Goal: Task Accomplishment & Management: Manage account settings

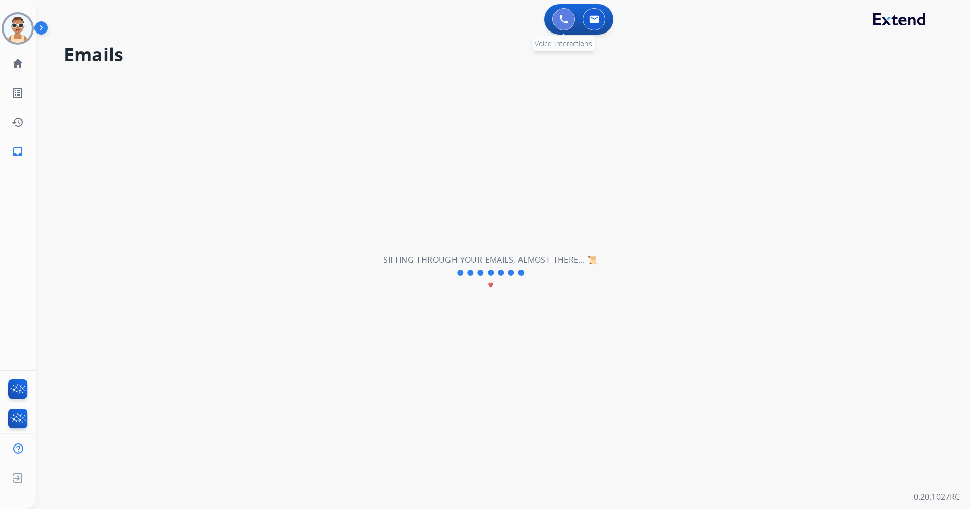
click at [569, 15] on button at bounding box center [564, 19] width 22 height 22
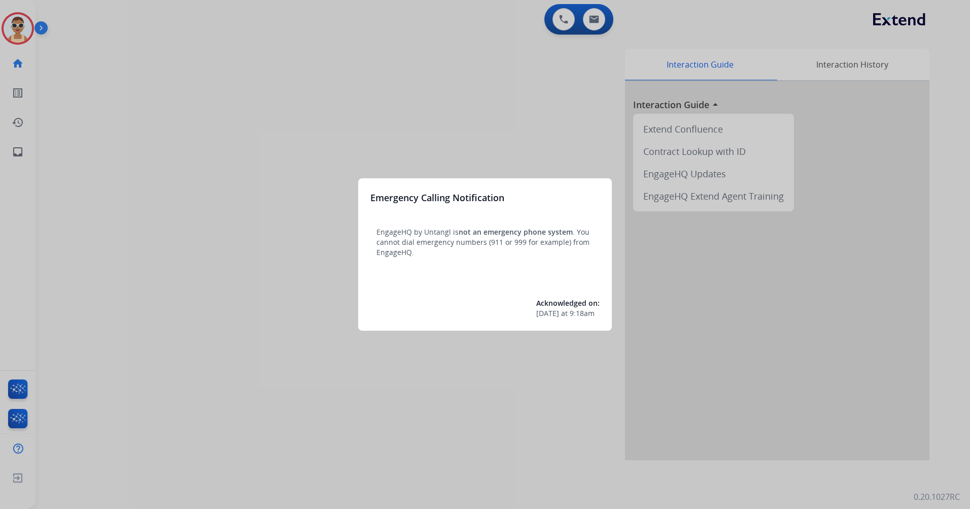
click at [372, 100] on div at bounding box center [485, 254] width 970 height 509
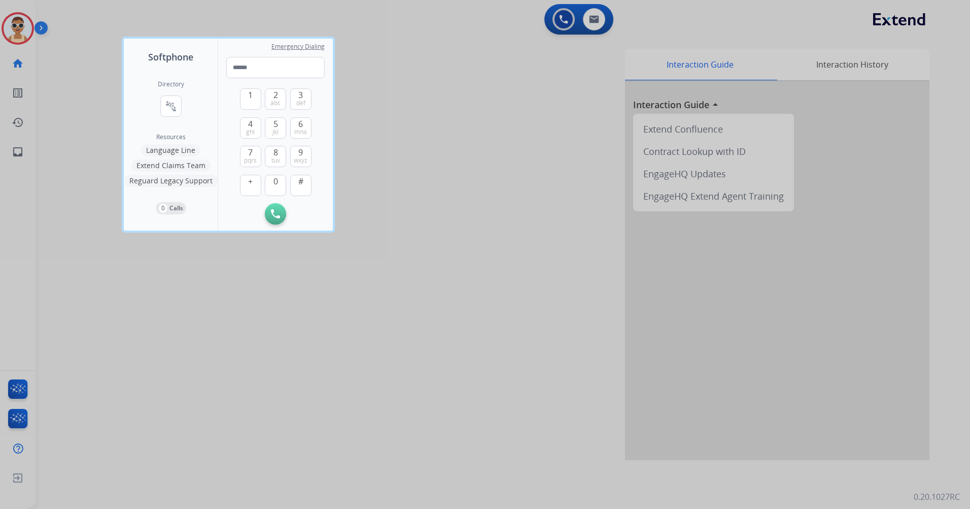
drag, startPoint x: 408, startPoint y: 366, endPoint x: 386, endPoint y: 343, distance: 32.3
click at [406, 364] on div at bounding box center [485, 254] width 970 height 509
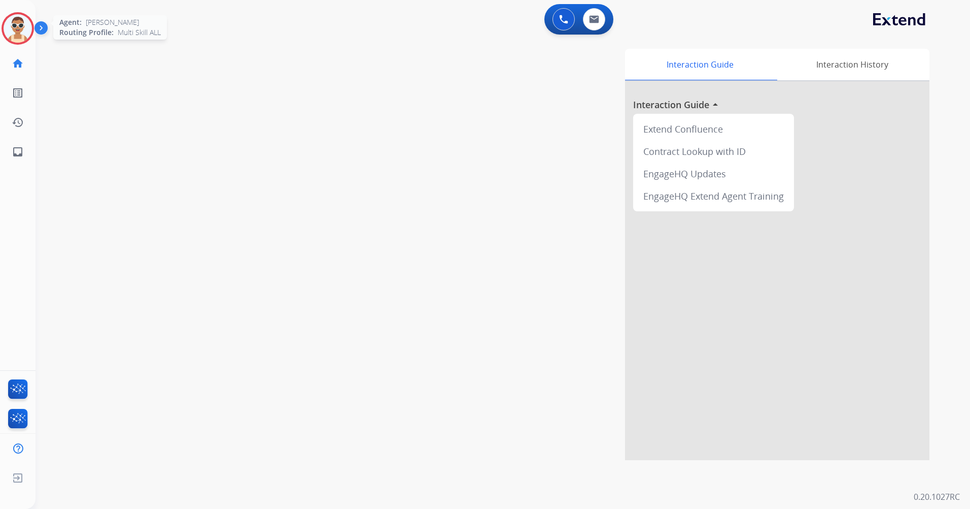
drag, startPoint x: 19, startPoint y: 32, endPoint x: 24, endPoint y: 36, distance: 6.2
click at [18, 32] on img at bounding box center [18, 28] width 28 height 28
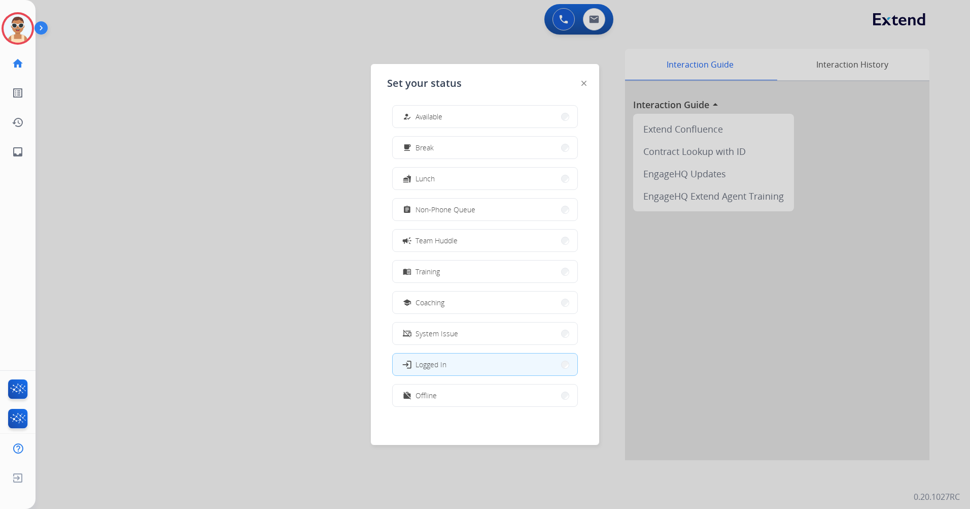
scroll to position [3, 0]
click at [463, 400] on button "work_off Offline" at bounding box center [485, 395] width 185 height 22
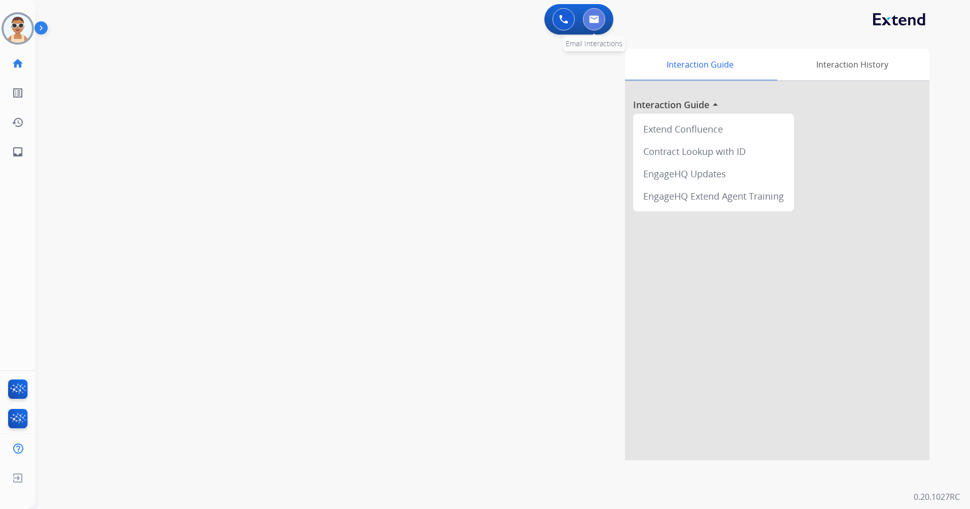
click at [600, 18] on button at bounding box center [594, 19] width 22 height 22
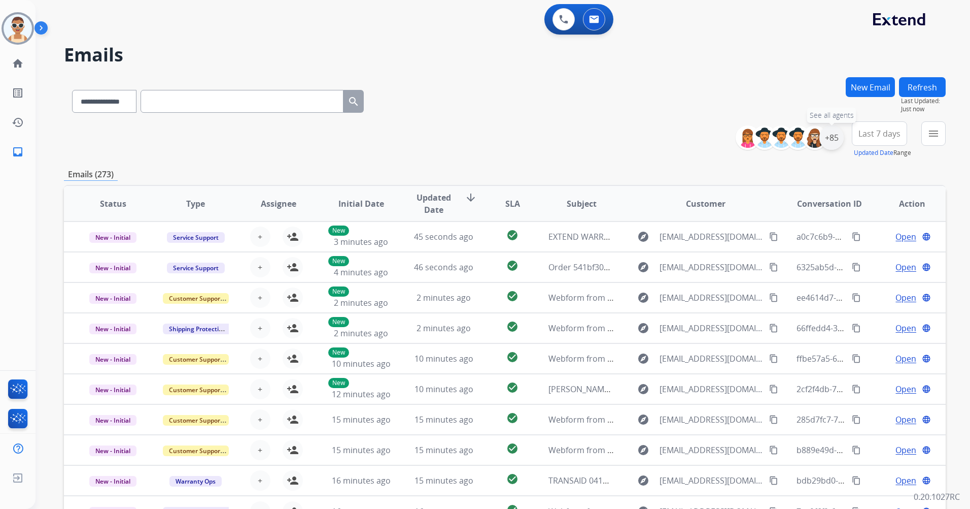
click at [833, 141] on div "+85" at bounding box center [832, 137] width 24 height 24
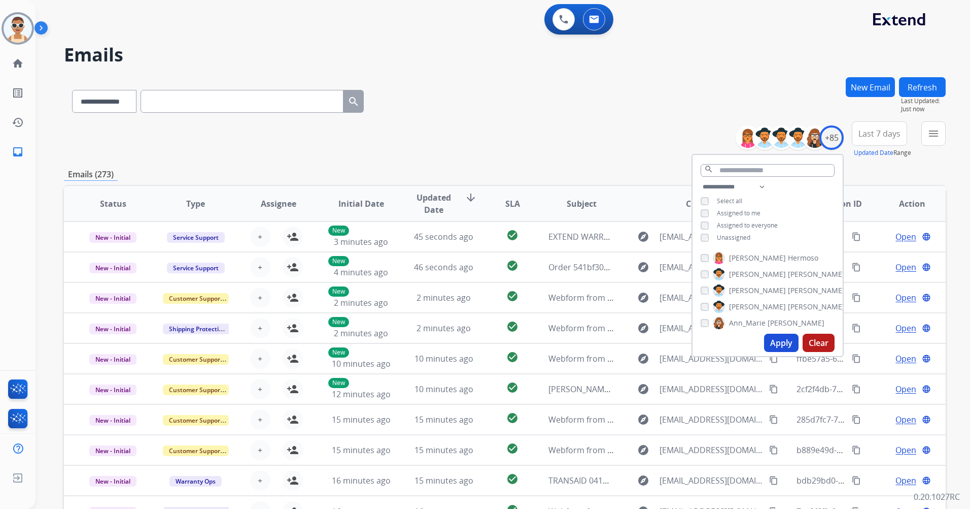
click at [737, 234] on span "Unassigned" at bounding box center [733, 237] width 33 height 9
click at [776, 340] on button "Apply" at bounding box center [781, 342] width 35 height 18
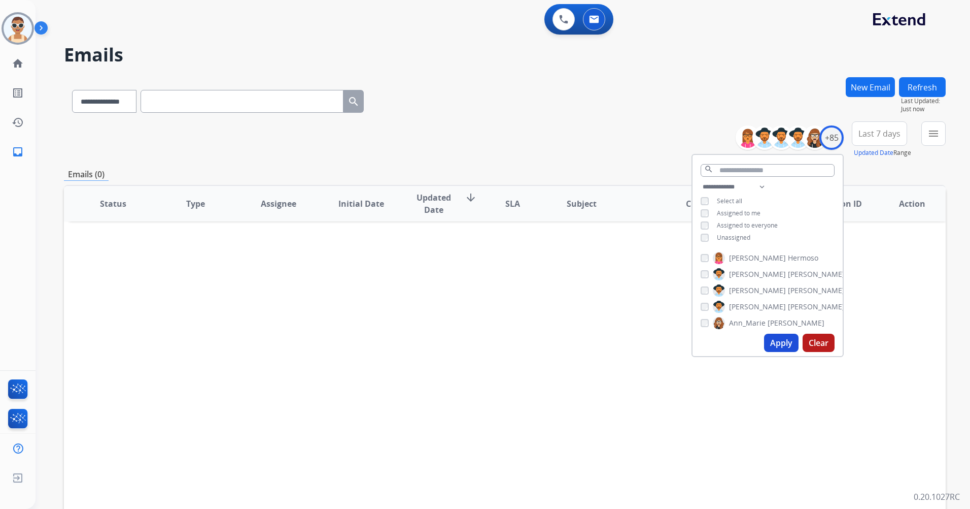
click at [768, 344] on button "Apply" at bounding box center [781, 342] width 35 height 18
click at [565, 18] on img at bounding box center [563, 19] width 9 height 9
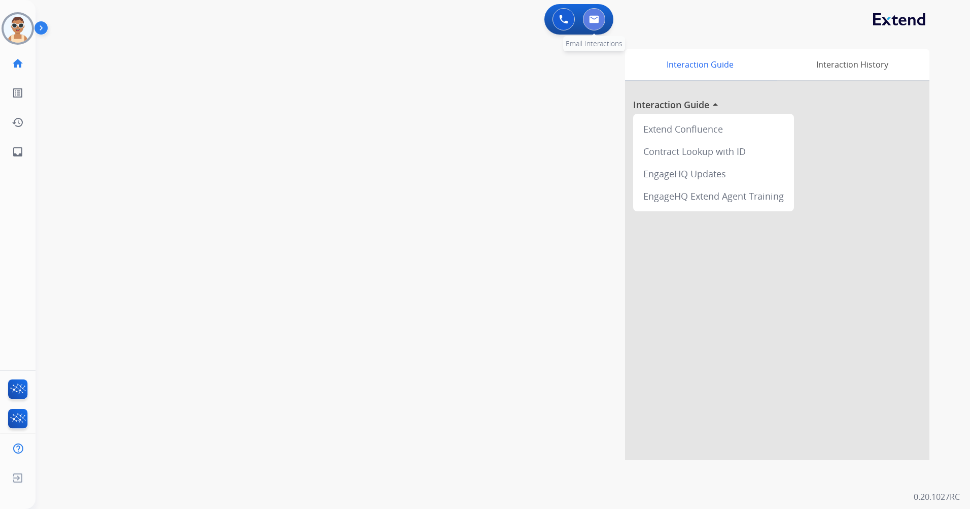
click at [595, 16] on img at bounding box center [594, 19] width 10 height 8
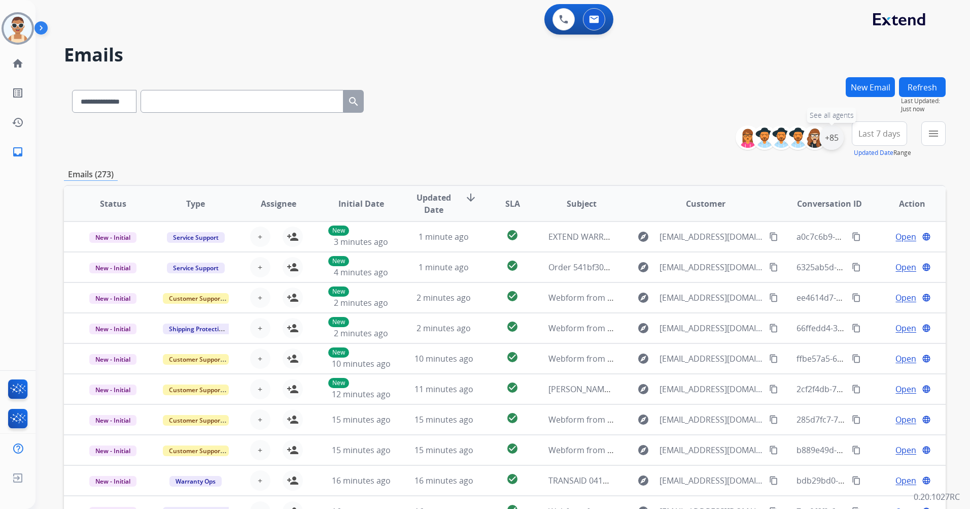
click at [835, 135] on div "+85" at bounding box center [832, 137] width 24 height 24
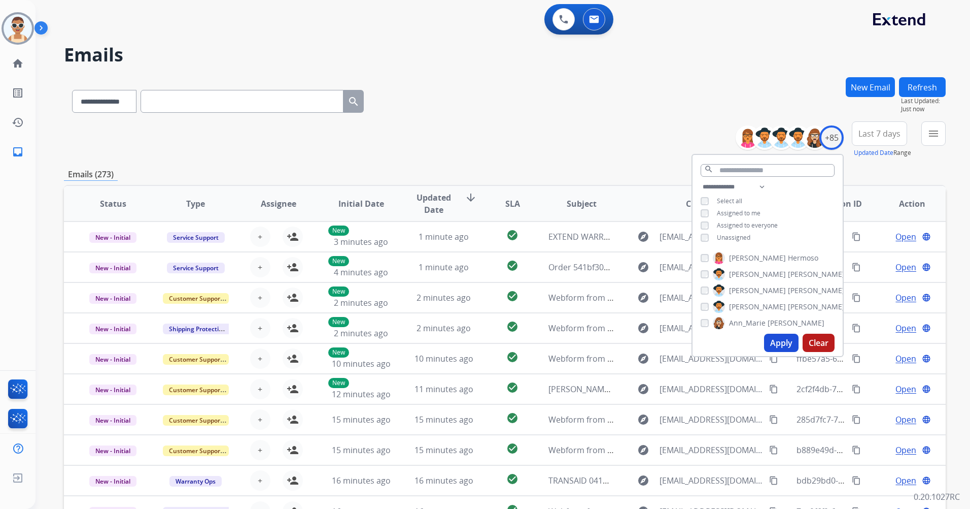
click at [718, 234] on span "Unassigned" at bounding box center [733, 237] width 33 height 9
click at [735, 210] on span "Assigned to me" at bounding box center [739, 213] width 44 height 9
click at [760, 188] on select "**********" at bounding box center [736, 187] width 70 height 12
select select "**********"
click at [701, 181] on select "**********" at bounding box center [736, 187] width 70 height 12
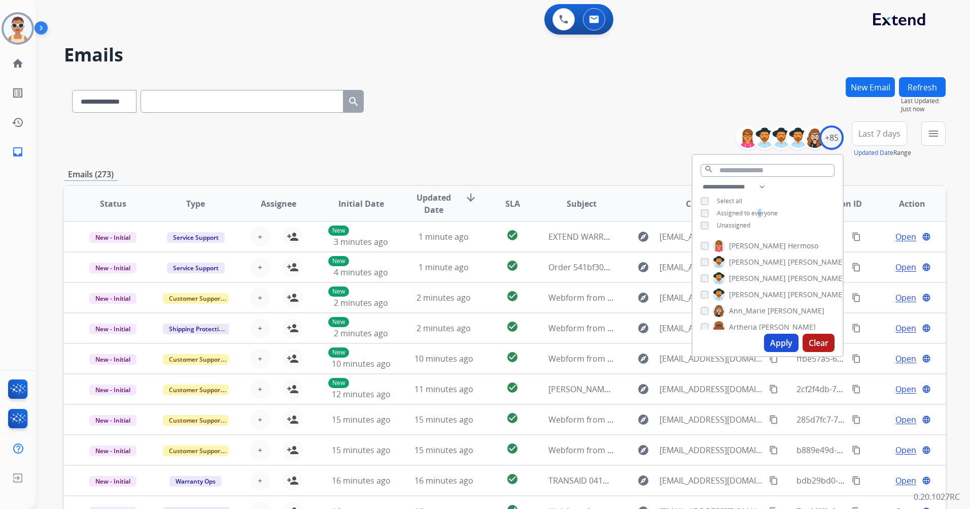
click at [762, 214] on span "Assigned to everyone" at bounding box center [747, 213] width 61 height 9
click at [782, 342] on button "Apply" at bounding box center [781, 342] width 35 height 18
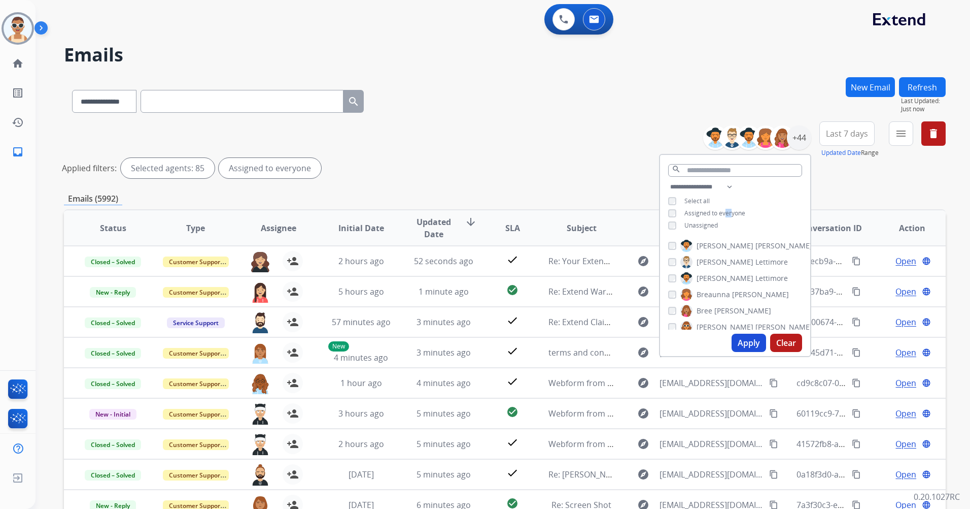
click at [744, 335] on button "Apply" at bounding box center [749, 342] width 35 height 18
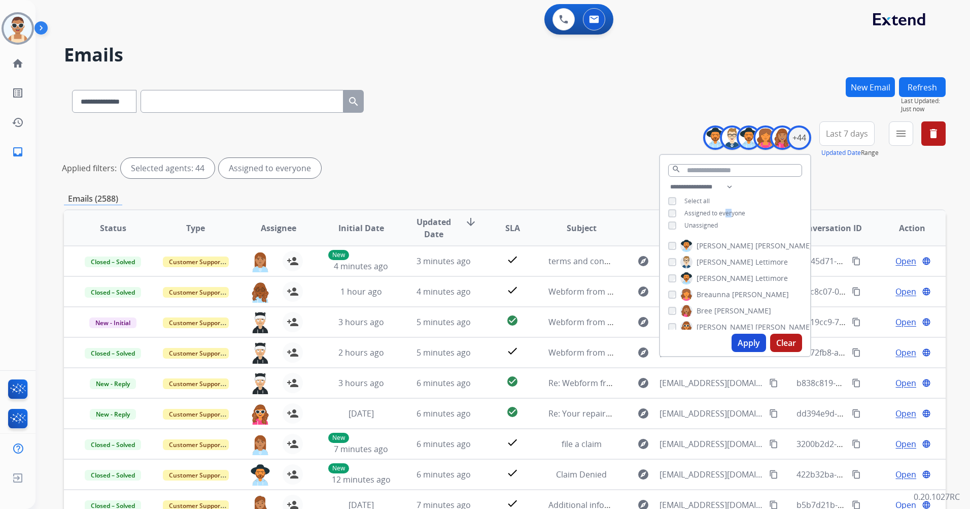
click at [861, 131] on span "Last 7 days" at bounding box center [847, 133] width 42 height 4
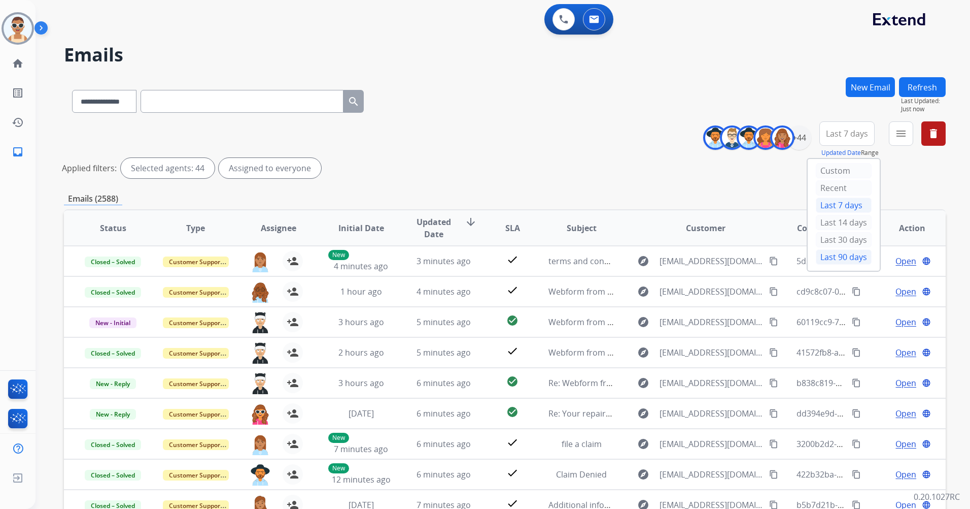
click at [858, 254] on div "Last 90 days" at bounding box center [844, 256] width 56 height 15
click at [898, 133] on mat-icon "menu" at bounding box center [901, 133] width 12 height 12
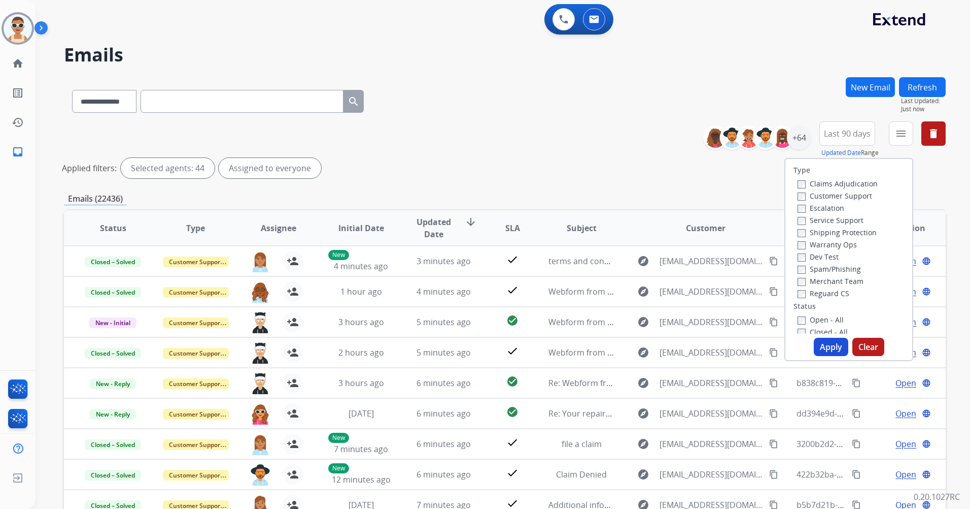
click at [847, 193] on label "Customer Support" at bounding box center [835, 196] width 75 height 10
click at [848, 230] on label "Shipping Protection" at bounding box center [837, 232] width 79 height 10
click at [815, 293] on label "Reguard CS" at bounding box center [824, 293] width 52 height 10
drag, startPoint x: 834, startPoint y: 255, endPoint x: 834, endPoint y: 290, distance: 35.5
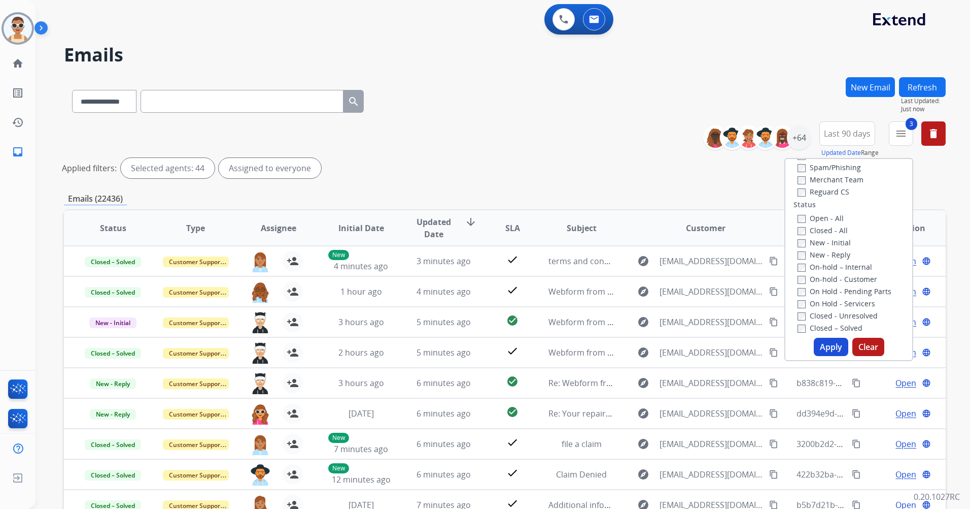
click at [834, 255] on label "New - Reply" at bounding box center [824, 255] width 53 height 10
click at [828, 349] on button "Apply" at bounding box center [831, 347] width 35 height 18
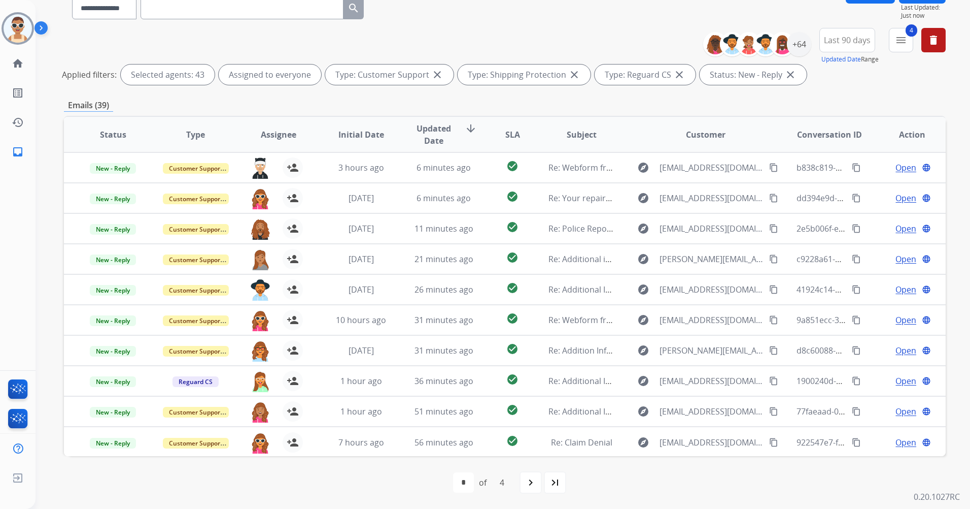
scroll to position [1, 0]
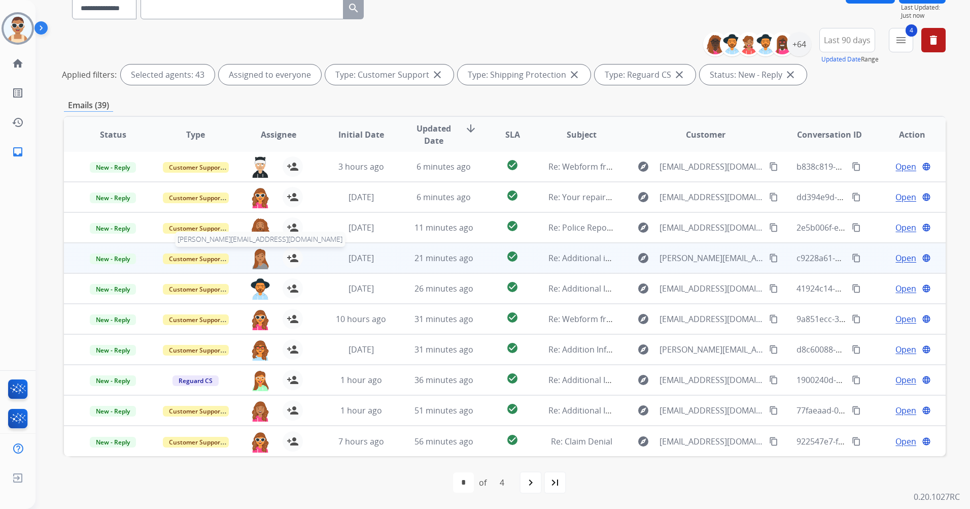
click at [259, 255] on img at bounding box center [260, 258] width 20 height 21
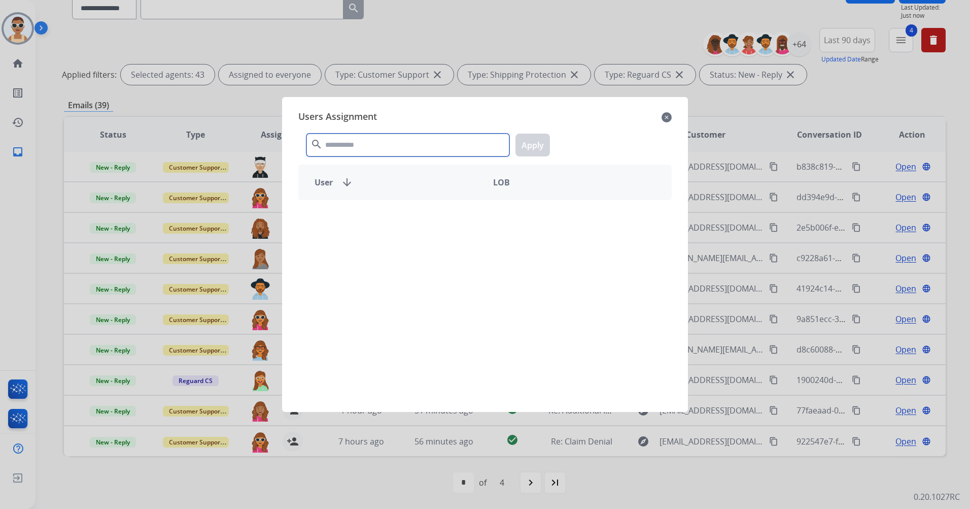
click at [350, 148] on input "text" at bounding box center [408, 144] width 203 height 23
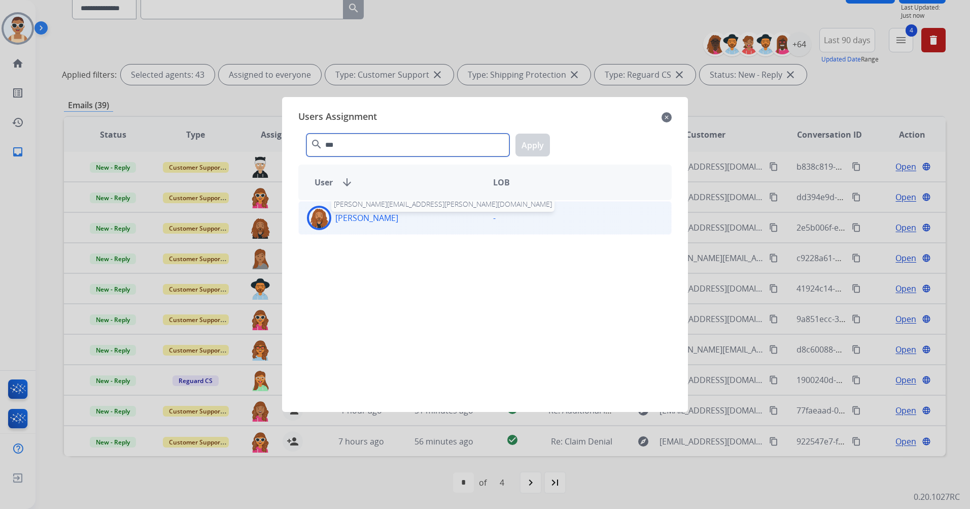
type input "***"
drag, startPoint x: 378, startPoint y: 220, endPoint x: 384, endPoint y: 214, distance: 8.3
click at [379, 220] on p "[PERSON_NAME]" at bounding box center [366, 218] width 63 height 12
click at [542, 142] on button "Apply" at bounding box center [533, 144] width 35 height 23
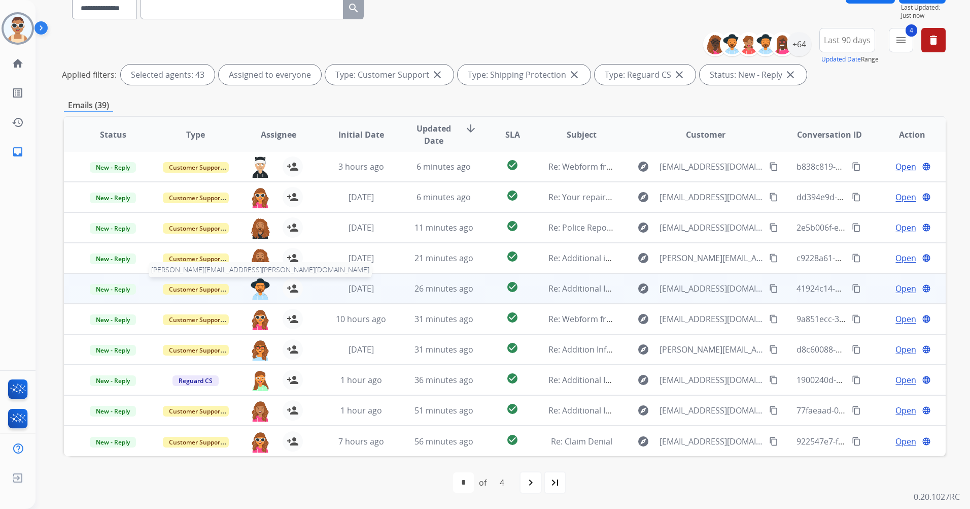
click at [259, 283] on img at bounding box center [260, 288] width 20 height 21
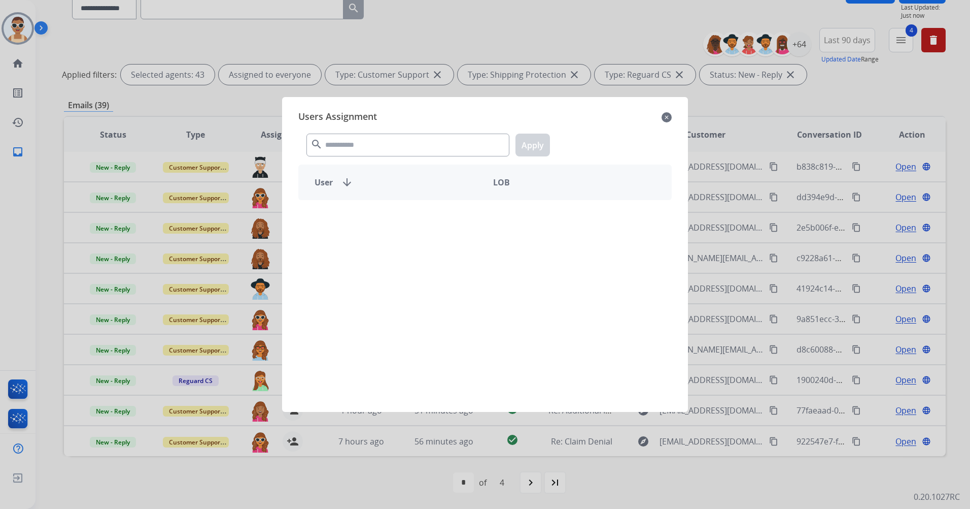
click at [378, 132] on div "search Apply" at bounding box center [485, 142] width 374 height 35
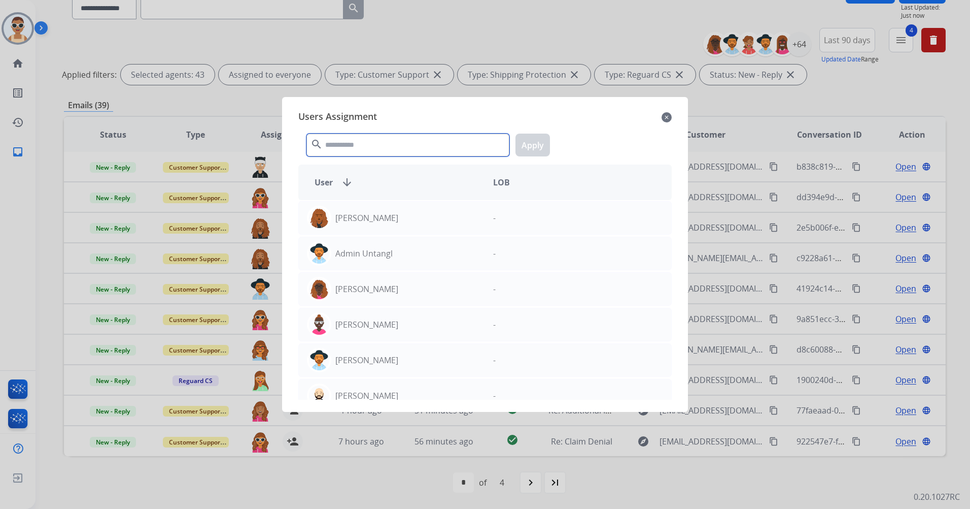
click at [384, 140] on input "text" at bounding box center [408, 144] width 203 height 23
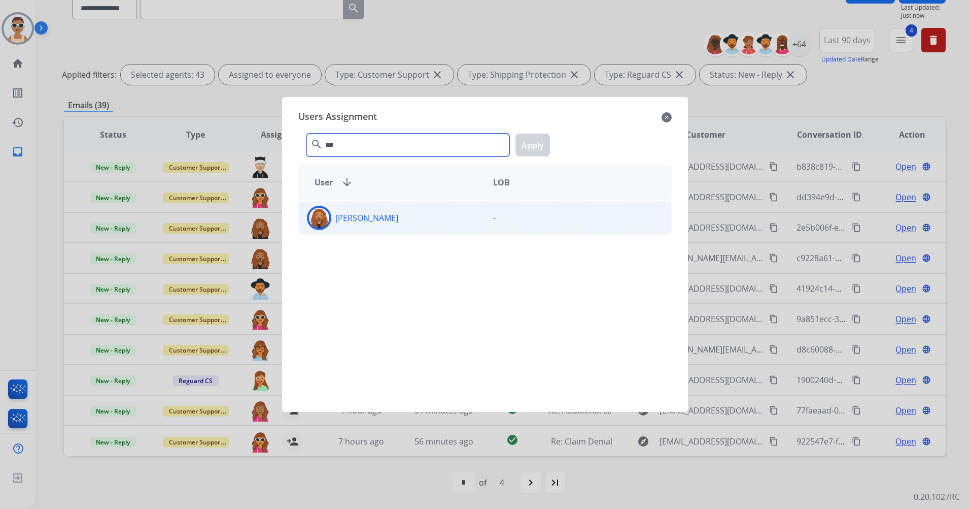
type input "***"
click at [409, 226] on div "[PERSON_NAME]" at bounding box center [392, 218] width 186 height 24
click at [533, 149] on button "Apply" at bounding box center [533, 144] width 35 height 23
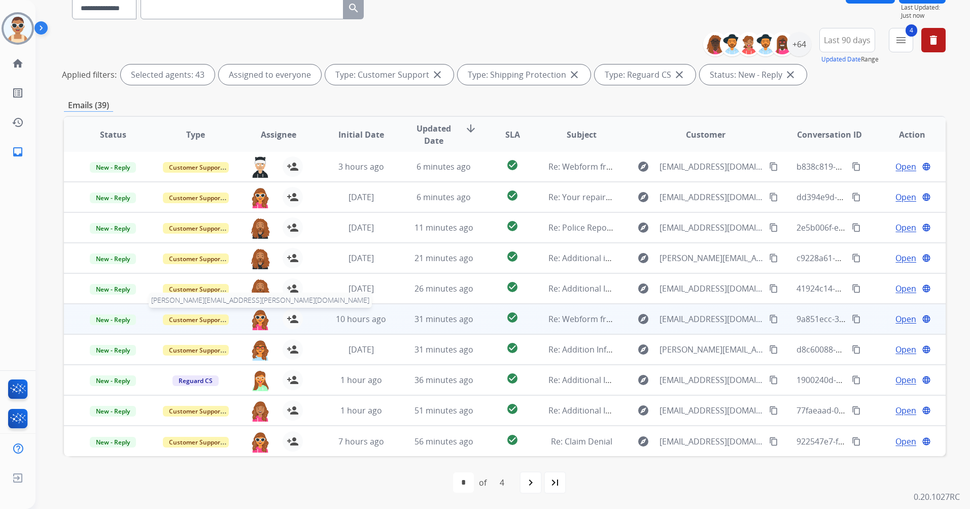
click at [259, 314] on img at bounding box center [260, 319] width 20 height 21
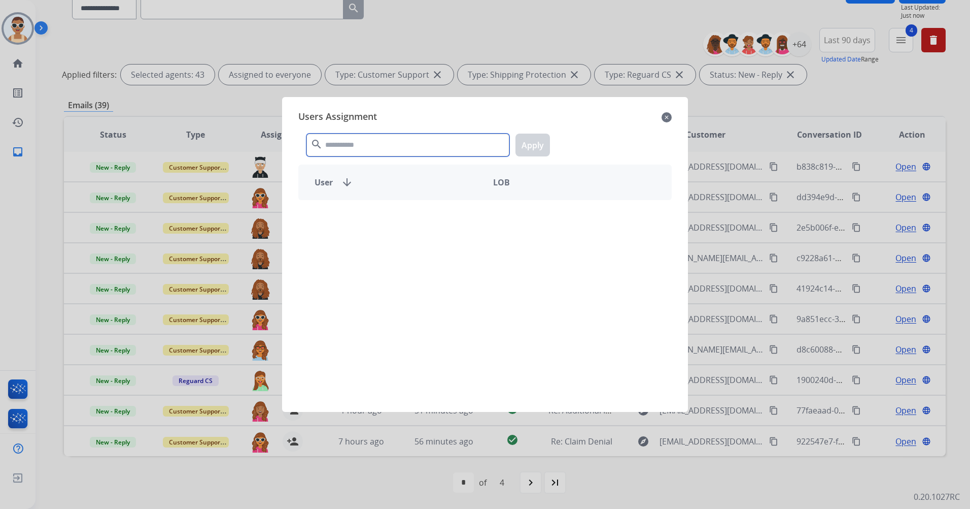
click at [373, 144] on input "text" at bounding box center [408, 144] width 203 height 23
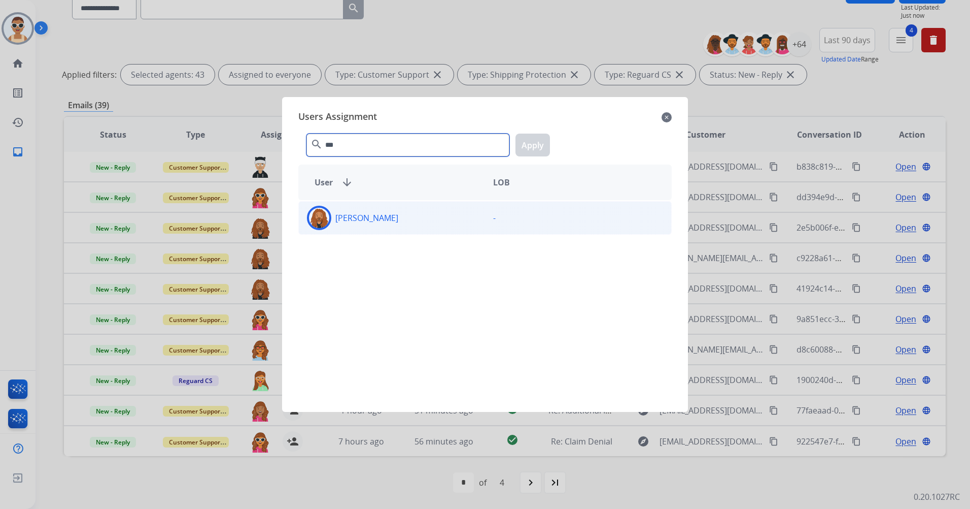
type input "***"
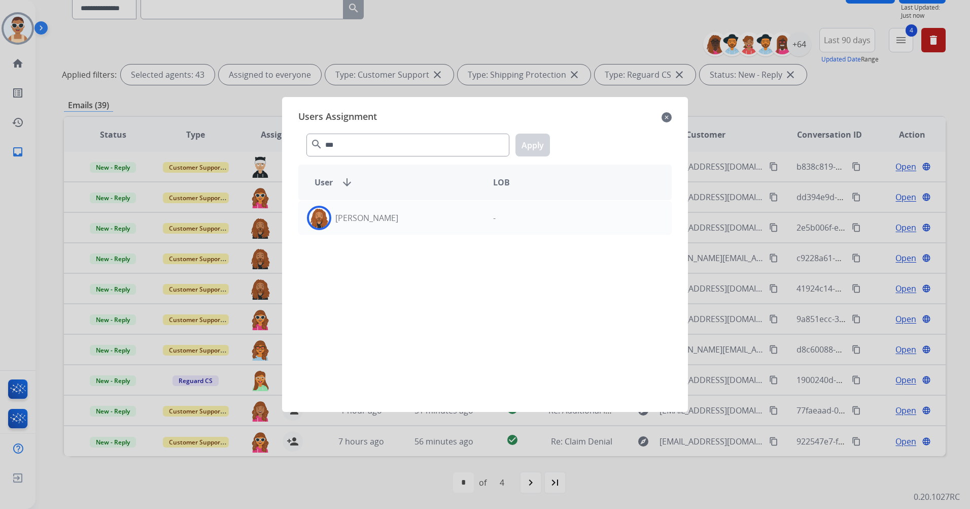
drag, startPoint x: 411, startPoint y: 208, endPoint x: 502, endPoint y: 186, distance: 93.8
click at [412, 208] on div "[PERSON_NAME]" at bounding box center [392, 218] width 186 height 24
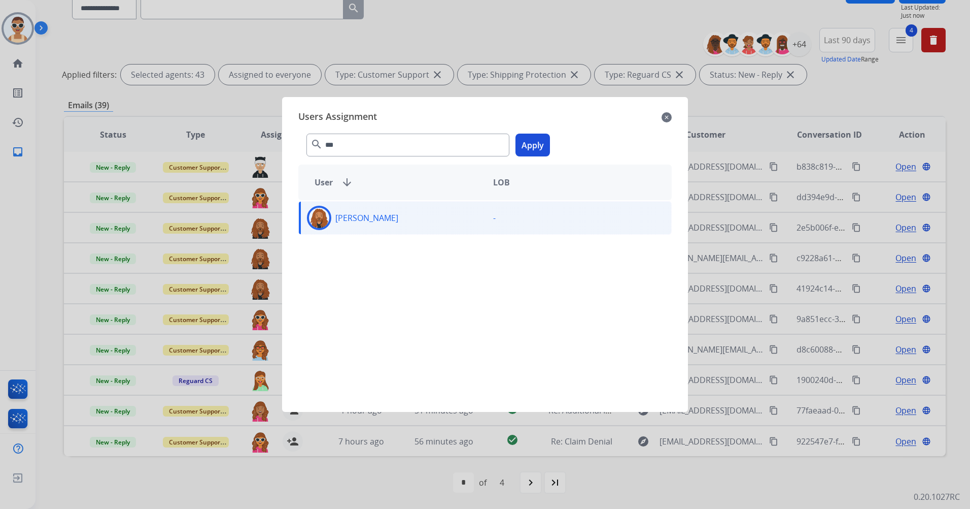
click at [524, 150] on button "Apply" at bounding box center [533, 144] width 35 height 23
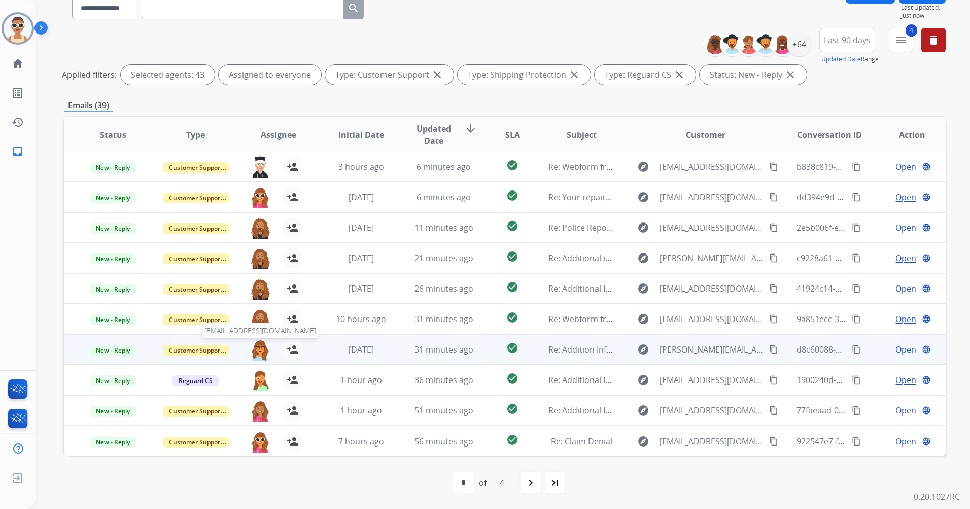
click at [250, 348] on img at bounding box center [260, 349] width 20 height 21
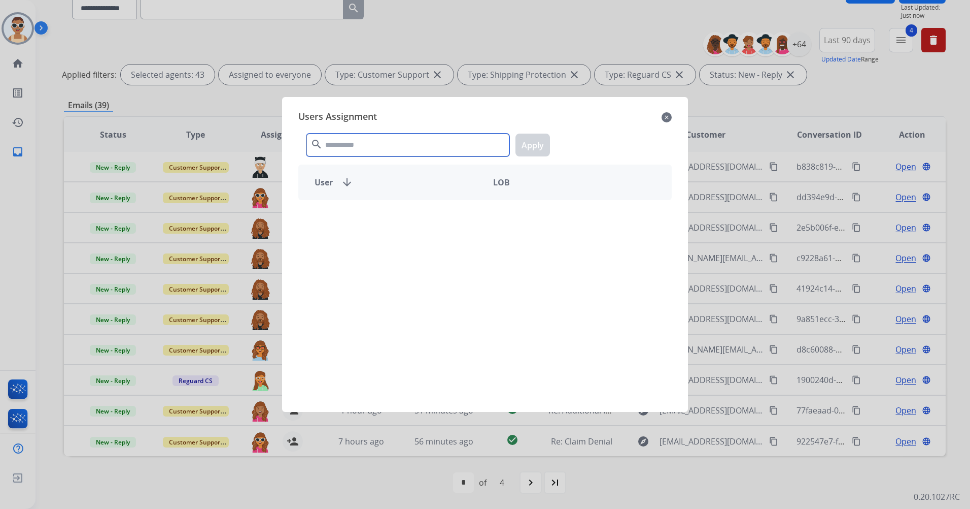
click at [366, 149] on input "text" at bounding box center [408, 144] width 203 height 23
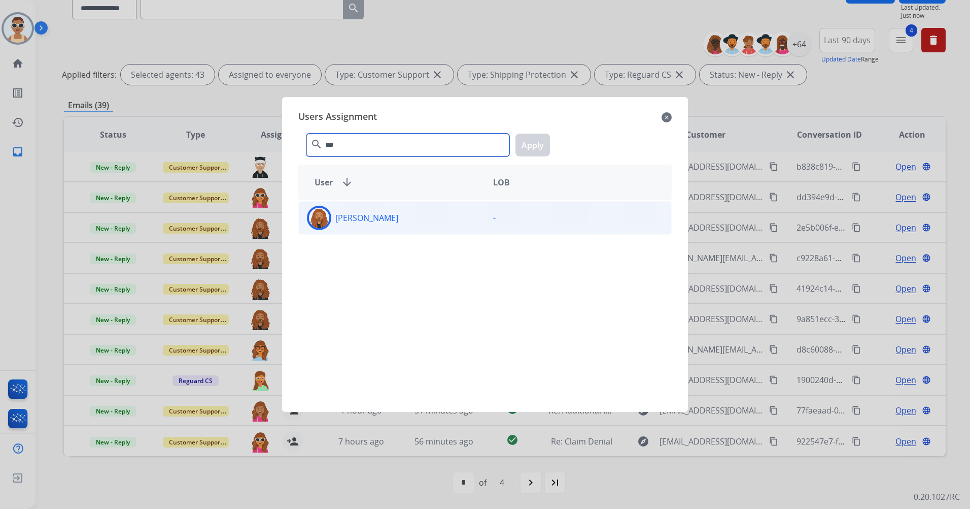
type input "***"
click at [434, 218] on div "[PERSON_NAME]" at bounding box center [392, 218] width 186 height 24
click at [531, 146] on button "Apply" at bounding box center [533, 144] width 35 height 23
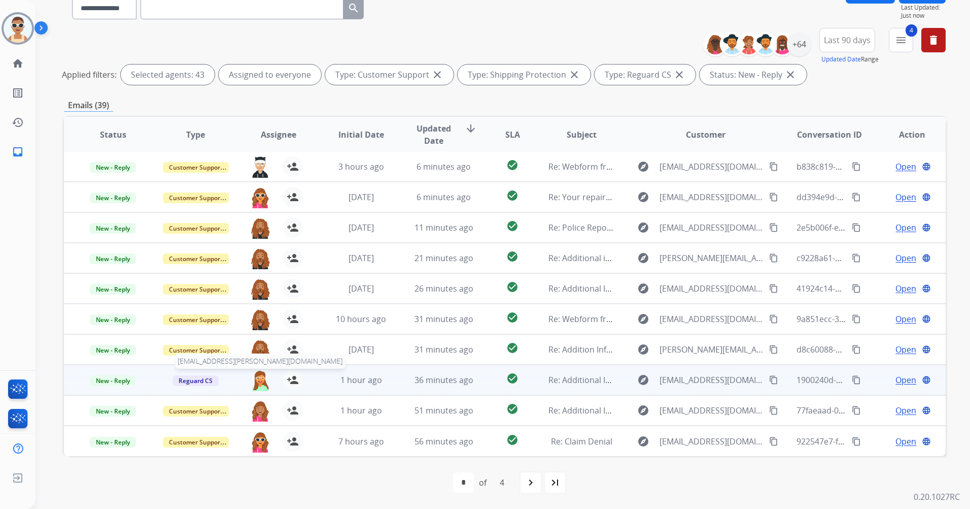
click at [259, 380] on img at bounding box center [260, 380] width 20 height 21
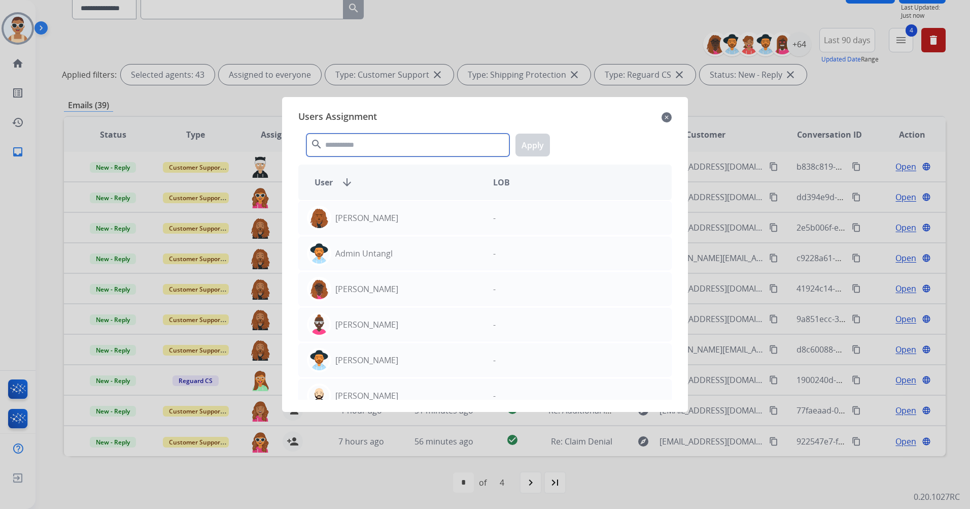
click at [370, 141] on input "text" at bounding box center [408, 144] width 203 height 23
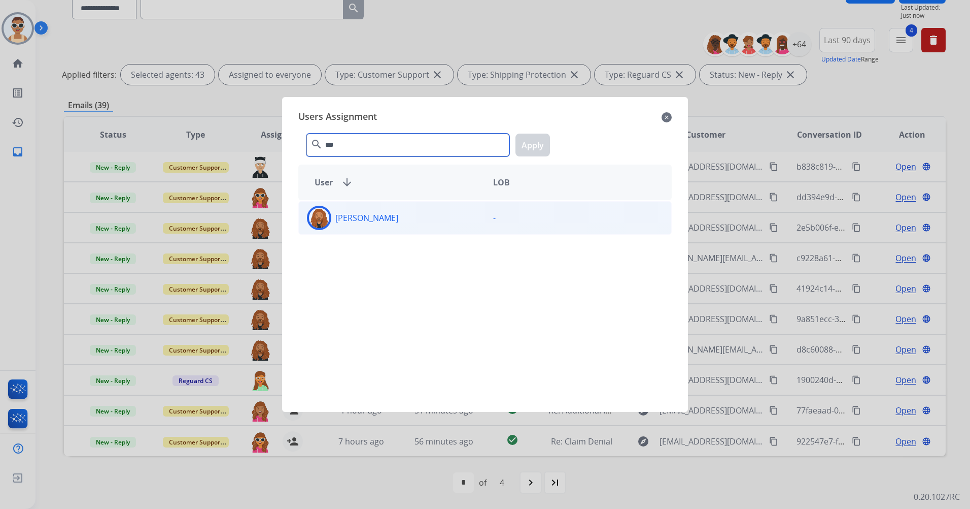
type input "***"
drag, startPoint x: 437, startPoint y: 219, endPoint x: 439, endPoint y: 212, distance: 7.3
click at [436, 218] on div "[PERSON_NAME]" at bounding box center [392, 218] width 186 height 24
click at [528, 142] on button "Apply" at bounding box center [533, 144] width 35 height 23
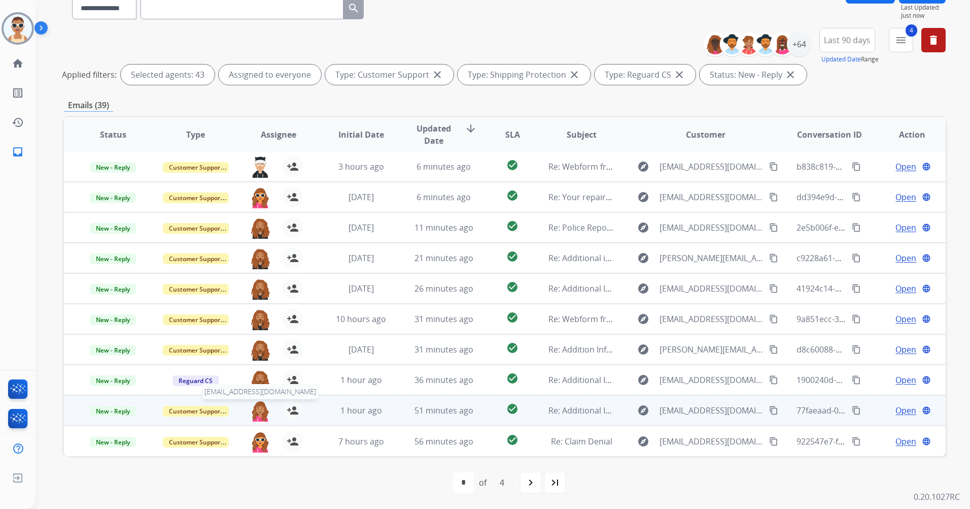
click at [262, 404] on img at bounding box center [260, 410] width 20 height 21
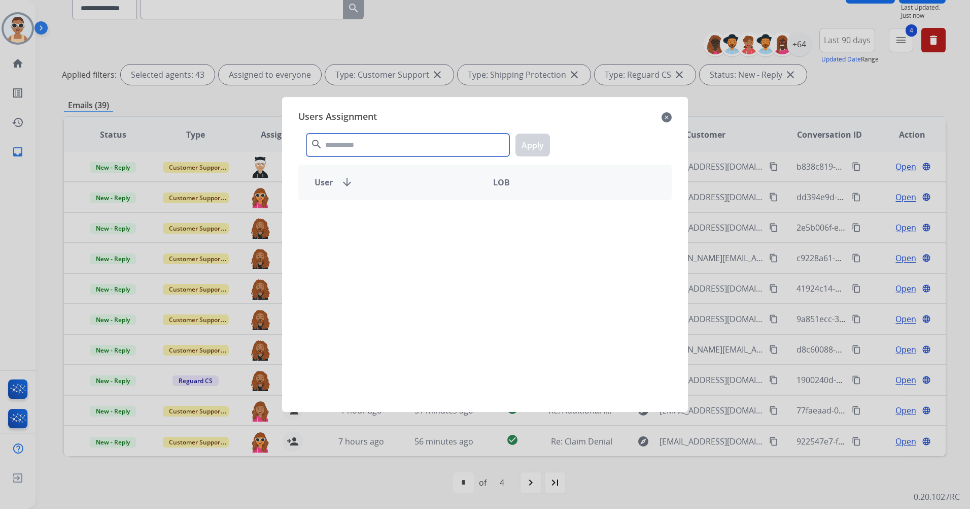
click at [368, 145] on input "text" at bounding box center [408, 144] width 203 height 23
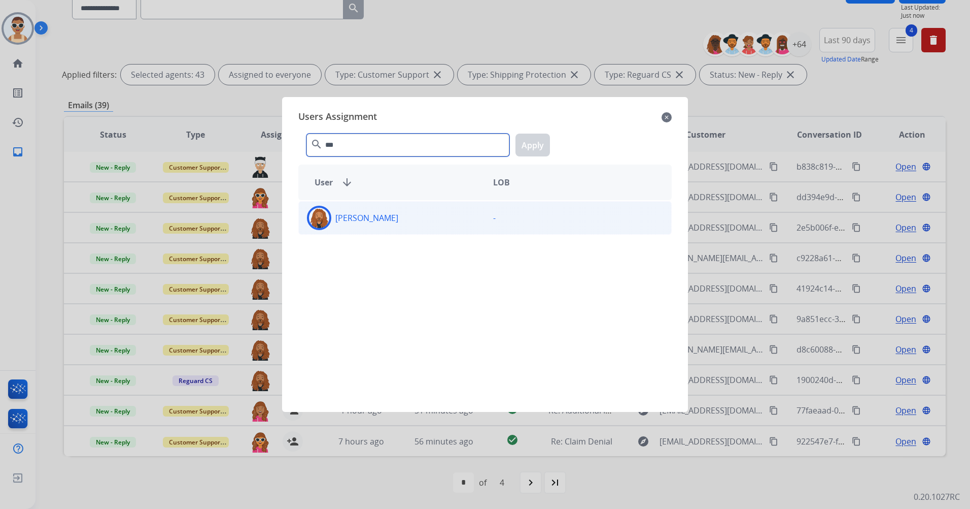
type input "***"
click at [419, 219] on div "[PERSON_NAME]" at bounding box center [392, 218] width 186 height 24
drag, startPoint x: 548, startPoint y: 152, endPoint x: 542, endPoint y: 150, distance: 6.1
click at [546, 152] on button "Apply" at bounding box center [533, 144] width 35 height 23
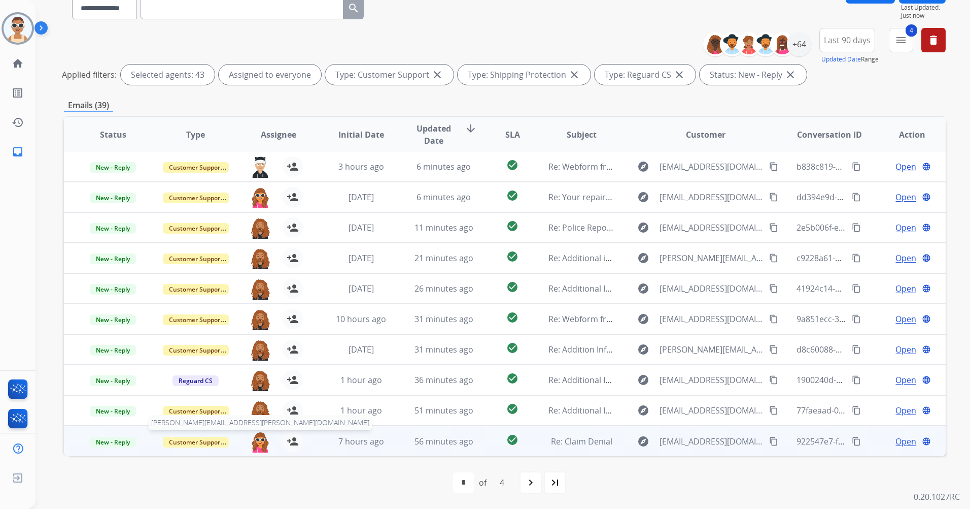
click at [254, 437] on img at bounding box center [260, 441] width 20 height 21
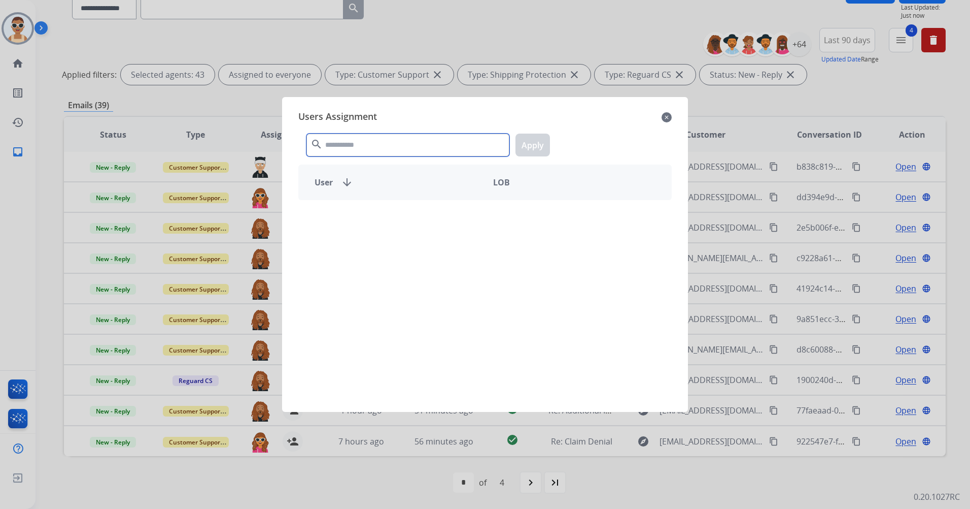
click at [367, 138] on input "text" at bounding box center [408, 144] width 203 height 23
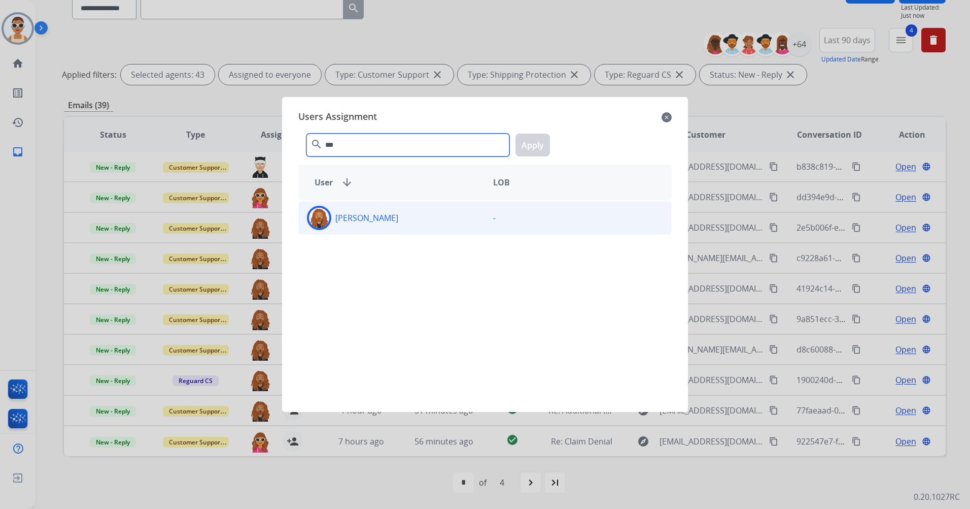
type input "***"
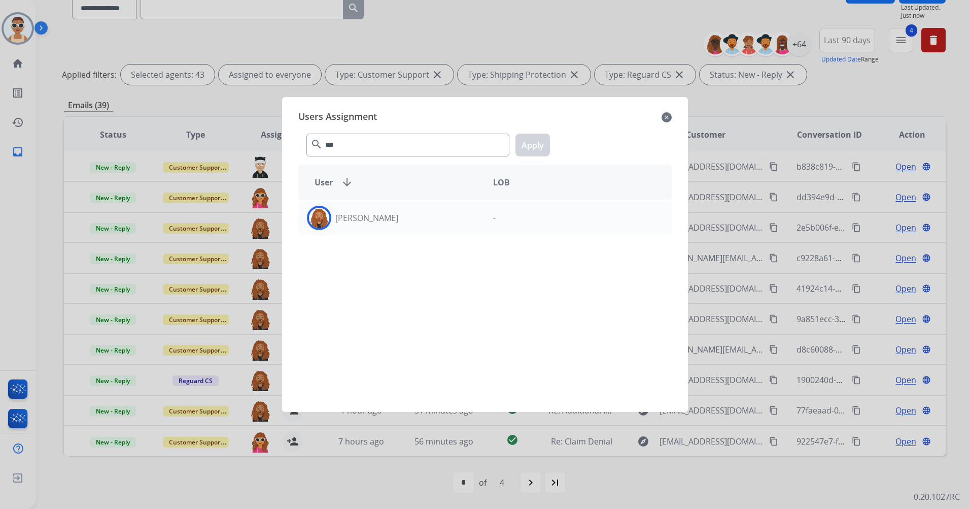
drag, startPoint x: 448, startPoint y: 219, endPoint x: 496, endPoint y: 186, distance: 57.7
click at [448, 218] on div "[PERSON_NAME]" at bounding box center [392, 218] width 186 height 24
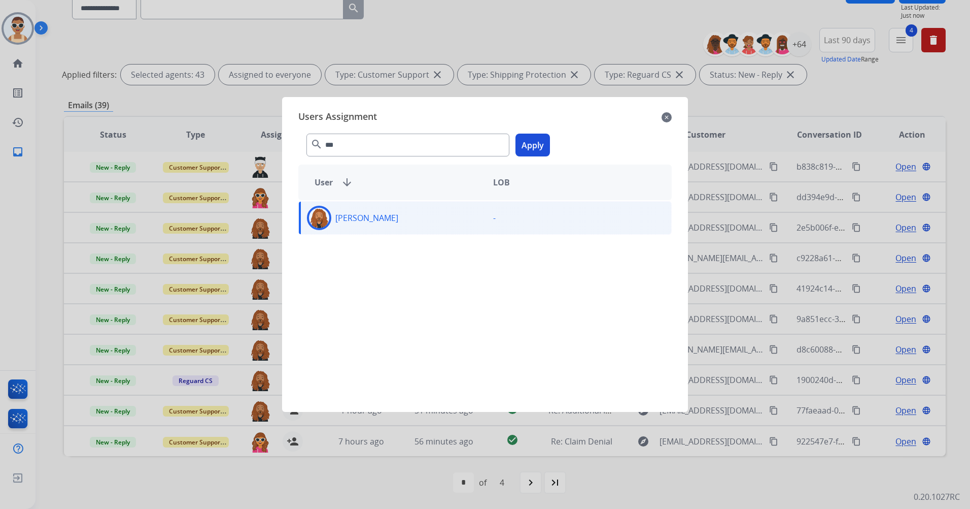
click at [523, 144] on button "Apply" at bounding box center [533, 144] width 35 height 23
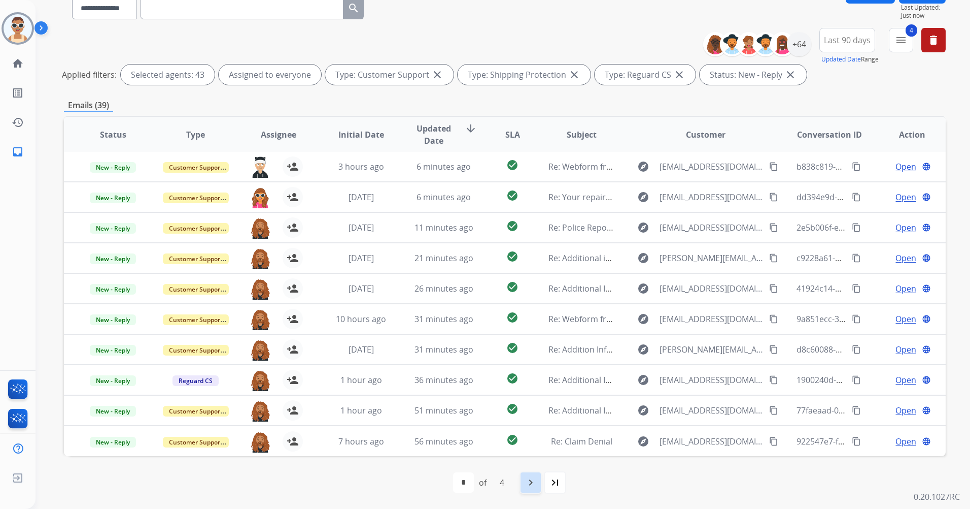
click at [533, 484] on mat-icon "navigate_next" at bounding box center [531, 482] width 12 height 12
select select "*"
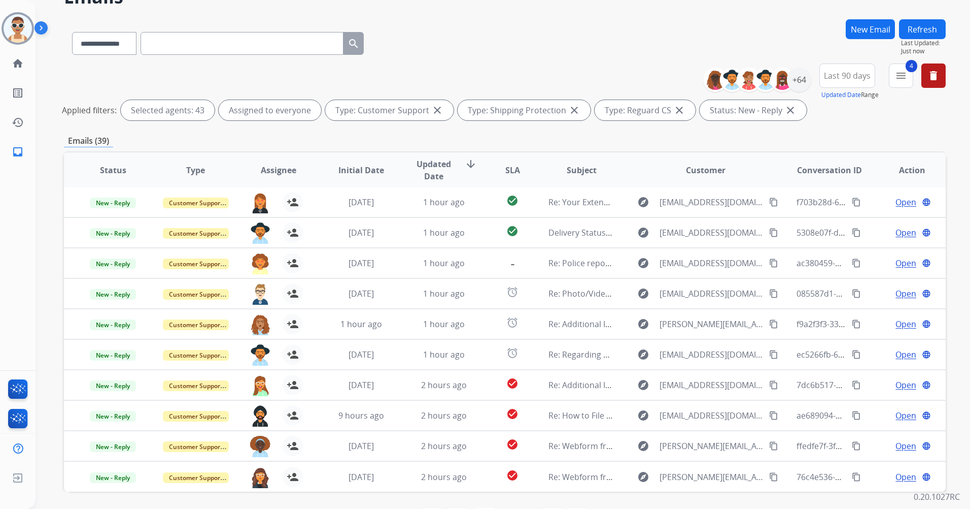
scroll to position [93, 0]
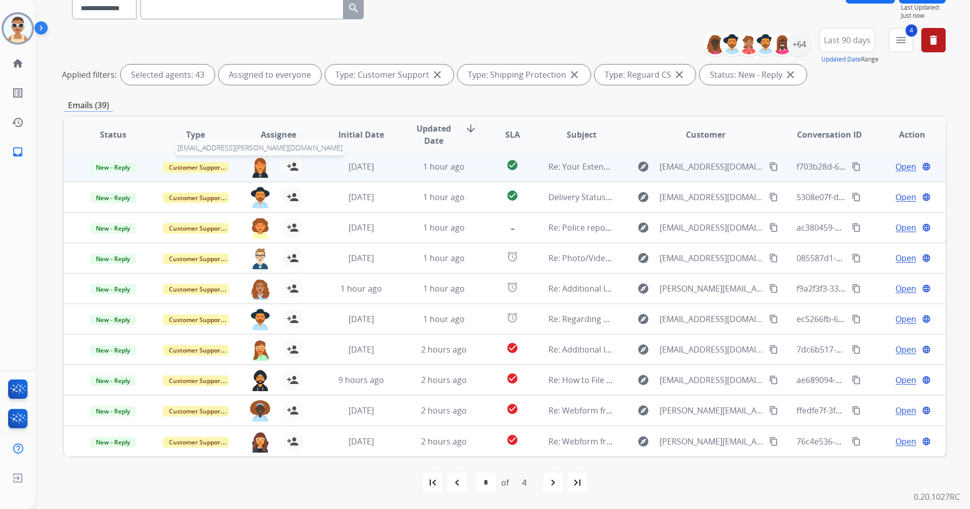
click at [259, 167] on img at bounding box center [260, 166] width 20 height 21
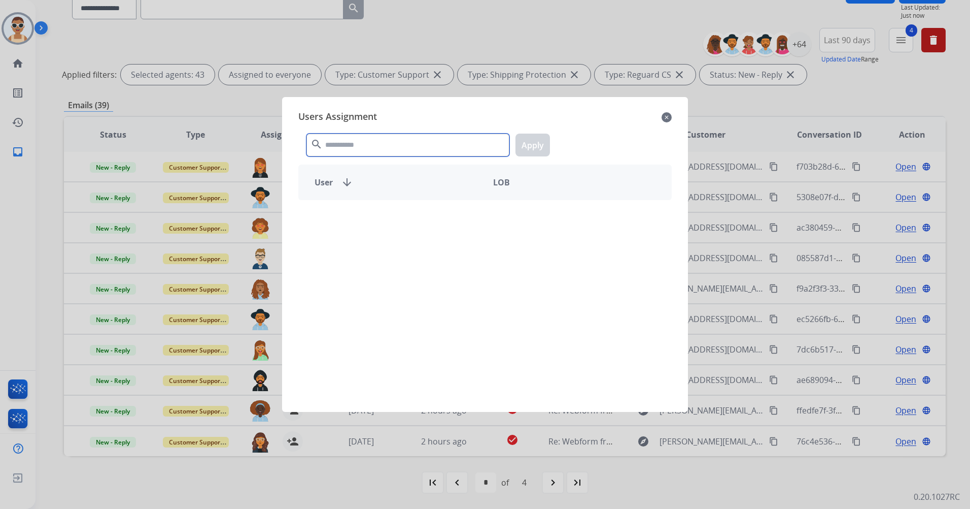
click at [372, 148] on input "text" at bounding box center [408, 144] width 203 height 23
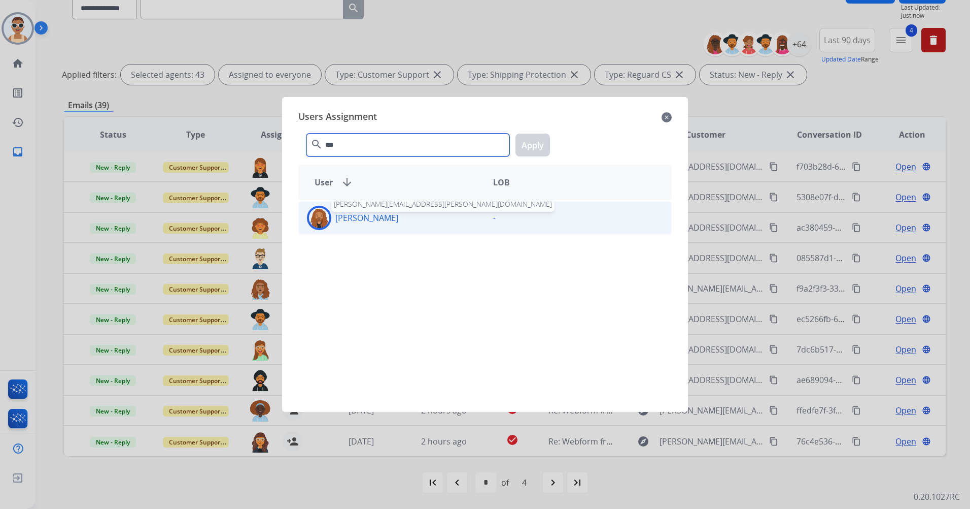
type input "***"
click at [389, 213] on p "[PERSON_NAME]" at bounding box center [366, 218] width 63 height 12
click at [529, 142] on button "Apply" at bounding box center [533, 144] width 35 height 23
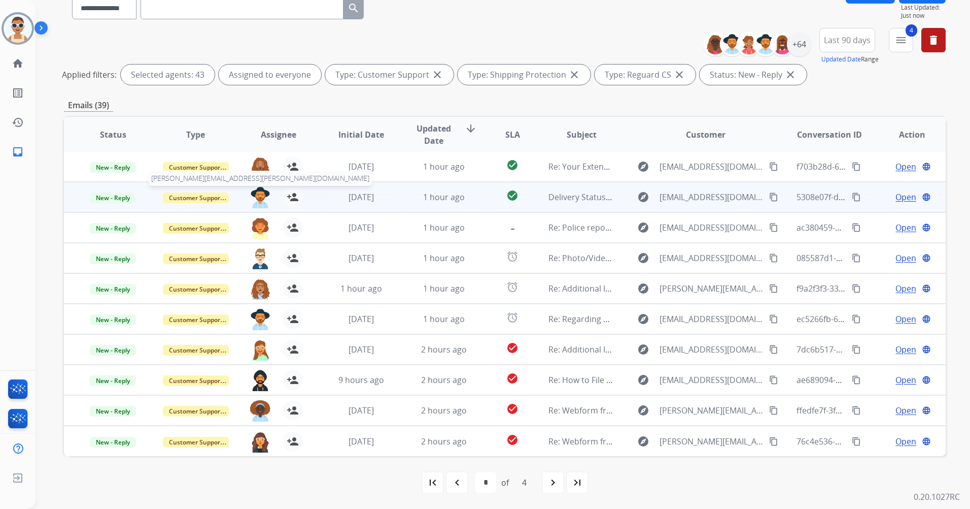
click at [259, 192] on img at bounding box center [260, 197] width 20 height 21
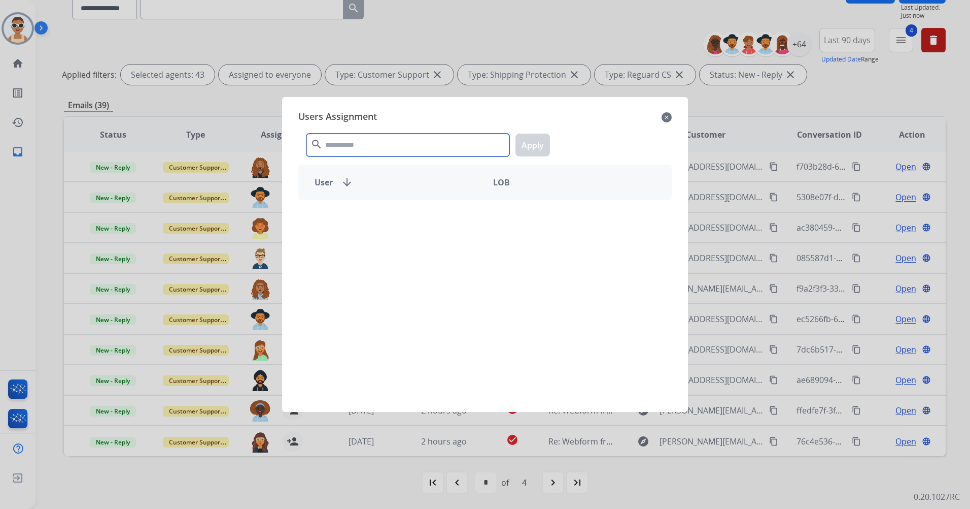
click at [358, 147] on input "text" at bounding box center [408, 144] width 203 height 23
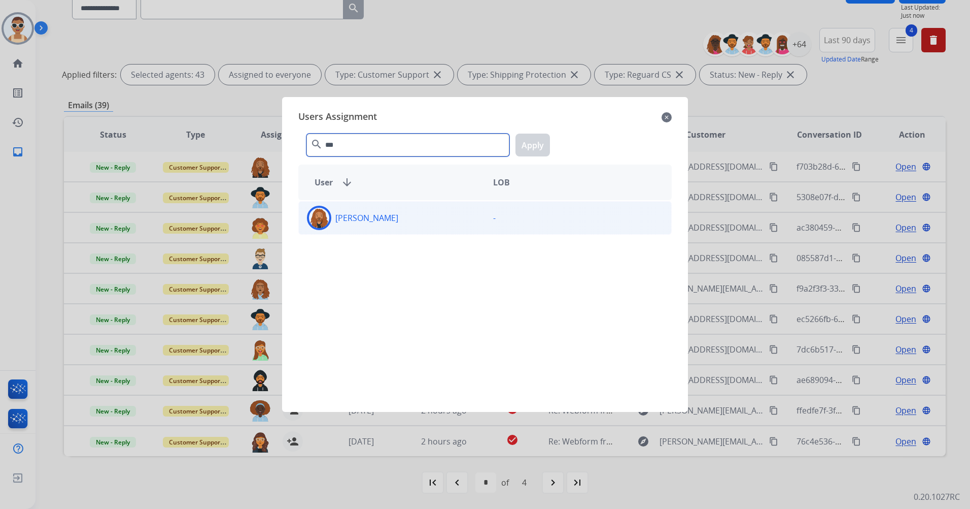
type input "***"
click at [384, 206] on div "[PERSON_NAME]" at bounding box center [392, 218] width 186 height 24
click at [536, 144] on button "Apply" at bounding box center [533, 144] width 35 height 23
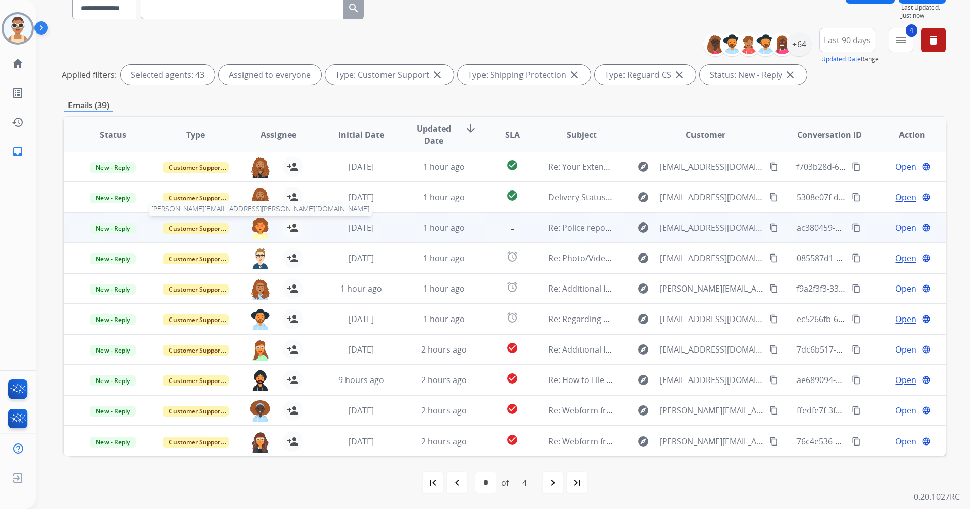
click at [264, 224] on img at bounding box center [260, 227] width 20 height 21
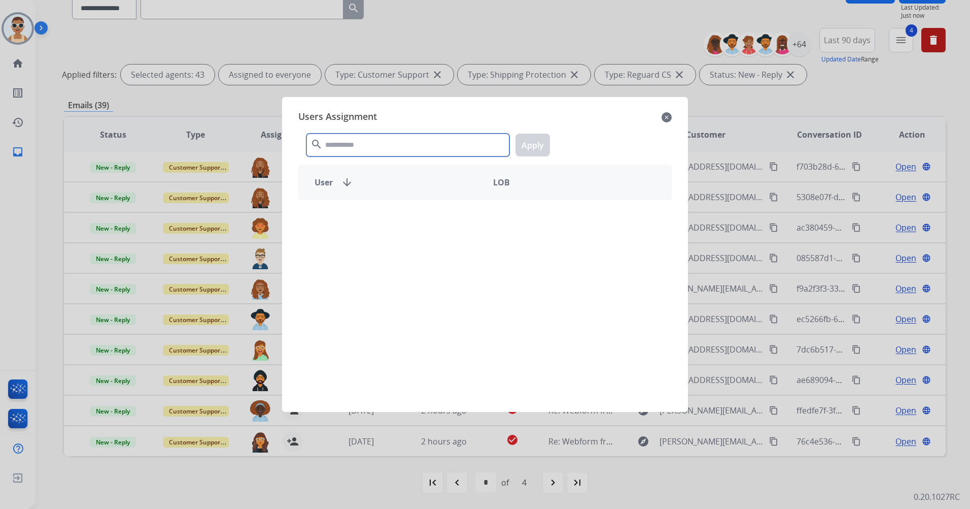
click at [382, 138] on input "text" at bounding box center [408, 144] width 203 height 23
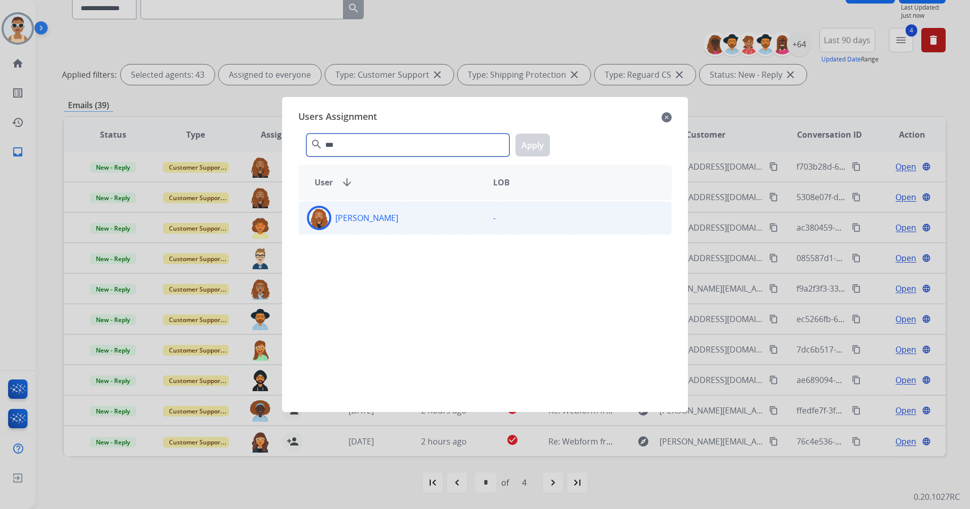
type input "***"
click at [423, 205] on div "[PERSON_NAME] -" at bounding box center [485, 217] width 374 height 33
click at [532, 139] on button "Apply" at bounding box center [533, 144] width 35 height 23
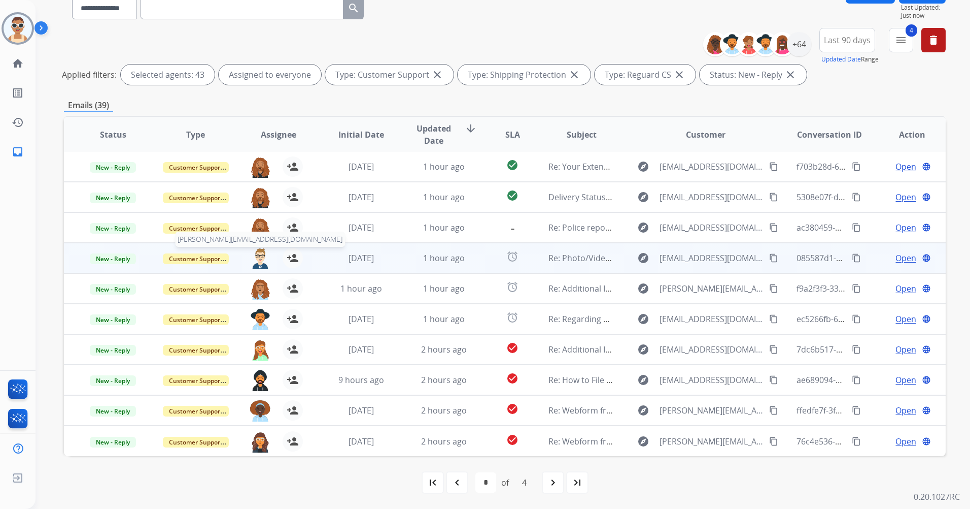
click at [257, 253] on img at bounding box center [260, 258] width 20 height 21
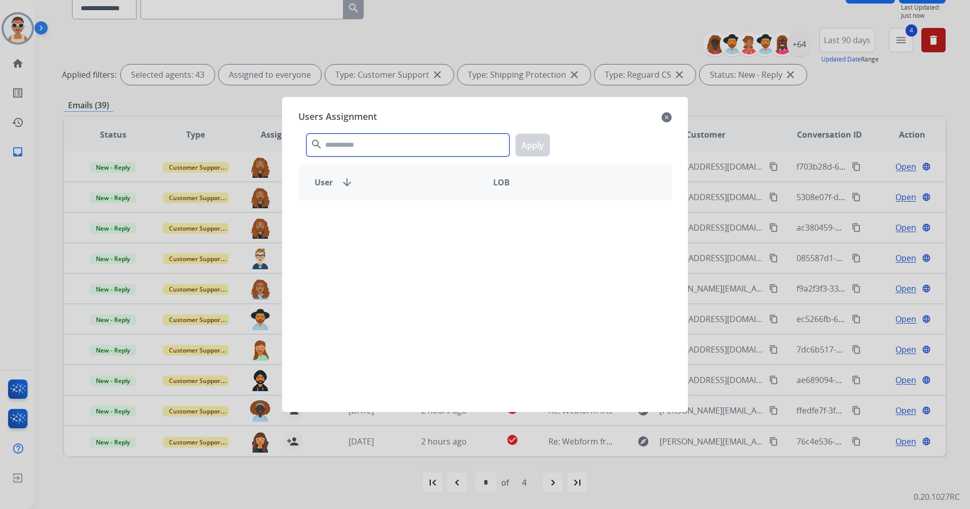
click at [411, 137] on input "text" at bounding box center [408, 144] width 203 height 23
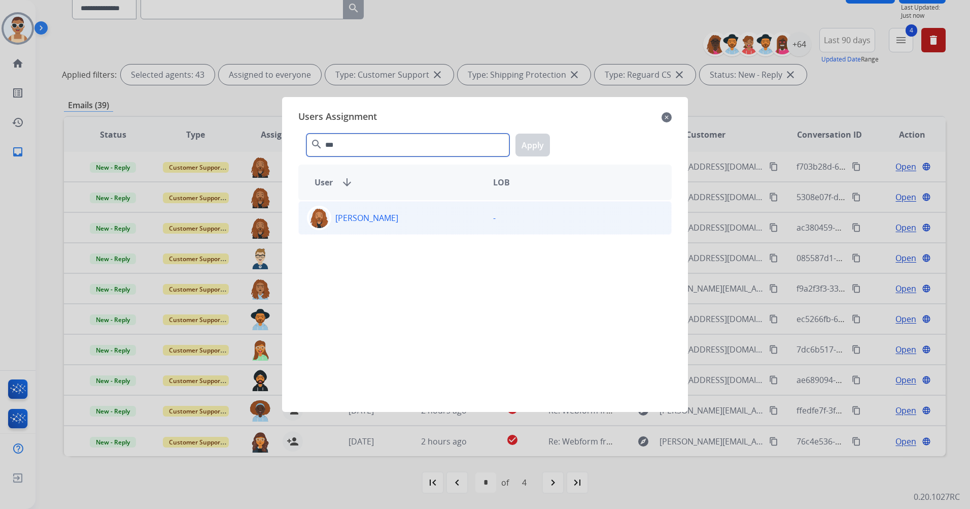
type input "***"
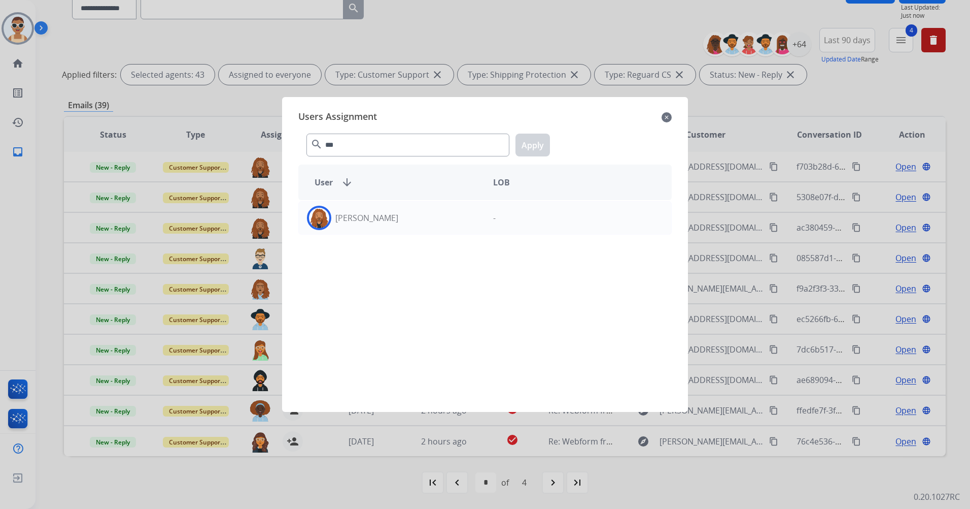
drag, startPoint x: 416, startPoint y: 217, endPoint x: 498, endPoint y: 152, distance: 105.2
click at [416, 217] on div "[PERSON_NAME]" at bounding box center [392, 218] width 186 height 24
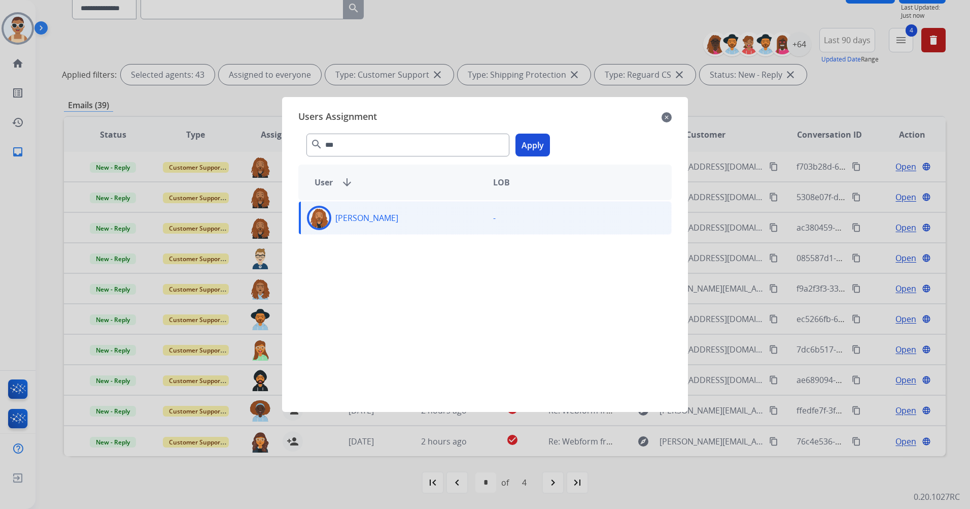
drag, startPoint x: 515, startPoint y: 139, endPoint x: 523, endPoint y: 143, distance: 9.3
click at [516, 139] on div "*** search Apply" at bounding box center [485, 142] width 374 height 35
click at [525, 145] on button "Apply" at bounding box center [533, 144] width 35 height 23
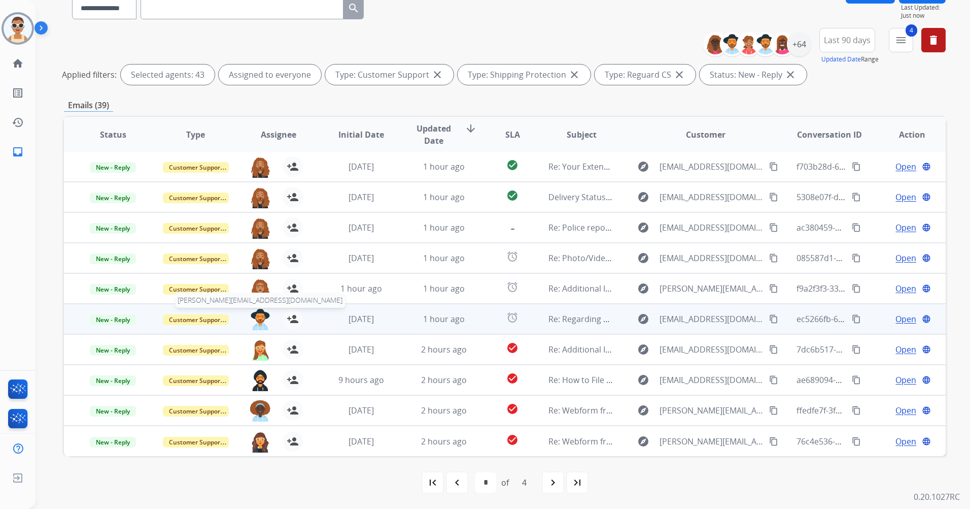
click at [257, 315] on img at bounding box center [260, 319] width 20 height 21
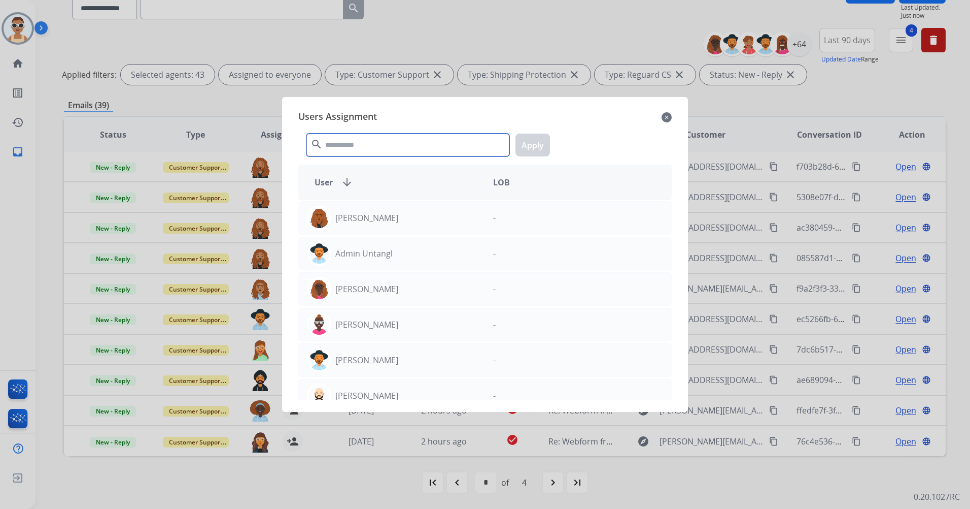
click at [403, 141] on input "text" at bounding box center [408, 144] width 203 height 23
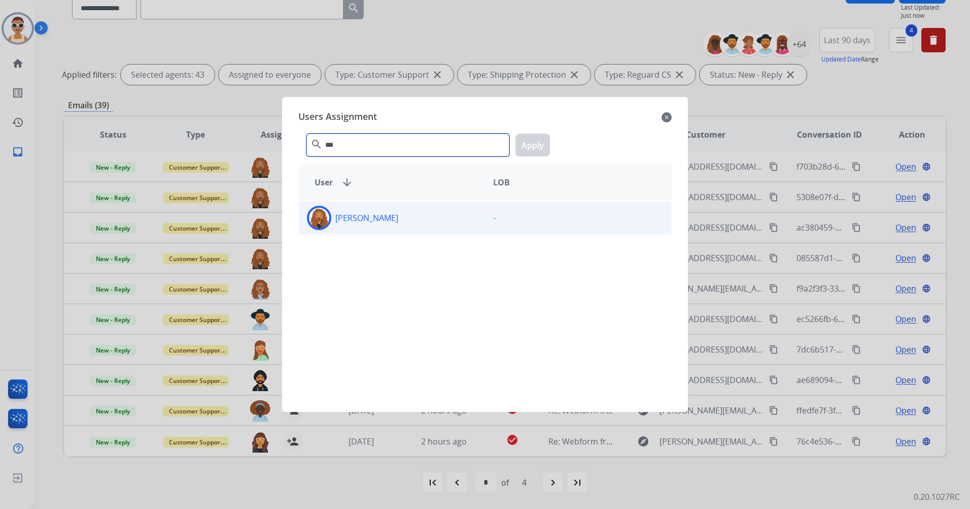
type input "***"
click at [419, 216] on div "[PERSON_NAME]" at bounding box center [392, 218] width 186 height 24
click at [542, 147] on button "Apply" at bounding box center [533, 144] width 35 height 23
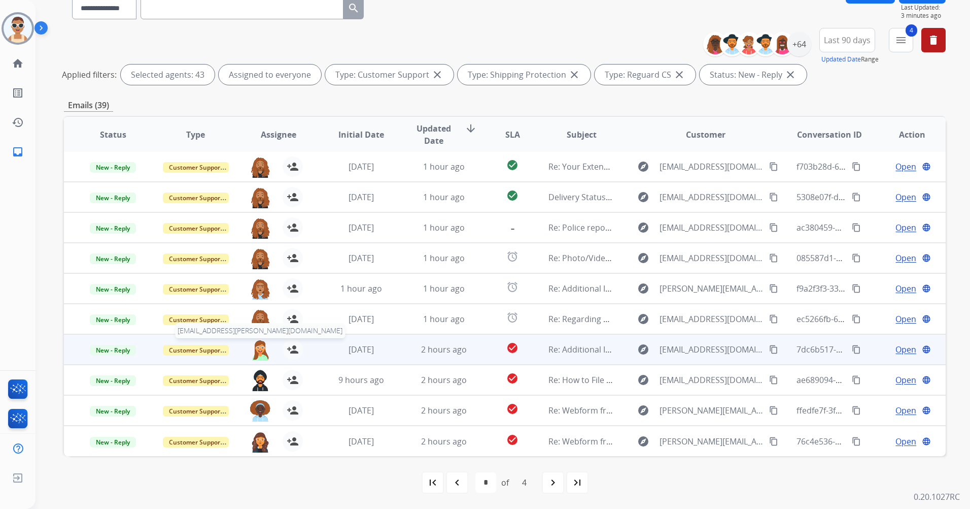
click at [256, 348] on img at bounding box center [260, 349] width 20 height 21
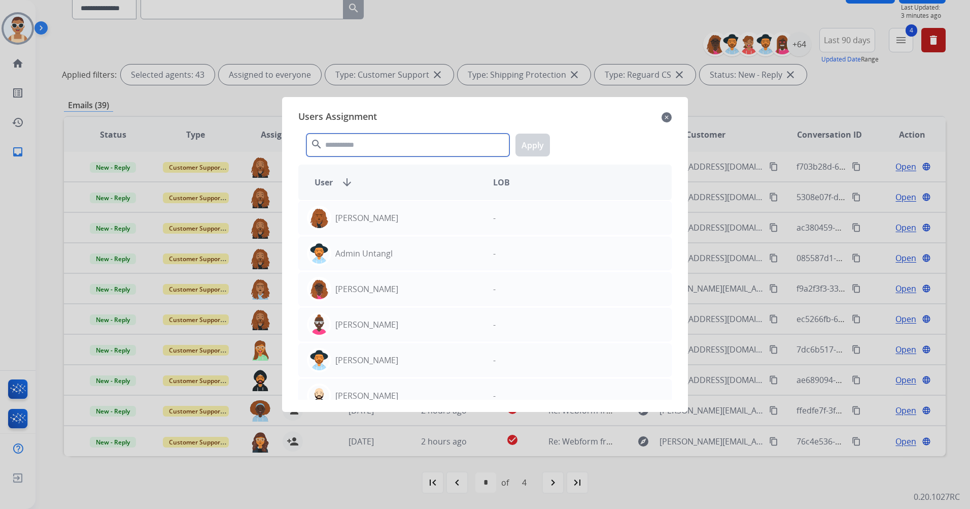
click at [370, 148] on input "text" at bounding box center [408, 144] width 203 height 23
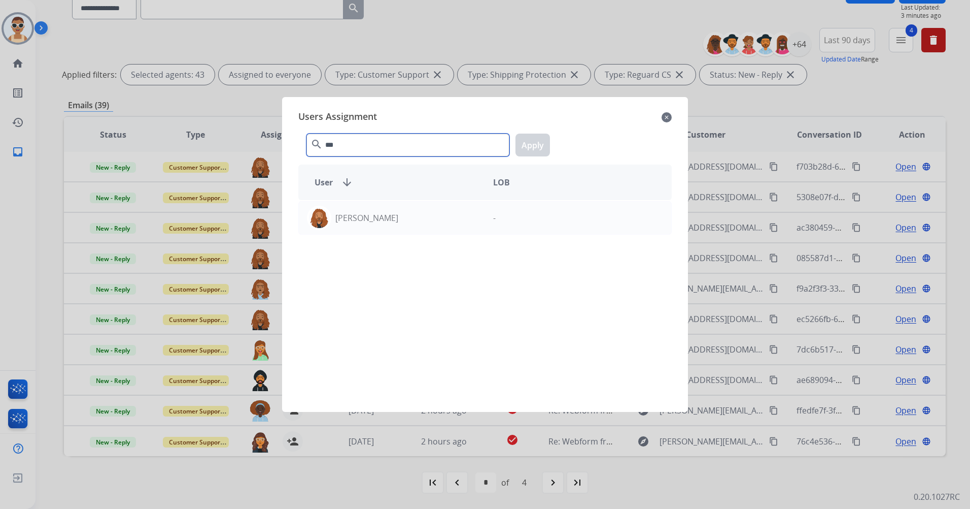
type input "***"
click at [669, 114] on mat-icon "close" at bounding box center [667, 117] width 10 height 12
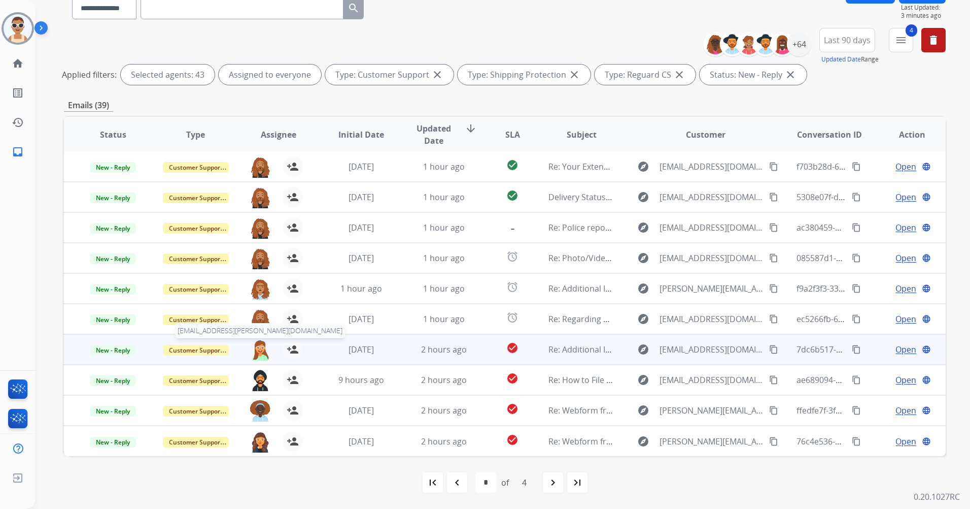
click at [260, 350] on img at bounding box center [260, 349] width 20 height 21
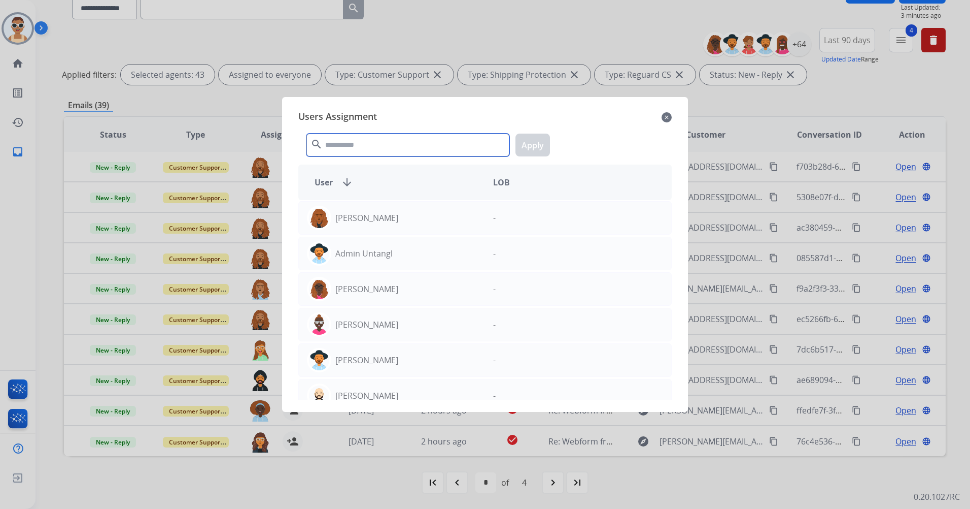
click at [388, 146] on input "text" at bounding box center [408, 144] width 203 height 23
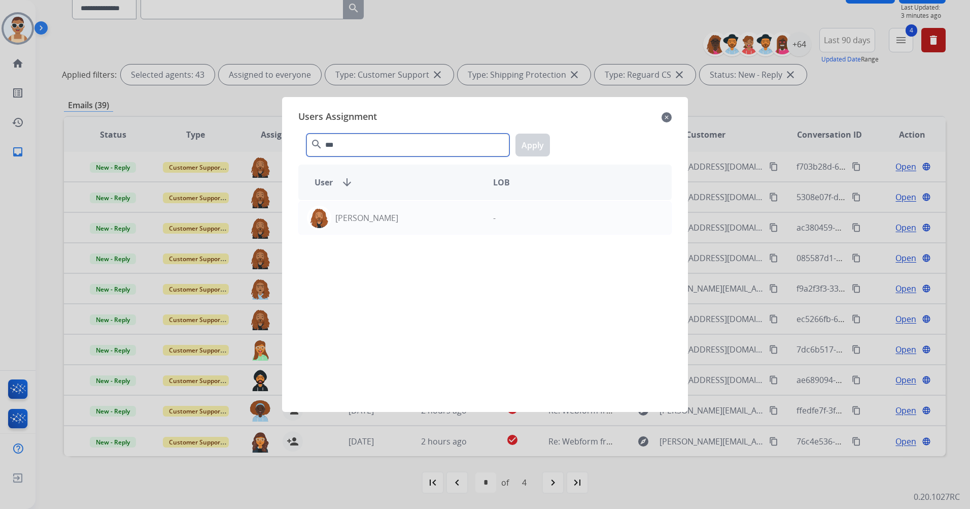
type input "***"
click at [399, 236] on div "[PERSON_NAME] -" at bounding box center [485, 299] width 374 height 199
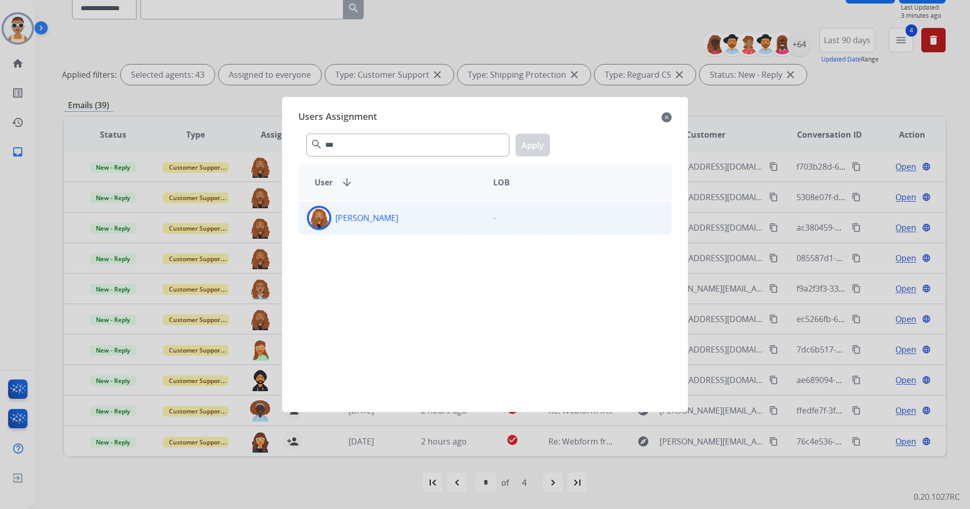
click at [429, 225] on div "[PERSON_NAME]" at bounding box center [392, 218] width 186 height 24
click at [536, 137] on button "Apply" at bounding box center [533, 144] width 35 height 23
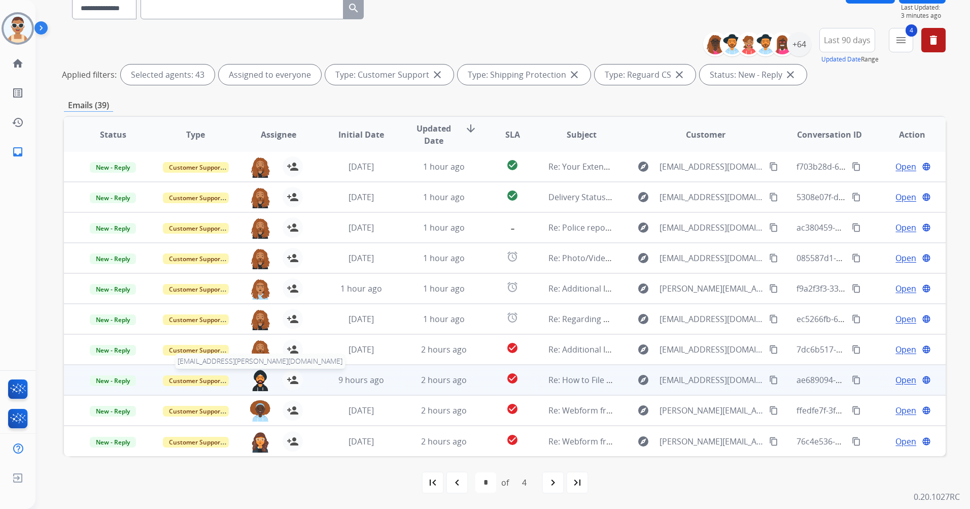
click at [256, 376] on img at bounding box center [260, 380] width 20 height 21
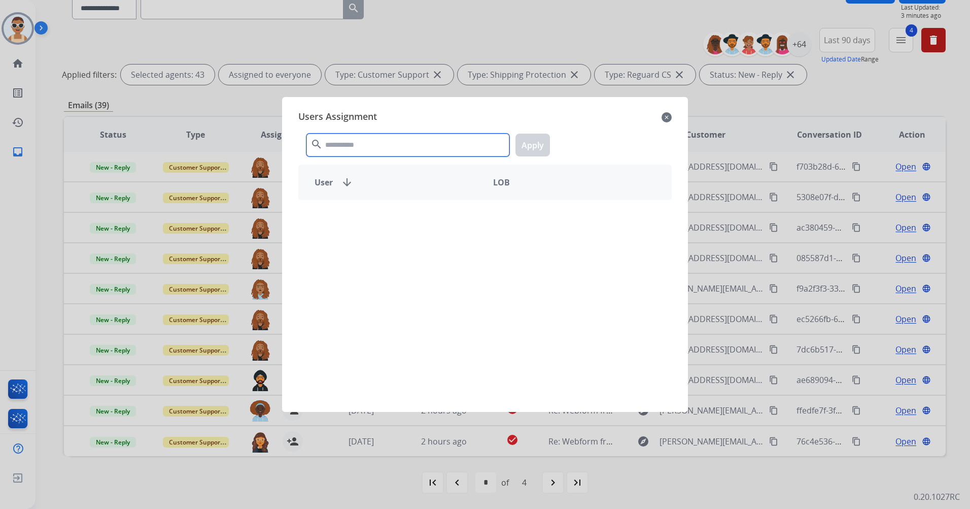
click at [432, 149] on input "text" at bounding box center [408, 144] width 203 height 23
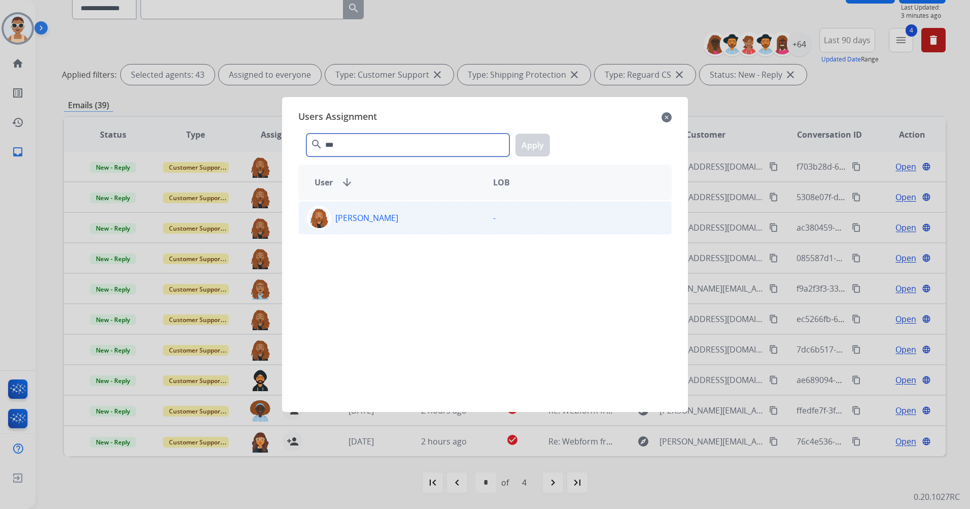
type input "***"
click at [408, 227] on div "[PERSON_NAME]" at bounding box center [392, 218] width 186 height 24
click at [531, 148] on button "Apply" at bounding box center [533, 144] width 35 height 23
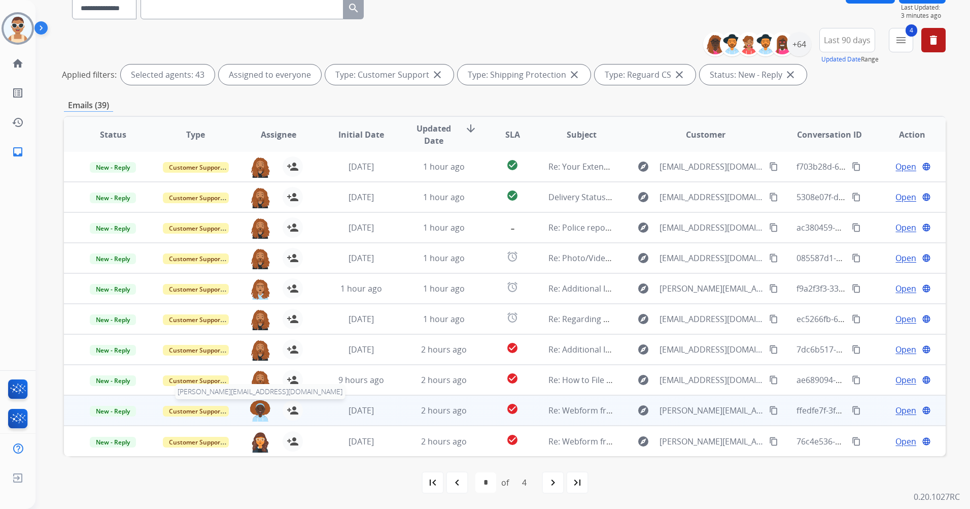
click at [259, 405] on img at bounding box center [260, 410] width 20 height 21
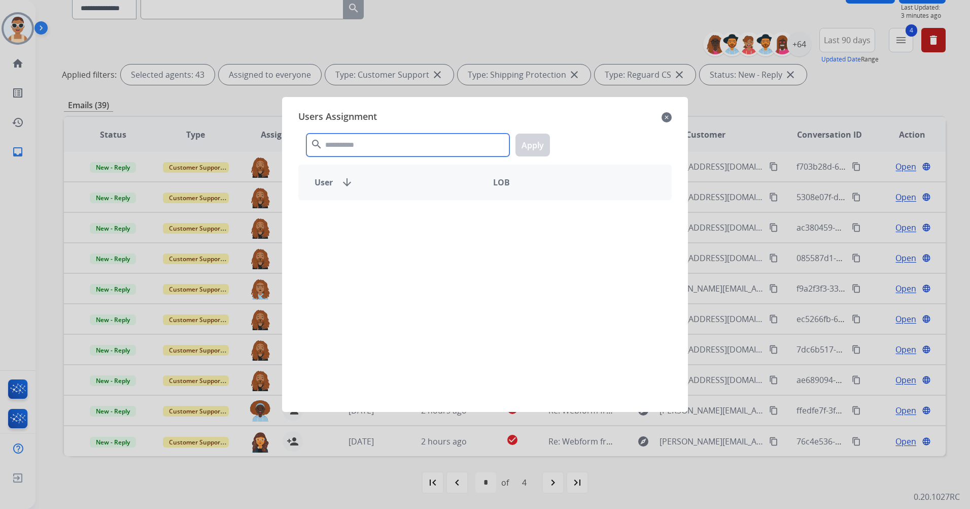
click at [377, 151] on input "text" at bounding box center [408, 144] width 203 height 23
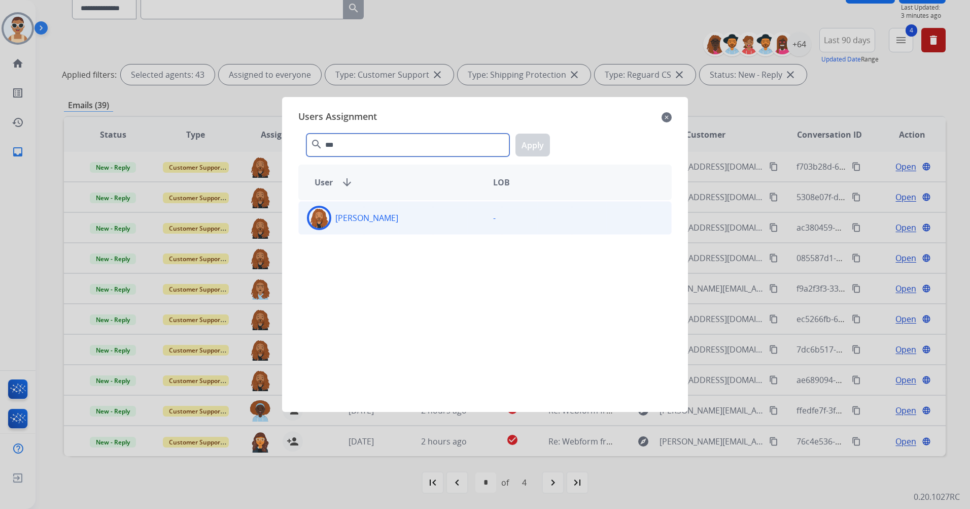
type input "***"
click at [402, 209] on div "[PERSON_NAME]" at bounding box center [392, 218] width 186 height 24
click at [544, 143] on button "Apply" at bounding box center [533, 144] width 35 height 23
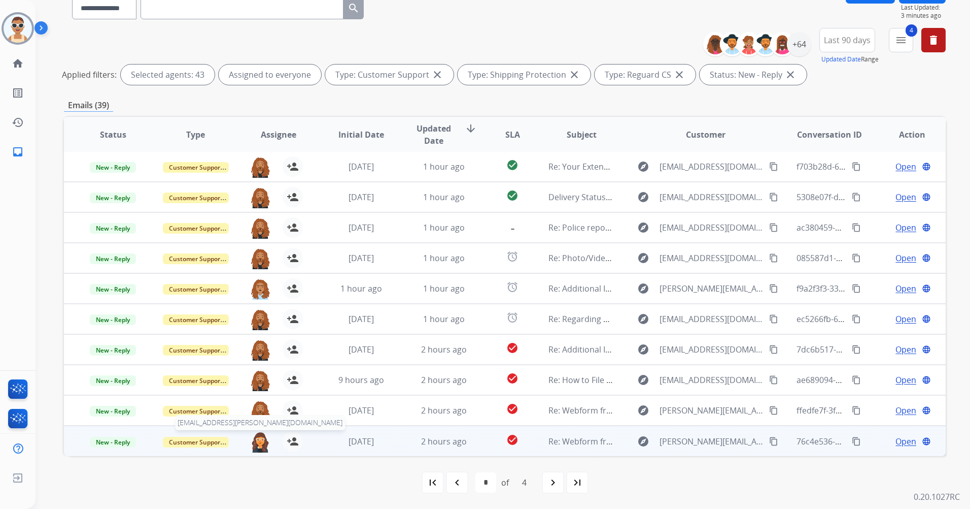
click at [264, 442] on img at bounding box center [260, 441] width 20 height 21
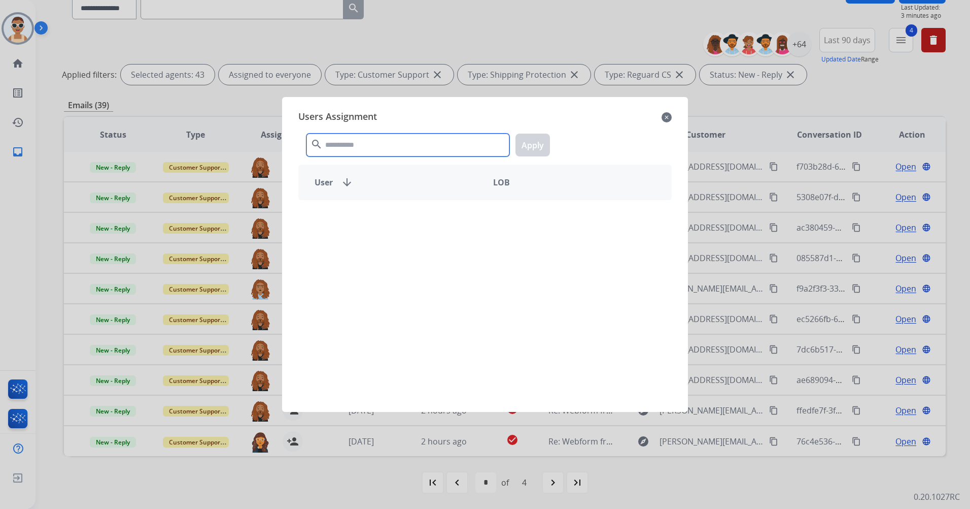
click at [378, 144] on input "text" at bounding box center [408, 144] width 203 height 23
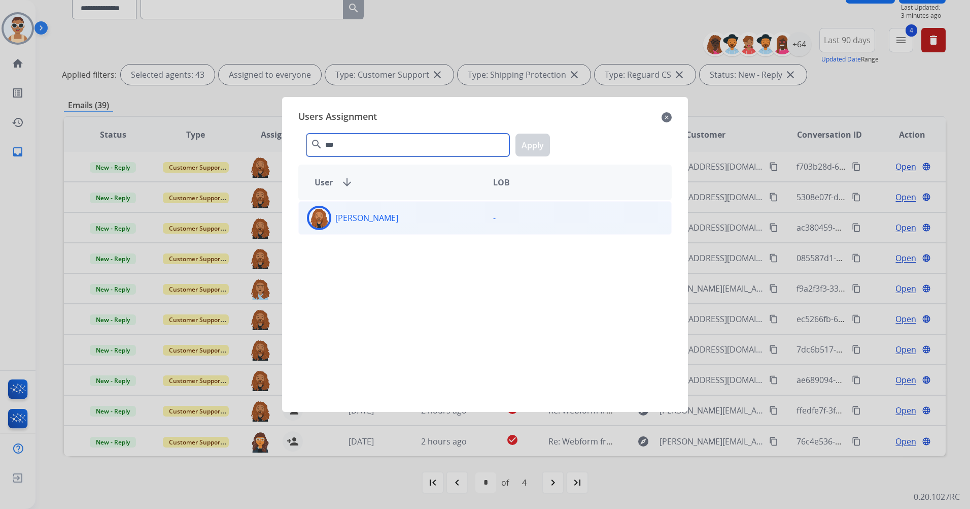
type input "***"
click at [422, 202] on div "[PERSON_NAME] -" at bounding box center [485, 217] width 374 height 33
click at [542, 145] on button "Apply" at bounding box center [533, 144] width 35 height 23
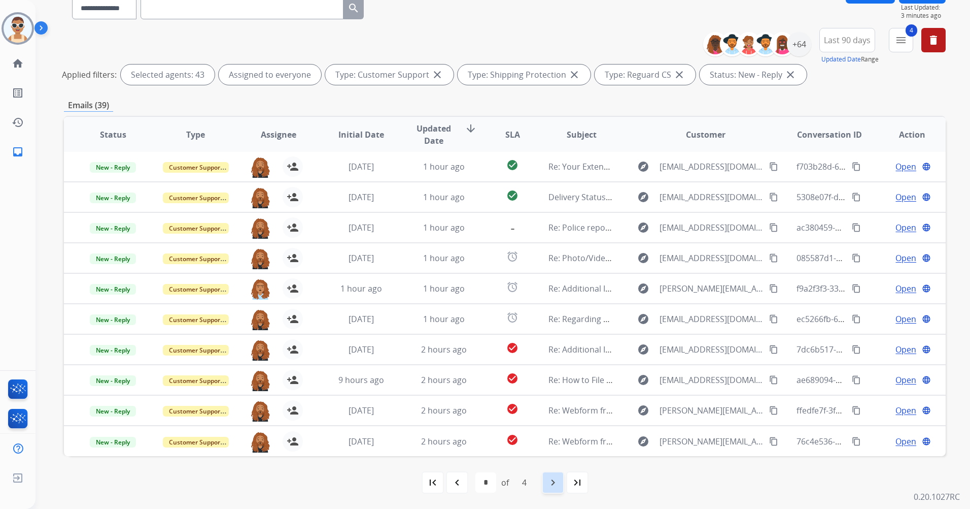
click at [551, 478] on mat-icon "navigate_next" at bounding box center [553, 482] width 12 height 12
select select "*"
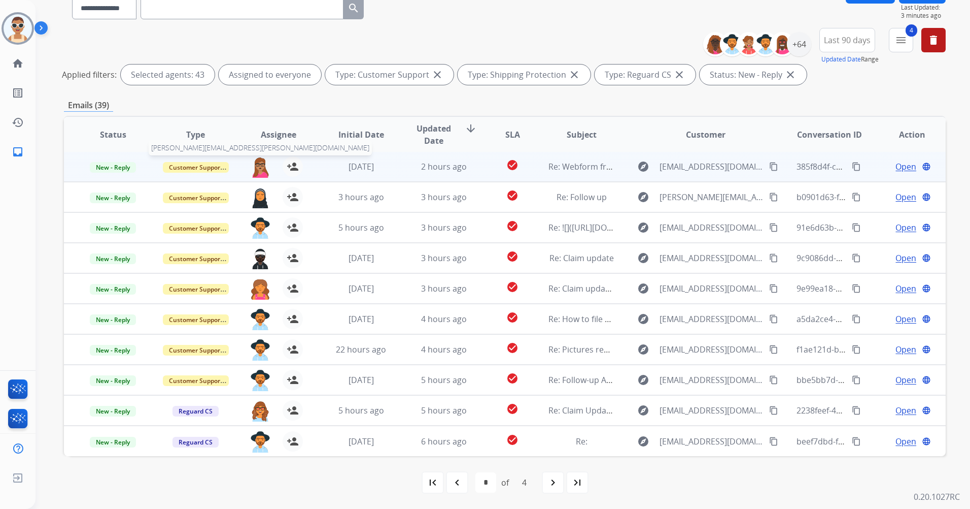
click at [256, 166] on img at bounding box center [260, 166] width 20 height 21
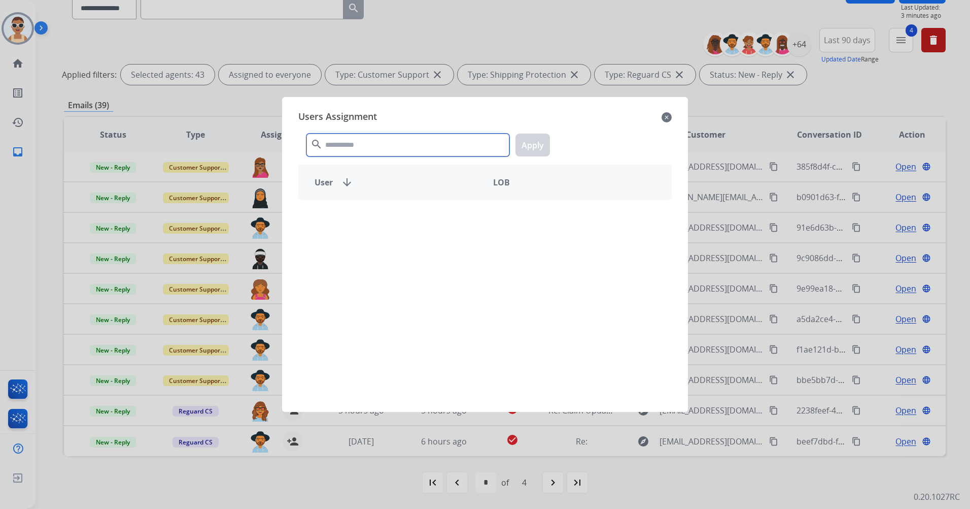
click at [393, 143] on input "text" at bounding box center [408, 144] width 203 height 23
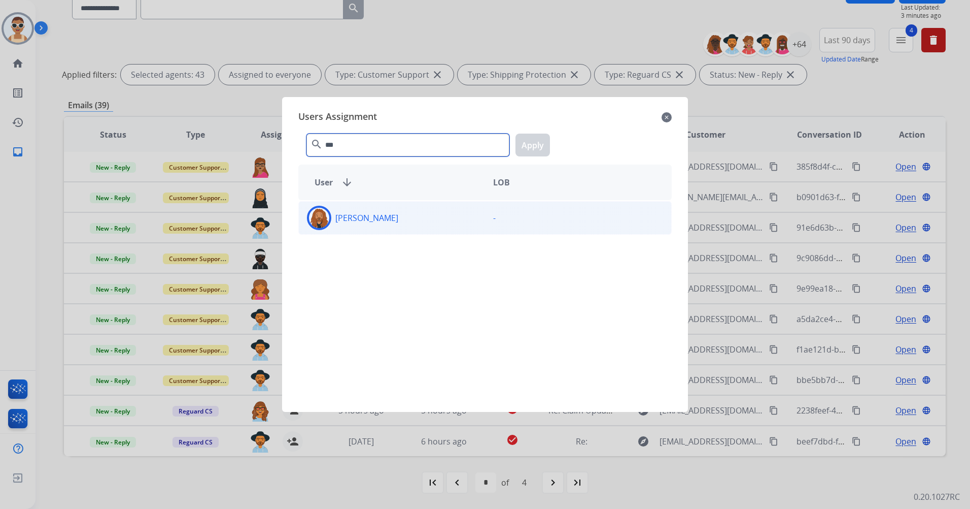
type input "***"
click at [409, 215] on div "[PERSON_NAME]" at bounding box center [392, 218] width 186 height 24
click at [544, 141] on button "Apply" at bounding box center [533, 144] width 35 height 23
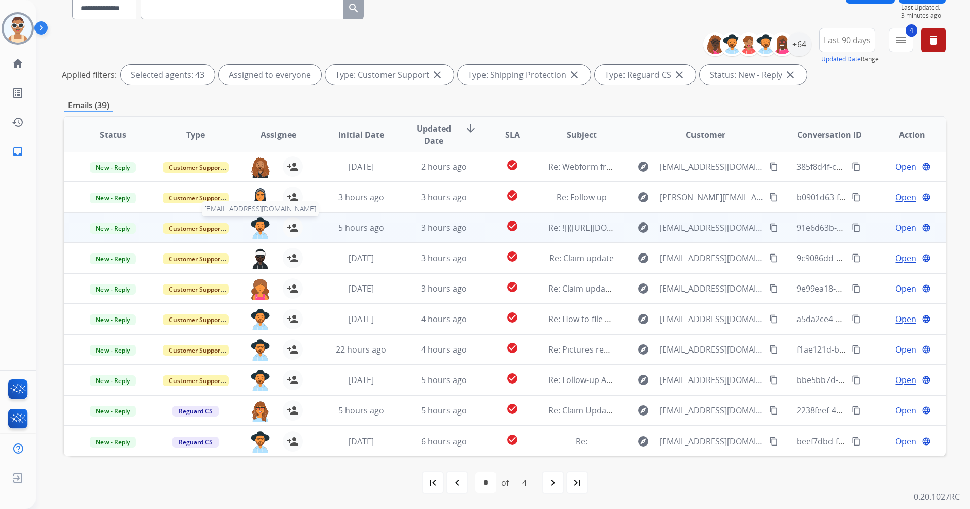
click at [255, 222] on img at bounding box center [260, 227] width 20 height 21
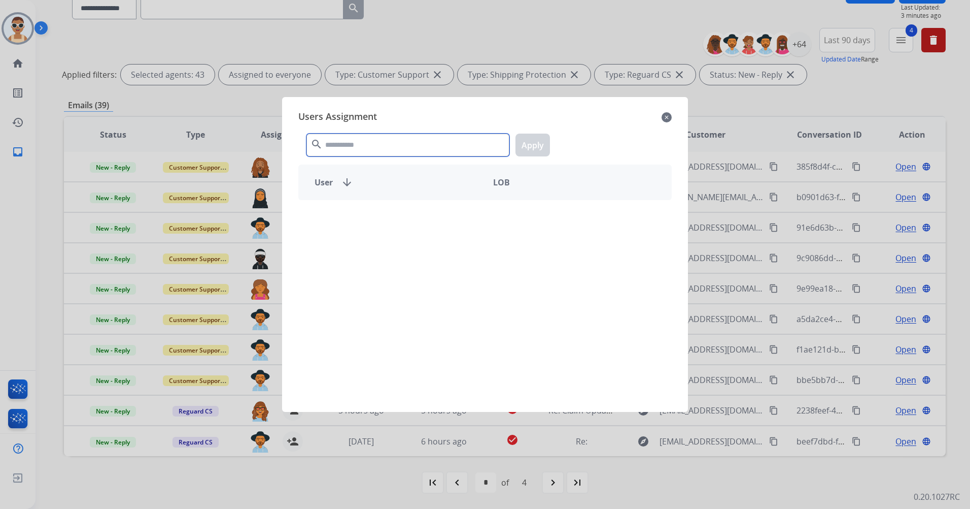
click at [392, 144] on input "text" at bounding box center [408, 144] width 203 height 23
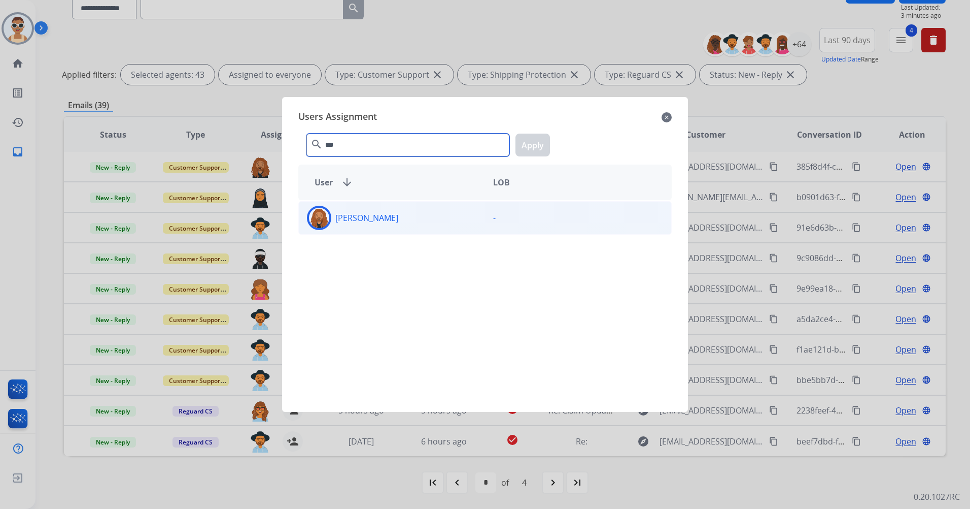
type input "***"
click at [426, 210] on div "[PERSON_NAME]" at bounding box center [392, 218] width 186 height 24
click at [547, 135] on button "Apply" at bounding box center [533, 144] width 35 height 23
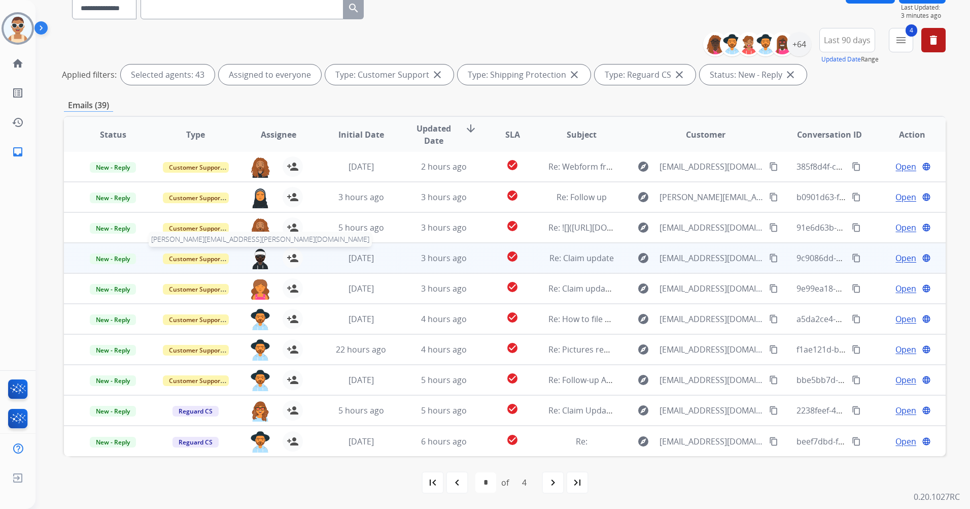
click at [257, 257] on img at bounding box center [260, 258] width 20 height 21
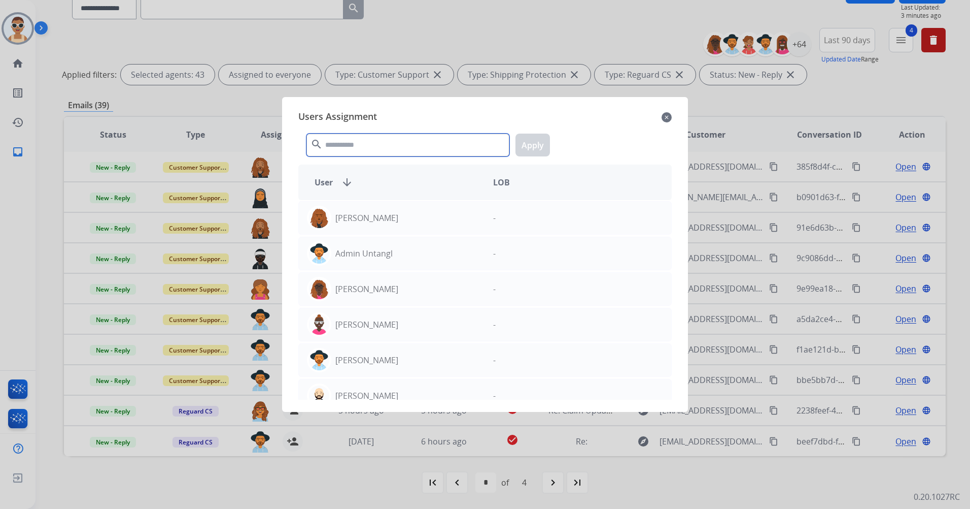
click at [430, 142] on input "text" at bounding box center [408, 144] width 203 height 23
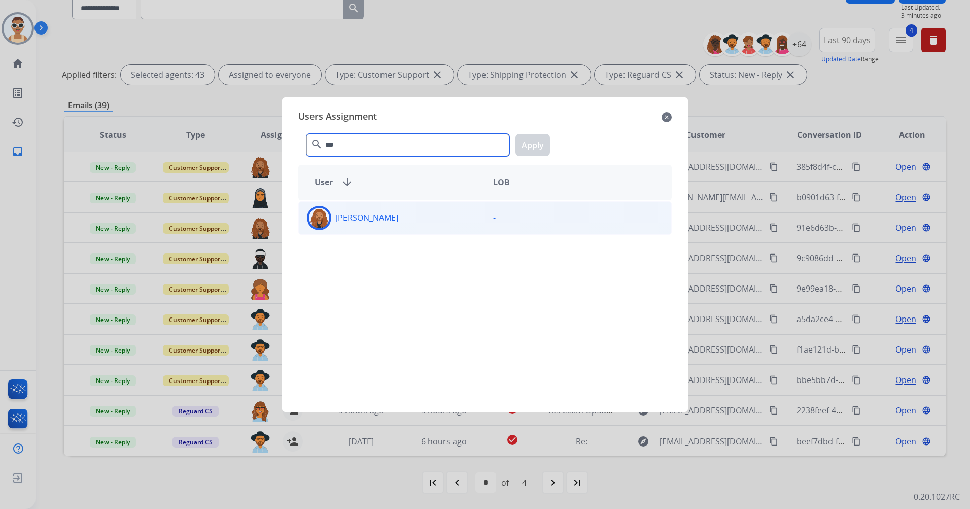
type input "***"
click at [421, 218] on div "[PERSON_NAME]" at bounding box center [392, 218] width 186 height 24
click at [528, 144] on button "Apply" at bounding box center [533, 144] width 35 height 23
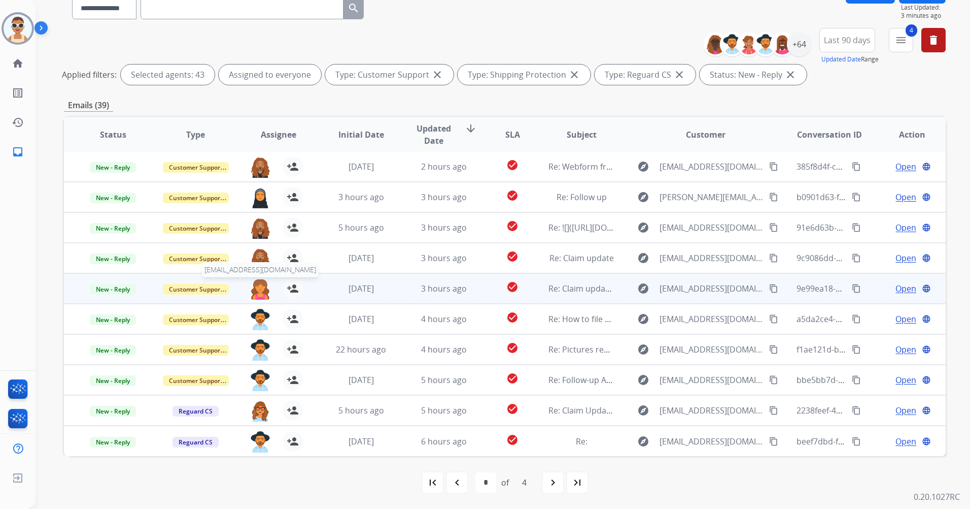
click at [260, 287] on img at bounding box center [260, 288] width 20 height 21
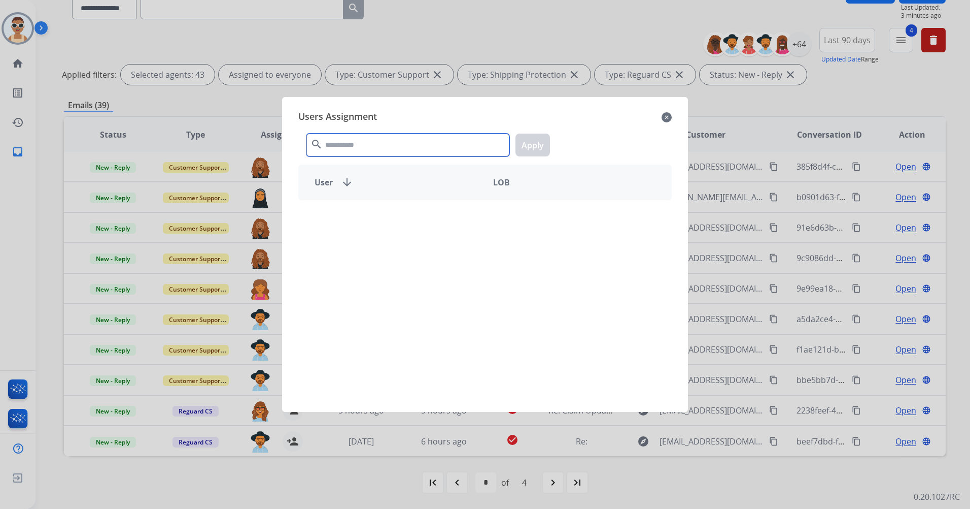
click at [366, 149] on input "text" at bounding box center [408, 144] width 203 height 23
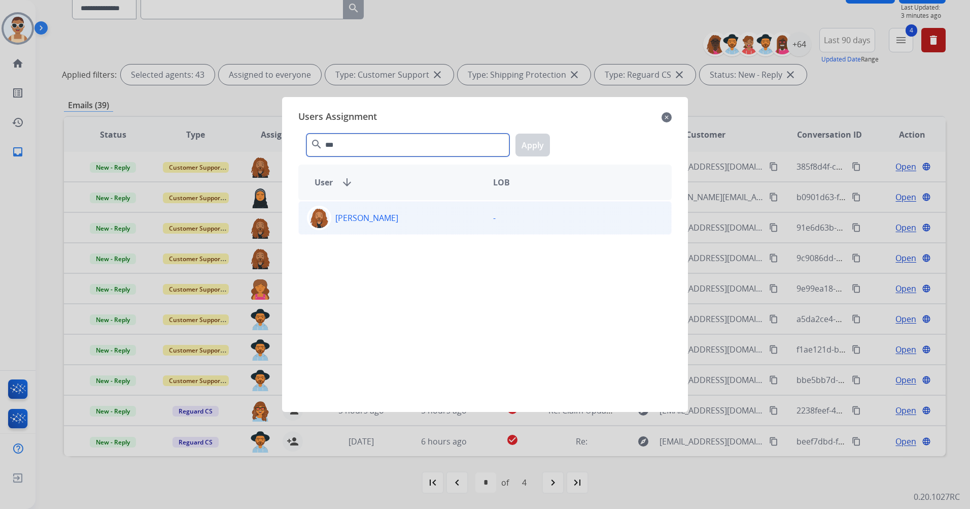
type input "***"
click at [424, 212] on div "[PERSON_NAME]" at bounding box center [392, 218] width 186 height 24
click at [522, 147] on button "Apply" at bounding box center [533, 144] width 35 height 23
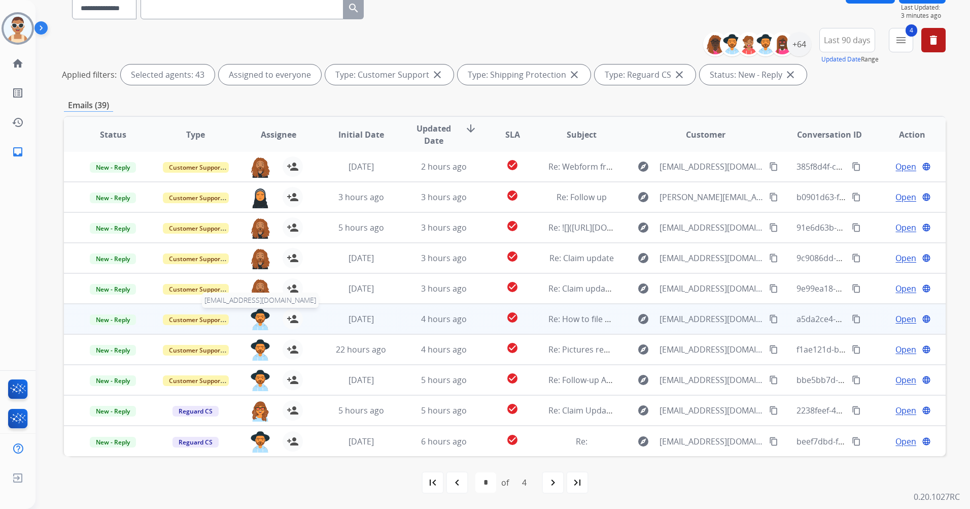
click at [255, 315] on img at bounding box center [260, 319] width 20 height 21
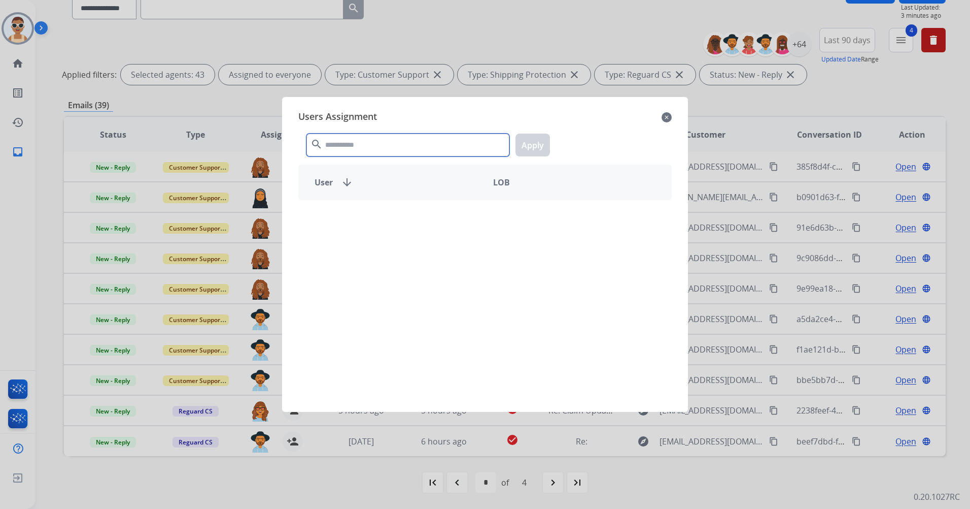
click at [367, 147] on input "text" at bounding box center [408, 144] width 203 height 23
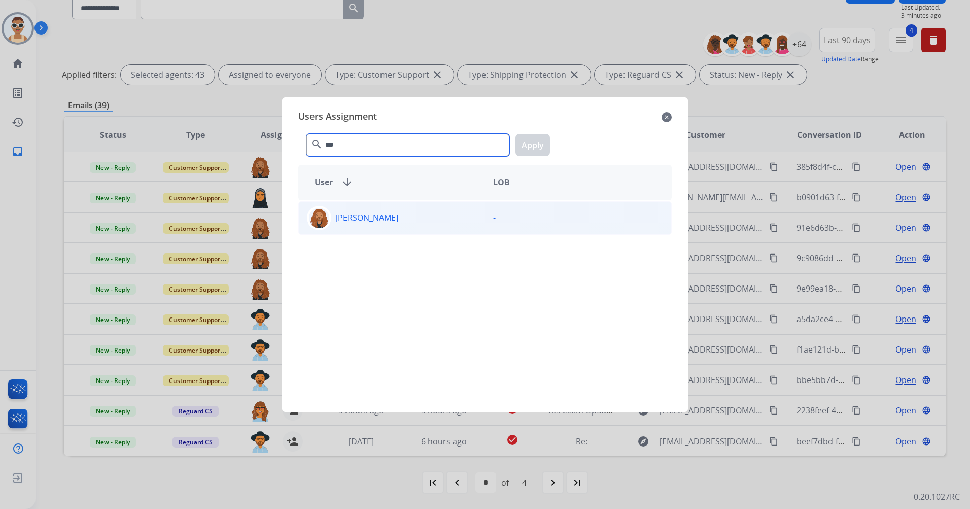
type input "***"
click at [396, 214] on p "[PERSON_NAME]" at bounding box center [366, 218] width 63 height 12
click at [545, 138] on button "Apply" at bounding box center [533, 144] width 35 height 23
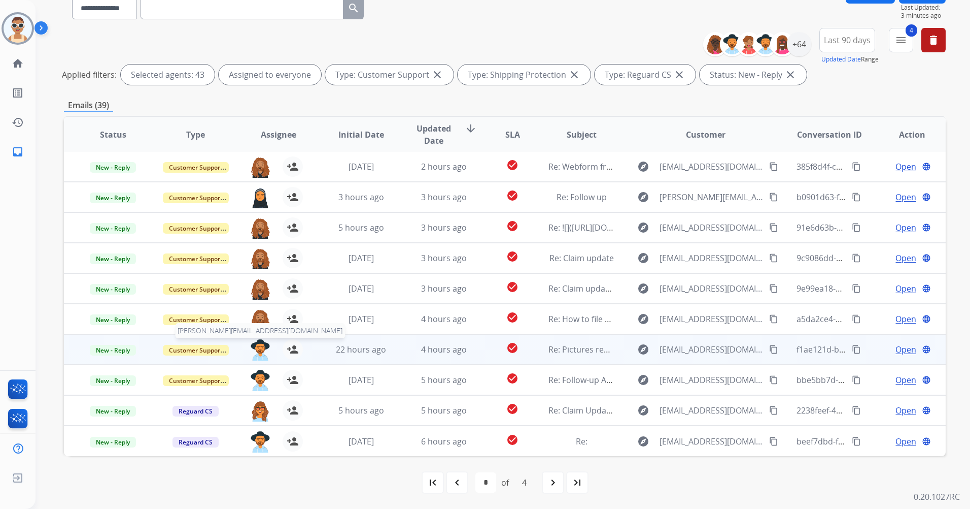
click at [255, 344] on img at bounding box center [260, 349] width 20 height 21
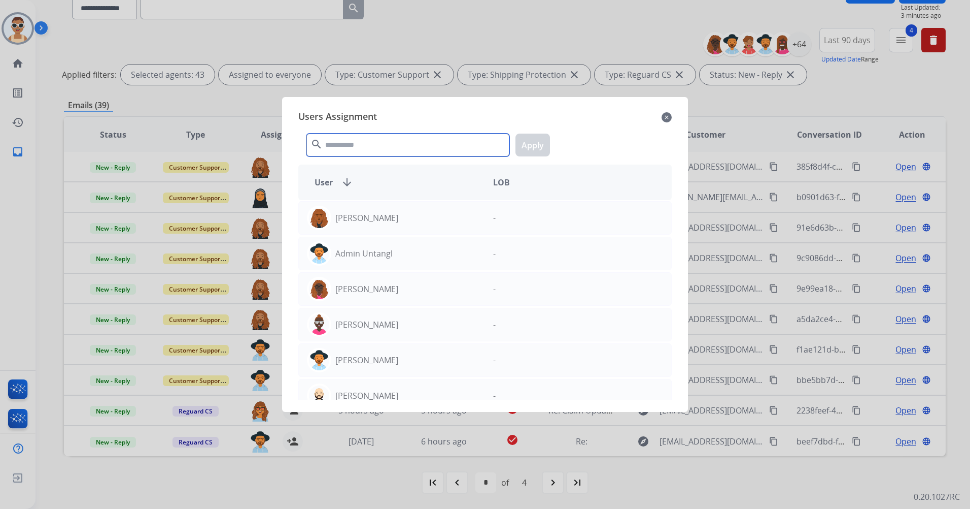
click at [376, 153] on input "text" at bounding box center [408, 144] width 203 height 23
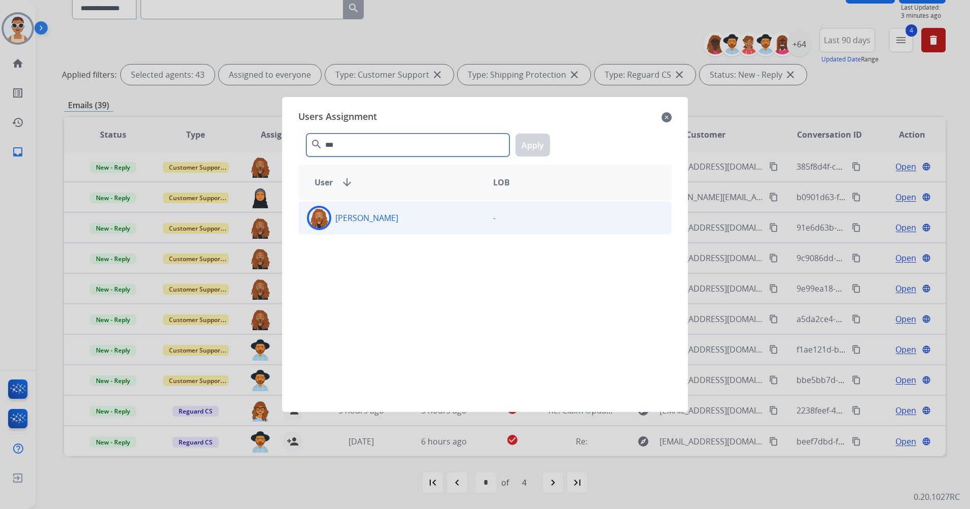
type input "***"
click at [387, 212] on p "[PERSON_NAME]" at bounding box center [366, 218] width 63 height 12
click at [541, 145] on button "Apply" at bounding box center [533, 144] width 35 height 23
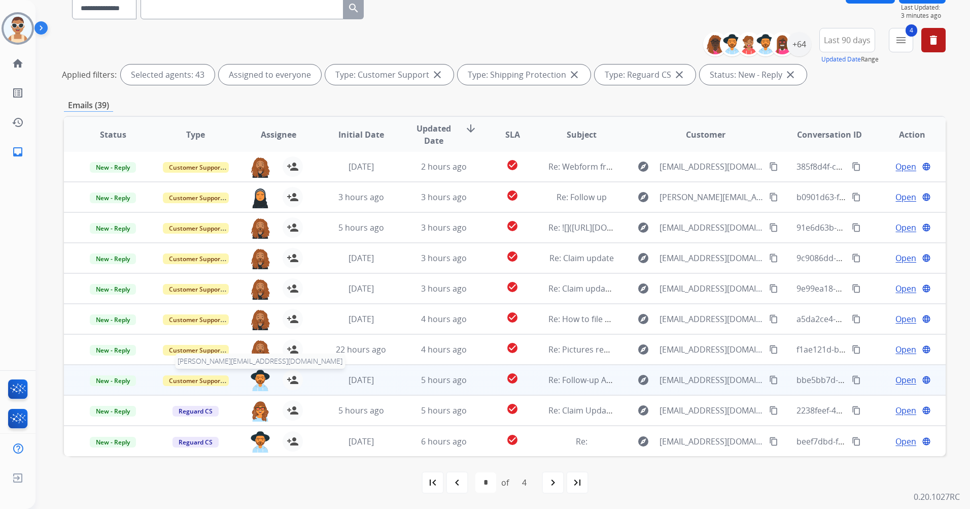
click at [254, 374] on img at bounding box center [260, 380] width 20 height 21
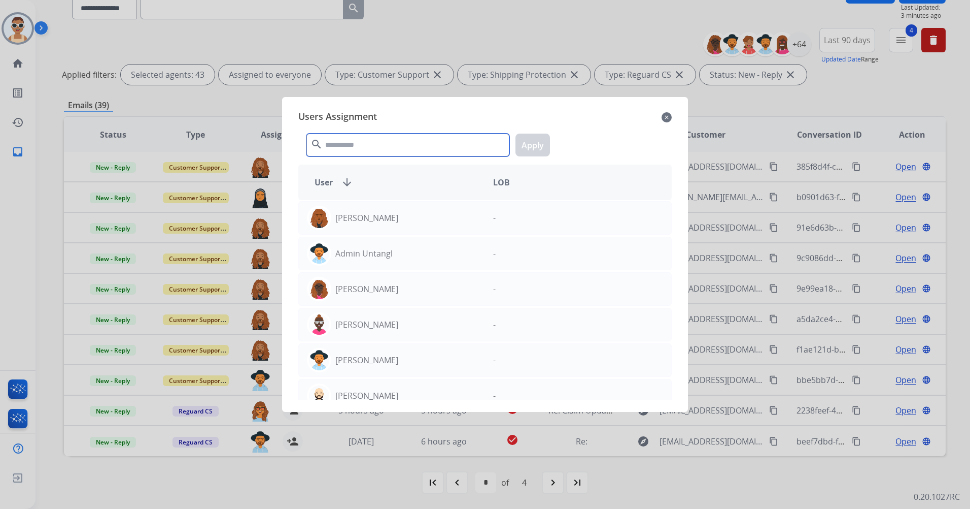
click at [415, 139] on input "text" at bounding box center [408, 144] width 203 height 23
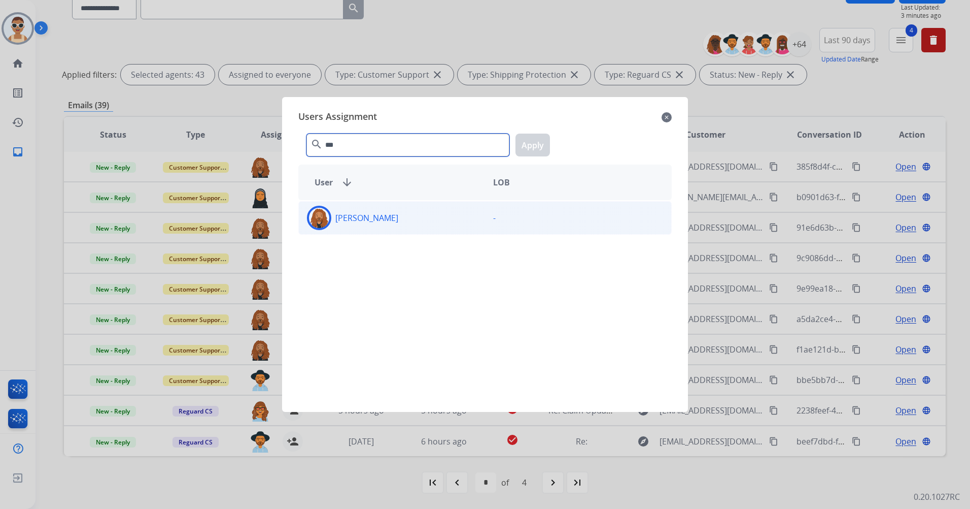
type input "***"
drag, startPoint x: 423, startPoint y: 225, endPoint x: 437, endPoint y: 211, distance: 19.7
click at [422, 225] on div "[PERSON_NAME]" at bounding box center [392, 218] width 186 height 24
click at [524, 151] on button "Apply" at bounding box center [533, 144] width 35 height 23
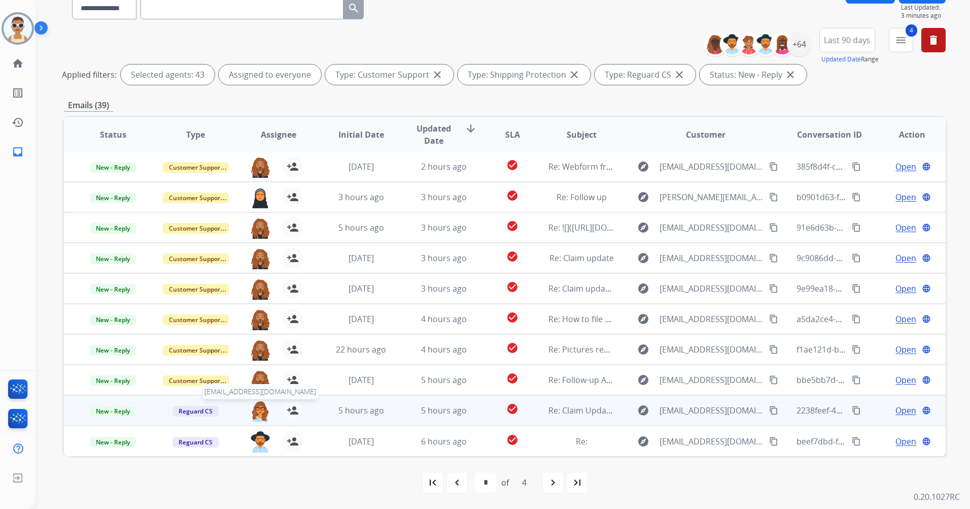
click at [262, 410] on img at bounding box center [260, 410] width 20 height 21
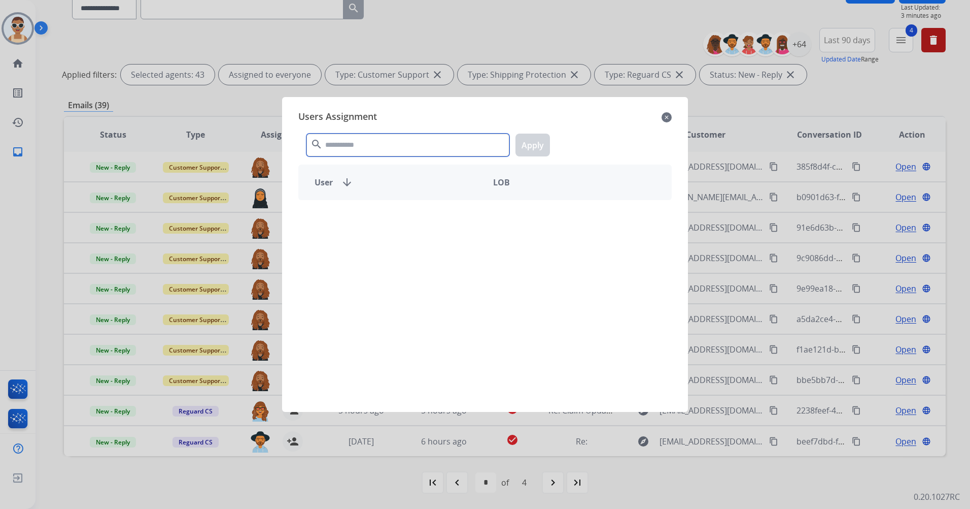
click at [385, 149] on input "text" at bounding box center [408, 144] width 203 height 23
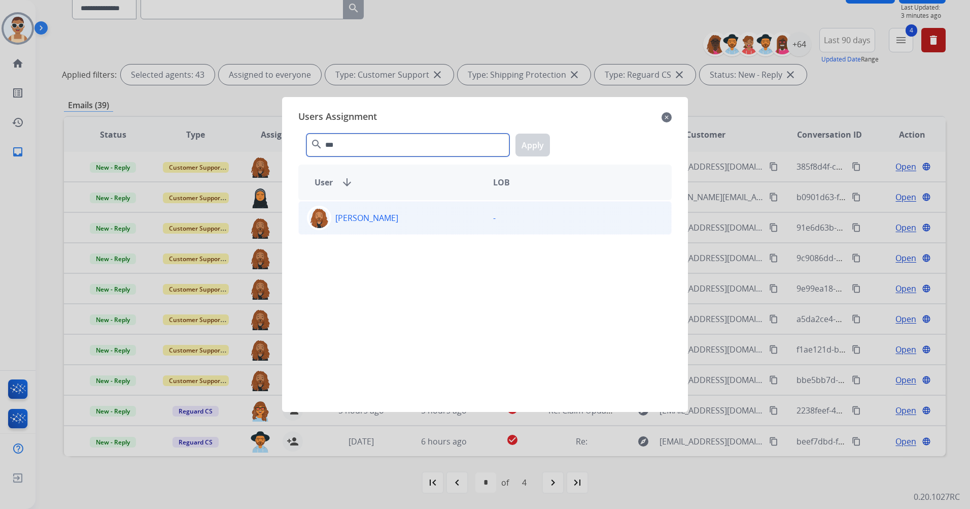
type input "***"
click at [402, 210] on div "[PERSON_NAME]" at bounding box center [392, 218] width 186 height 24
click at [539, 140] on button "Apply" at bounding box center [533, 144] width 35 height 23
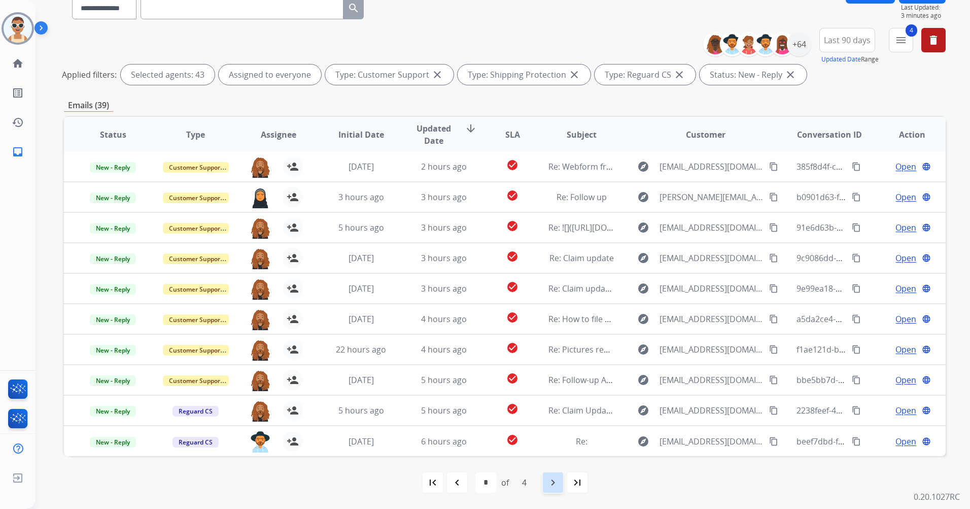
click at [546, 480] on div "navigate_next" at bounding box center [553, 482] width 22 height 22
select select "*"
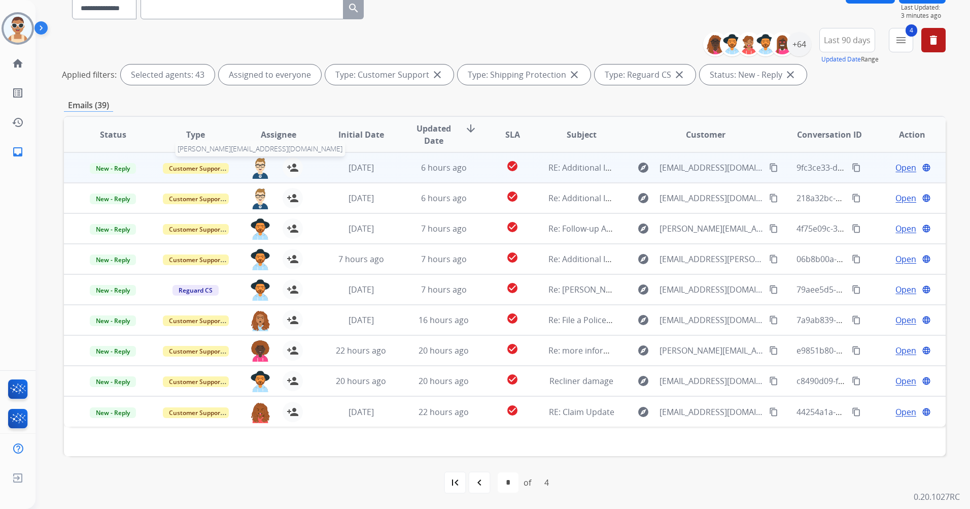
click at [257, 166] on img at bounding box center [260, 167] width 20 height 21
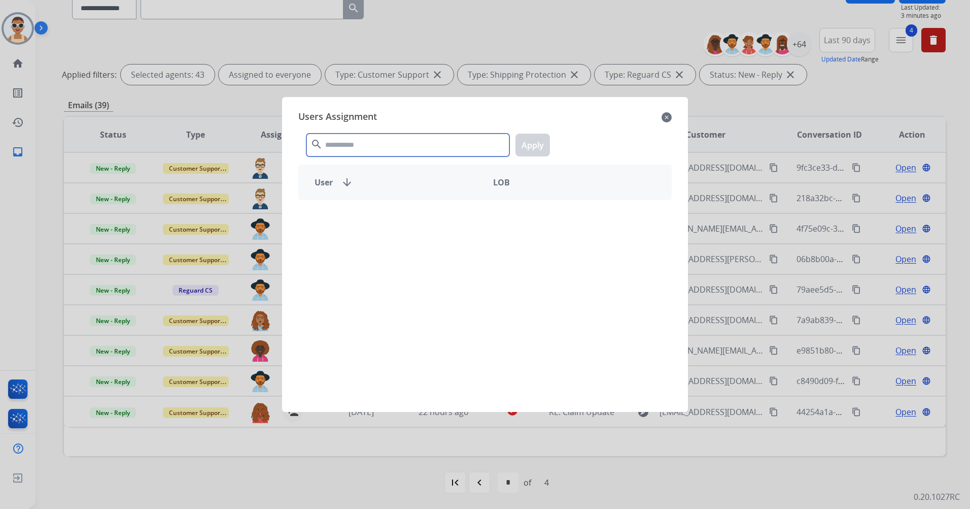
click at [370, 145] on input "text" at bounding box center [408, 144] width 203 height 23
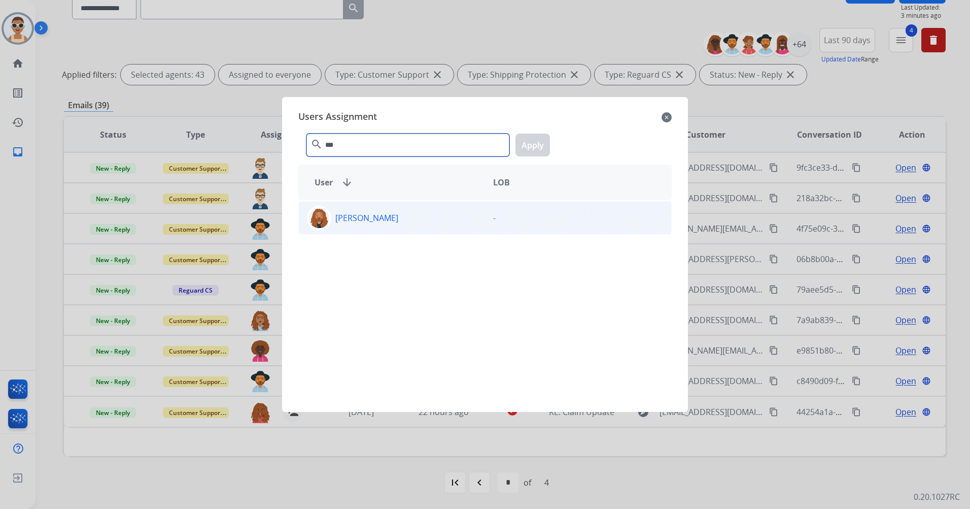
type input "***"
click at [402, 224] on div "[PERSON_NAME]" at bounding box center [392, 218] width 186 height 24
click at [529, 146] on button "Apply" at bounding box center [533, 144] width 35 height 23
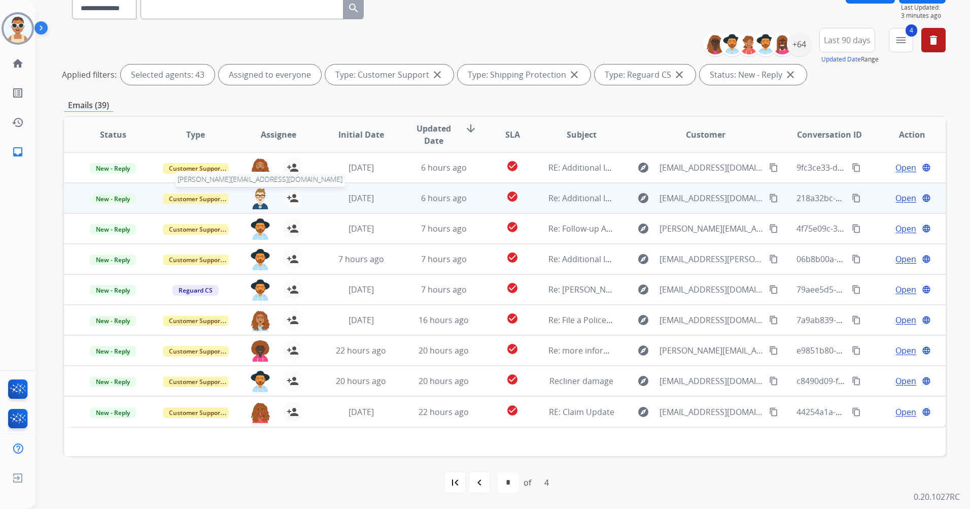
click at [259, 194] on img at bounding box center [260, 198] width 20 height 21
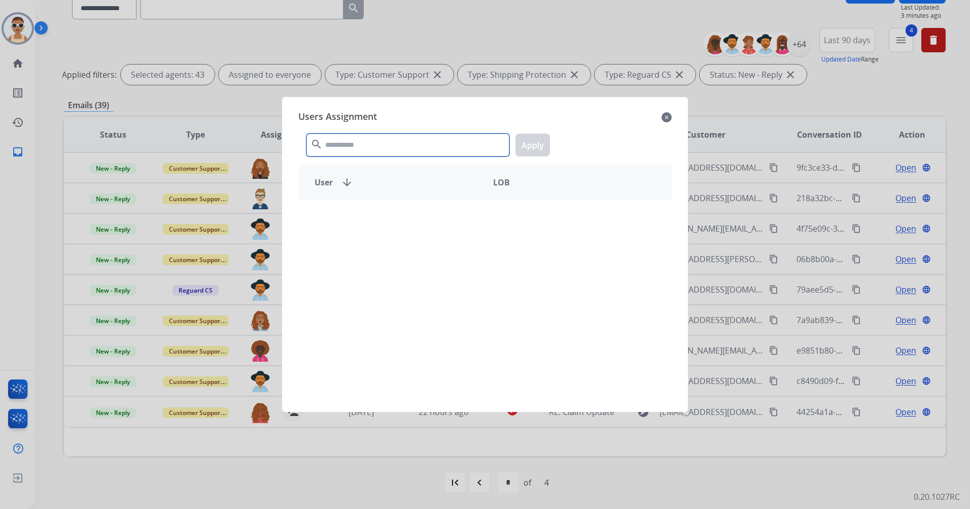
click at [415, 141] on input "text" at bounding box center [408, 144] width 203 height 23
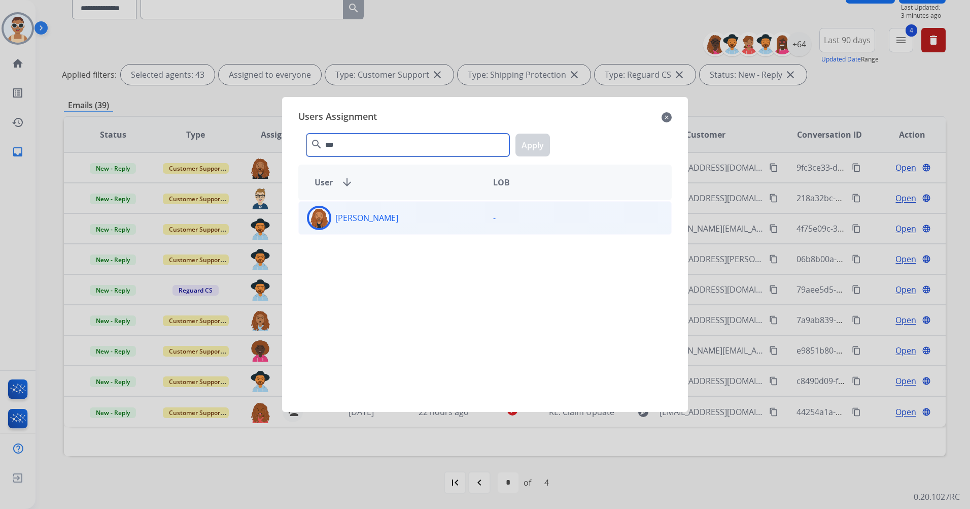
type input "***"
click at [414, 227] on div "[PERSON_NAME]" at bounding box center [392, 218] width 186 height 24
click at [520, 155] on button "Apply" at bounding box center [533, 144] width 35 height 23
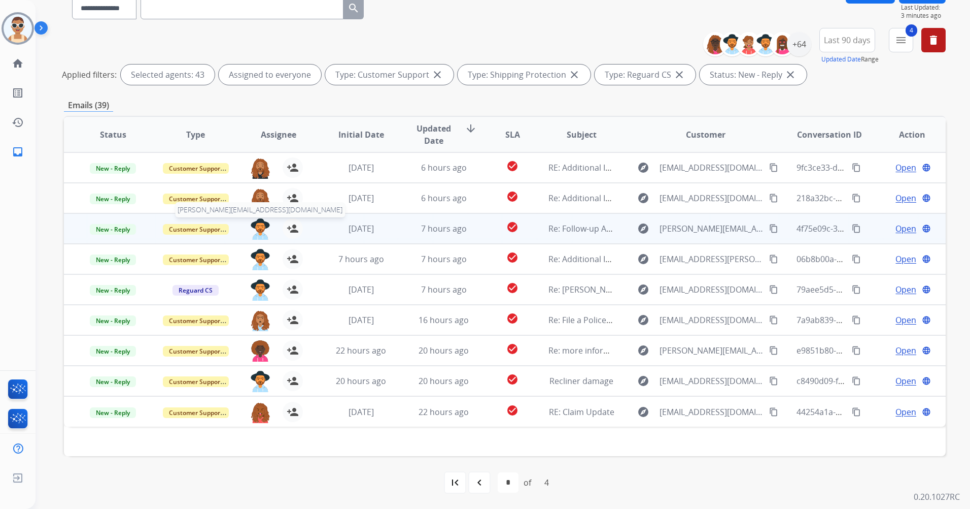
click at [259, 227] on img at bounding box center [260, 228] width 20 height 21
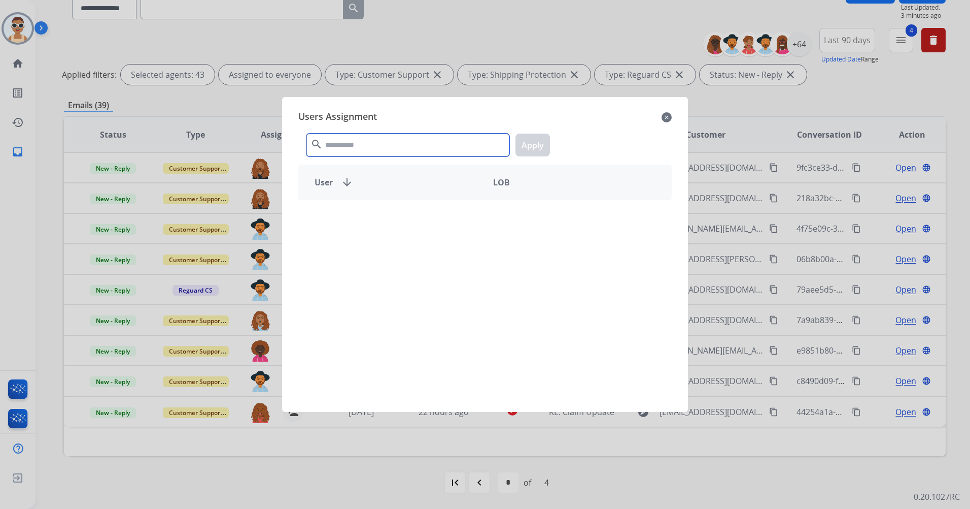
click at [378, 140] on input "text" at bounding box center [408, 144] width 203 height 23
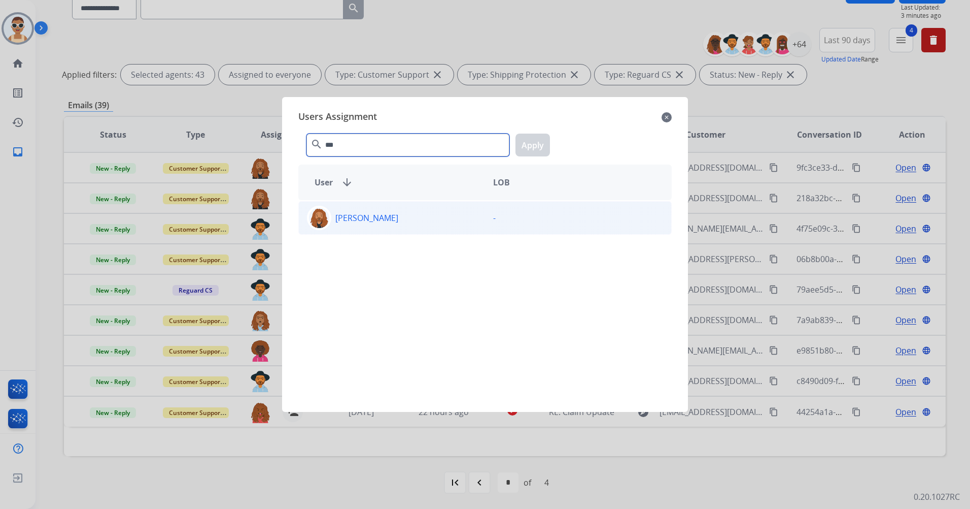
type input "***"
click at [388, 221] on p "[PERSON_NAME]" at bounding box center [366, 218] width 63 height 12
click at [519, 149] on button "Apply" at bounding box center [533, 144] width 35 height 23
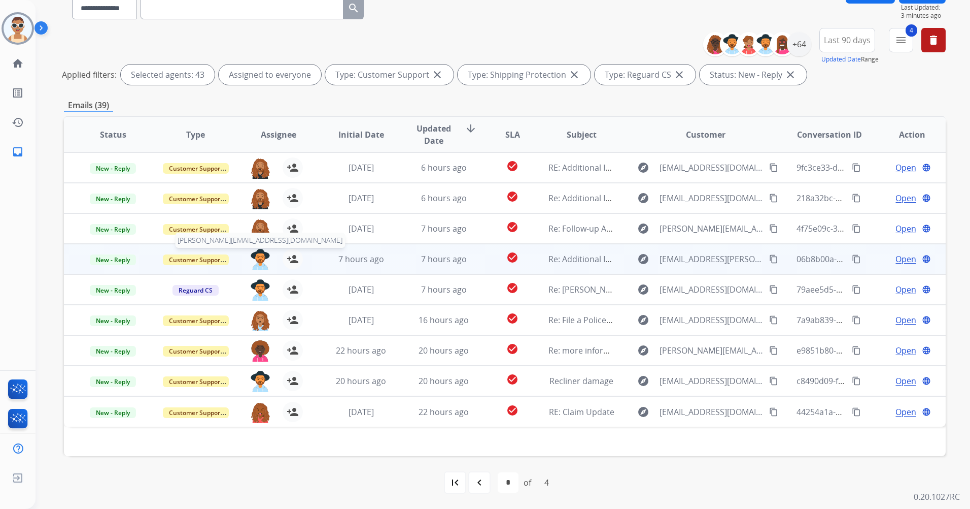
click at [258, 255] on img at bounding box center [260, 259] width 20 height 21
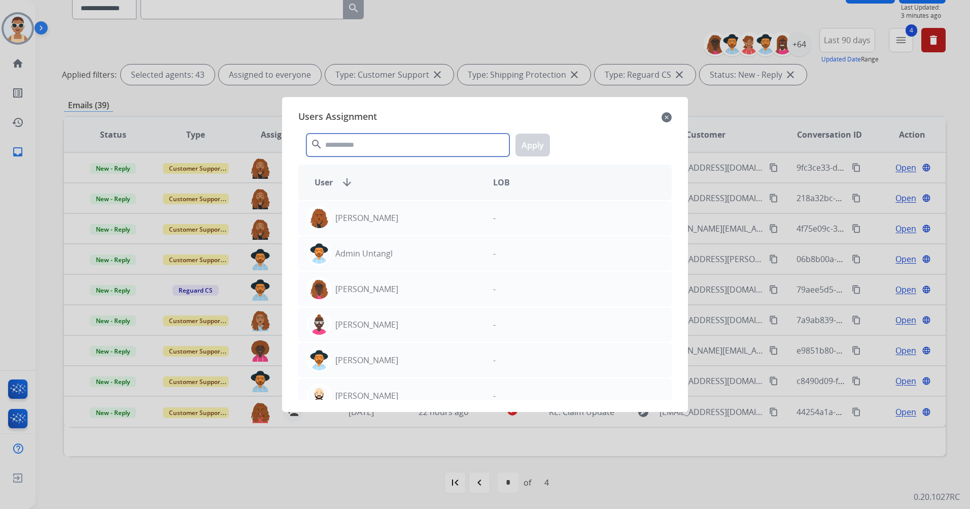
click at [379, 146] on input "text" at bounding box center [408, 144] width 203 height 23
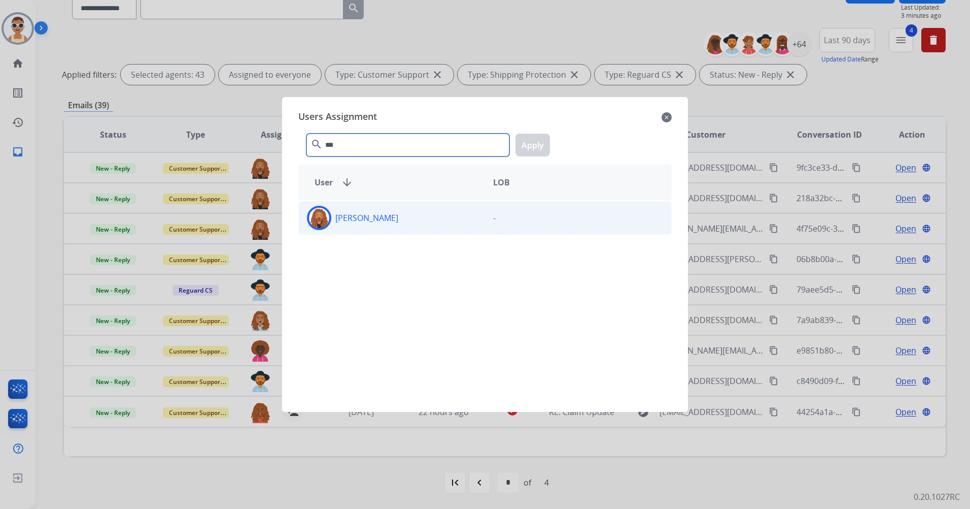
type input "***"
click at [440, 207] on div "[PERSON_NAME]" at bounding box center [392, 218] width 186 height 24
click at [515, 148] on div "*** search Apply" at bounding box center [485, 142] width 374 height 35
click at [523, 147] on button "Apply" at bounding box center [533, 144] width 35 height 23
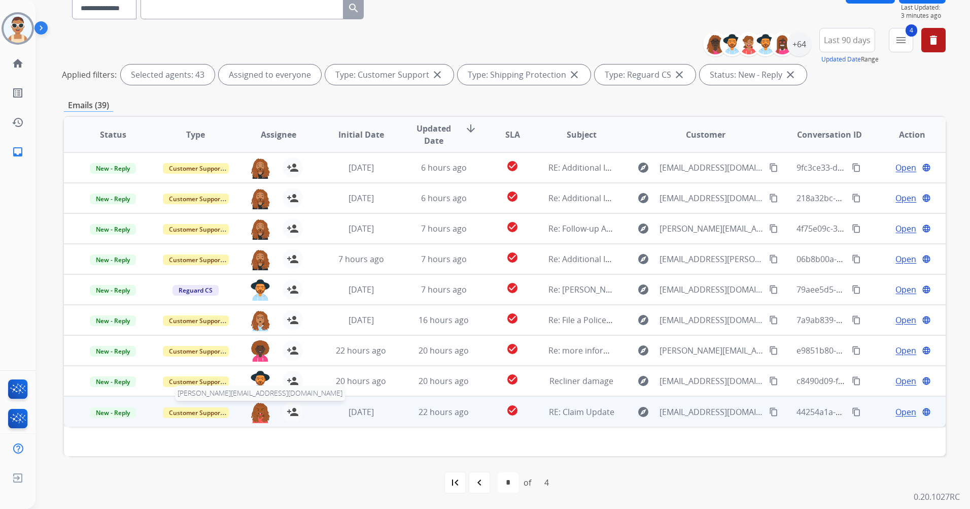
click at [258, 414] on img at bounding box center [260, 411] width 20 height 21
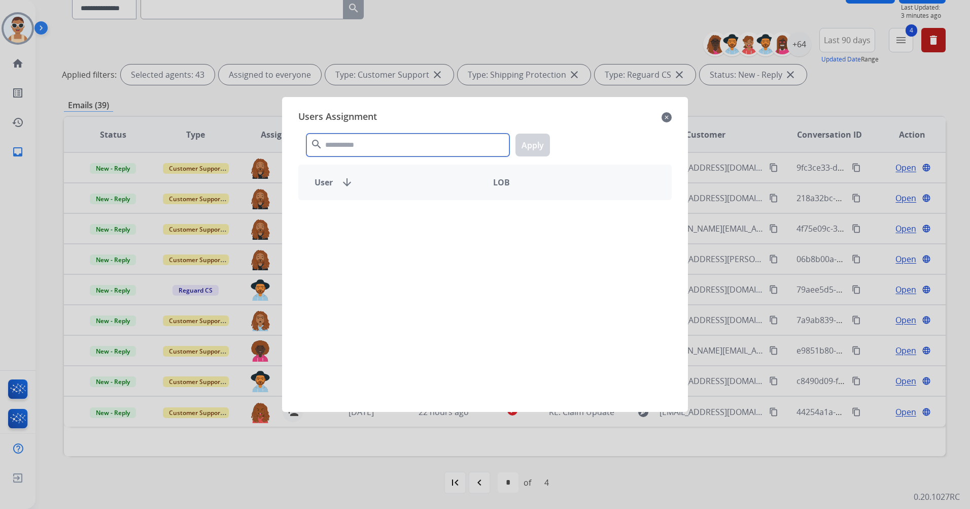
click at [421, 149] on input "text" at bounding box center [408, 144] width 203 height 23
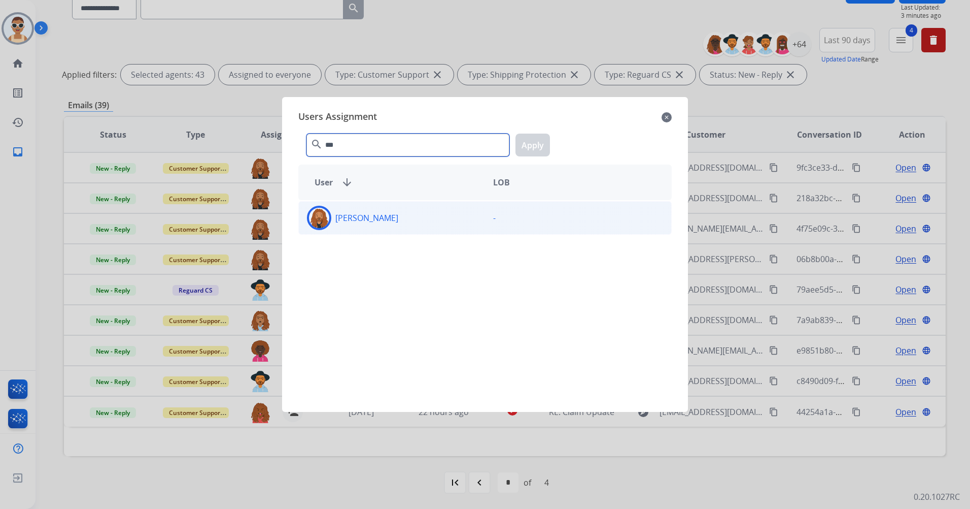
type input "***"
click at [440, 216] on div "[PERSON_NAME]" at bounding box center [392, 218] width 186 height 24
click at [528, 143] on button "Apply" at bounding box center [533, 144] width 35 height 23
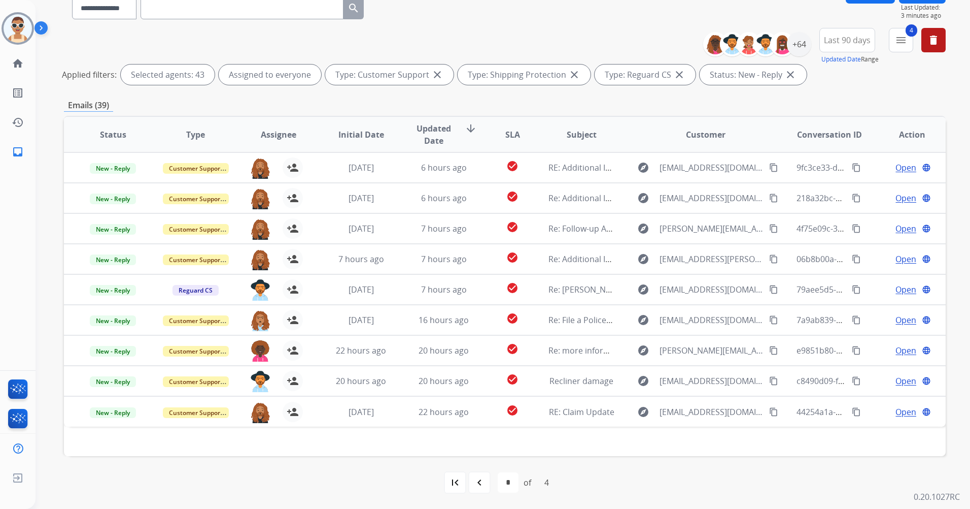
click at [462, 478] on div "first_page" at bounding box center [455, 482] width 22 height 22
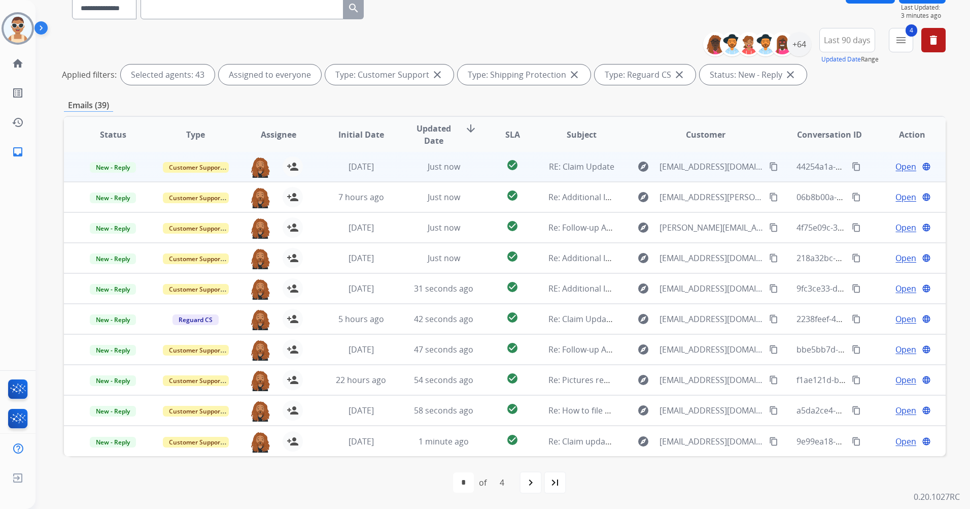
click at [900, 168] on span "Open" at bounding box center [906, 166] width 21 height 12
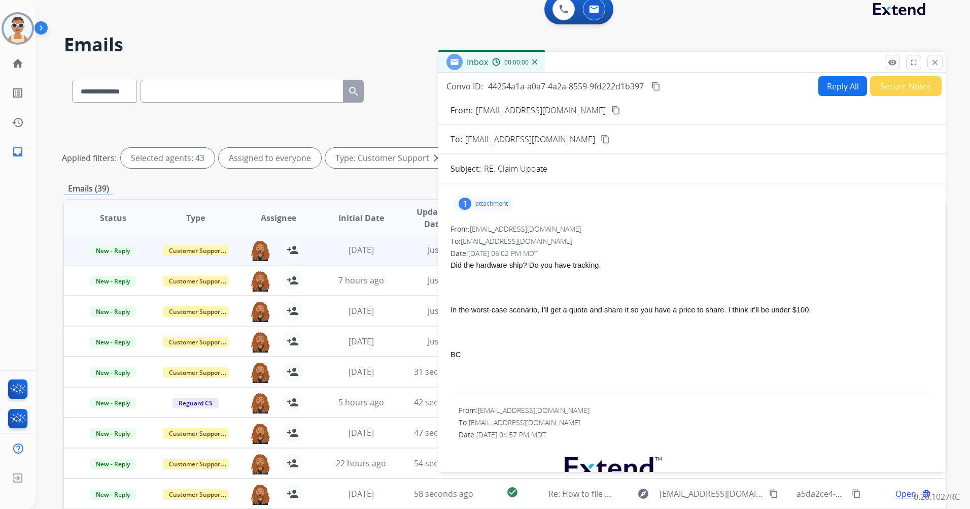
scroll to position [0, 0]
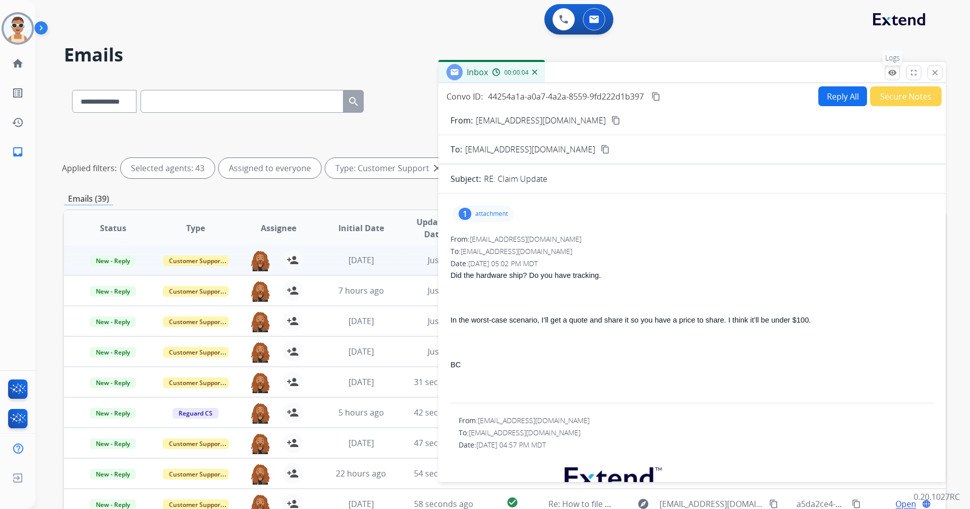
click at [896, 73] on mat-icon "remove_red_eye" at bounding box center [892, 72] width 9 height 9
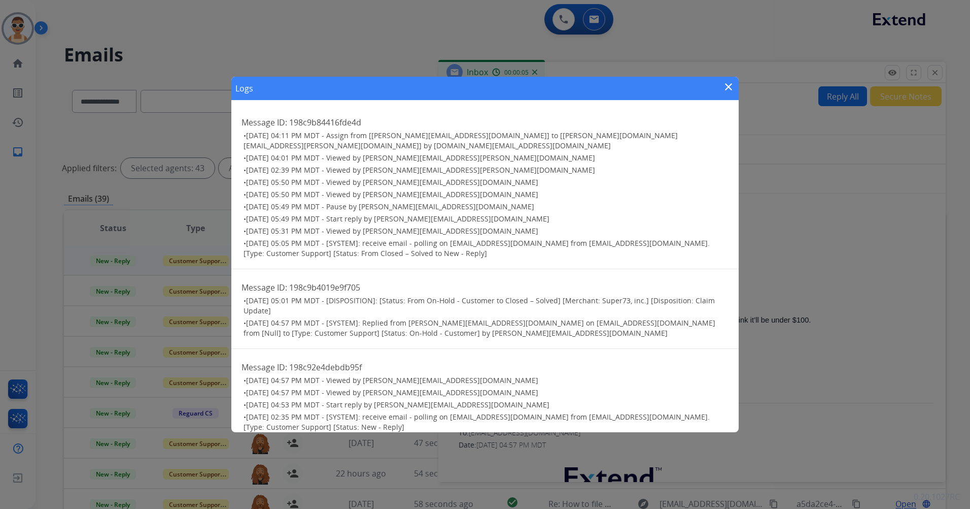
scroll to position [338, 0]
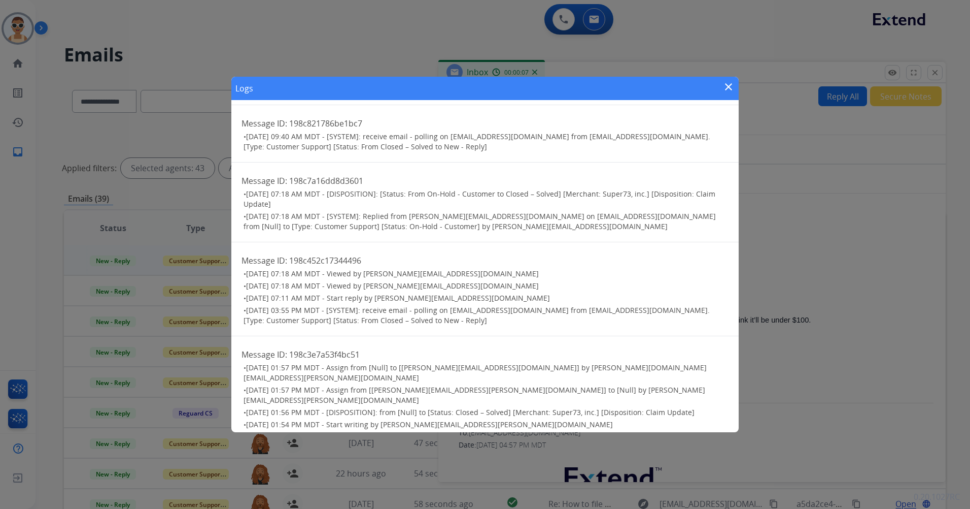
click at [734, 87] on mat-icon "close" at bounding box center [729, 87] width 12 height 12
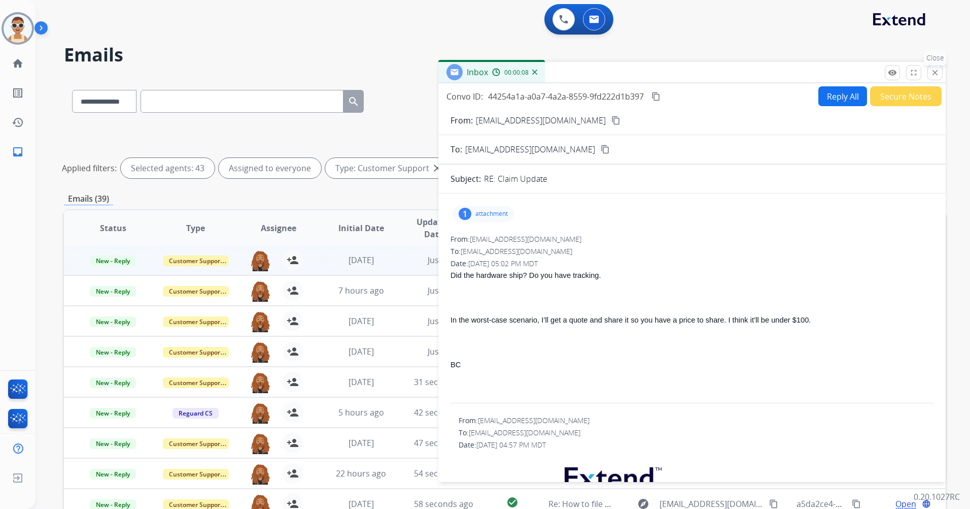
click at [938, 67] on button "close Close" at bounding box center [935, 72] width 15 height 15
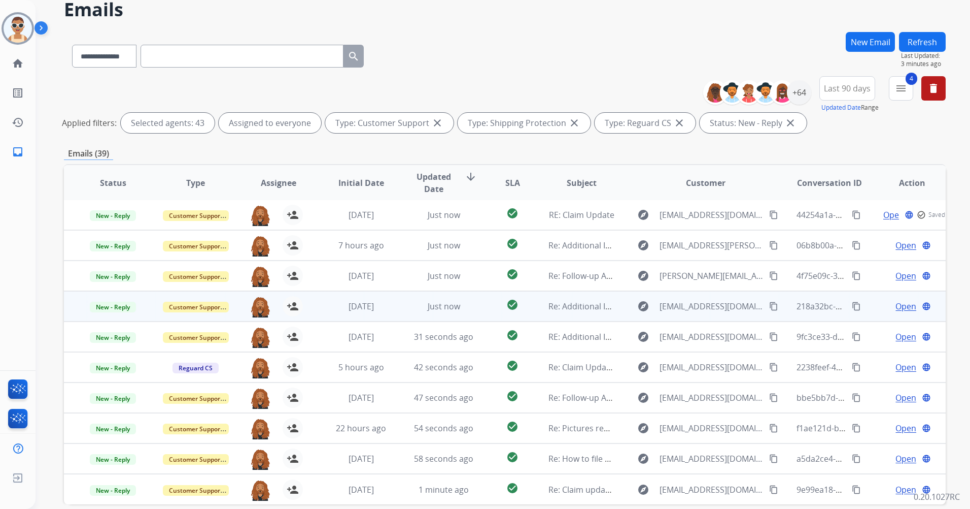
scroll to position [93, 0]
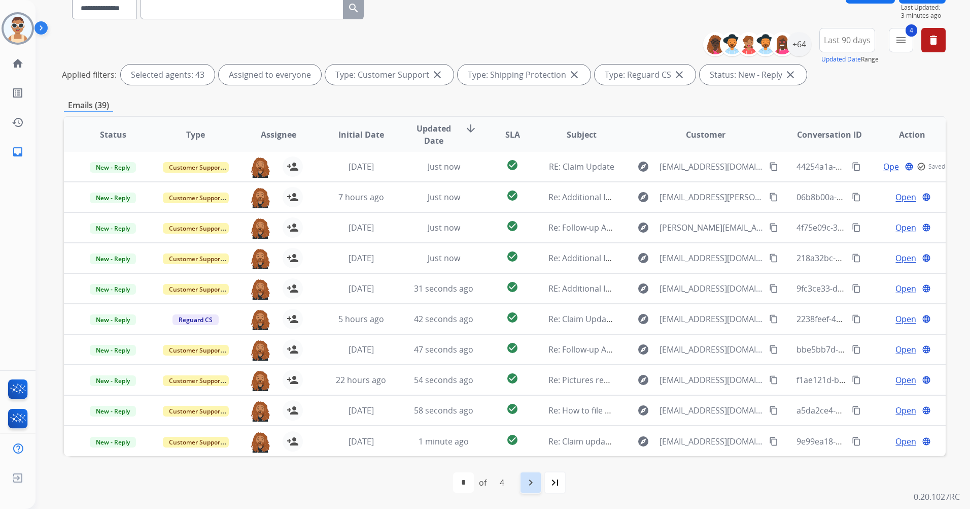
click at [524, 485] on div "navigate_next" at bounding box center [531, 482] width 22 height 22
drag, startPoint x: 553, startPoint y: 476, endPoint x: 541, endPoint y: 455, distance: 24.3
click at [553, 477] on mat-icon "navigate_next" at bounding box center [553, 482] width 12 height 12
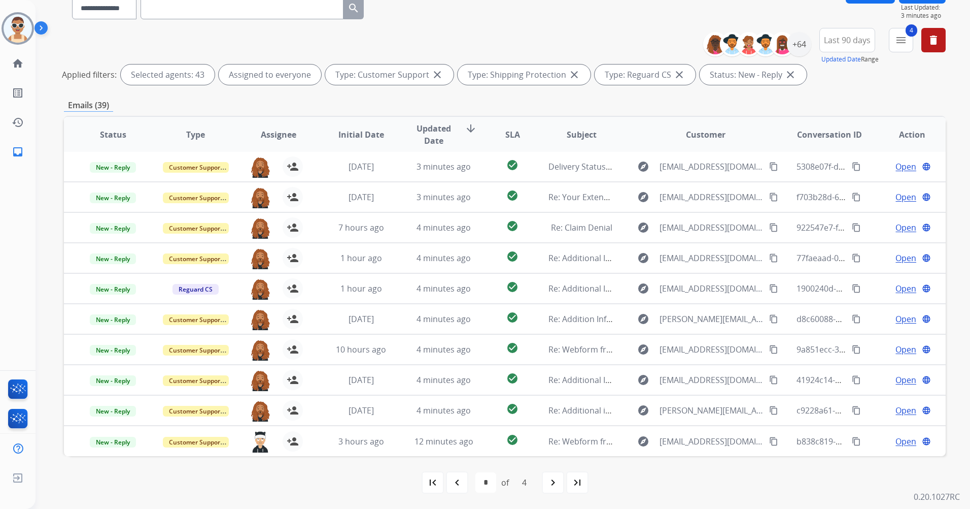
drag, startPoint x: 552, startPoint y: 483, endPoint x: 515, endPoint y: 439, distance: 57.3
click at [552, 483] on mat-icon "navigate_next" at bounding box center [553, 482] width 12 height 12
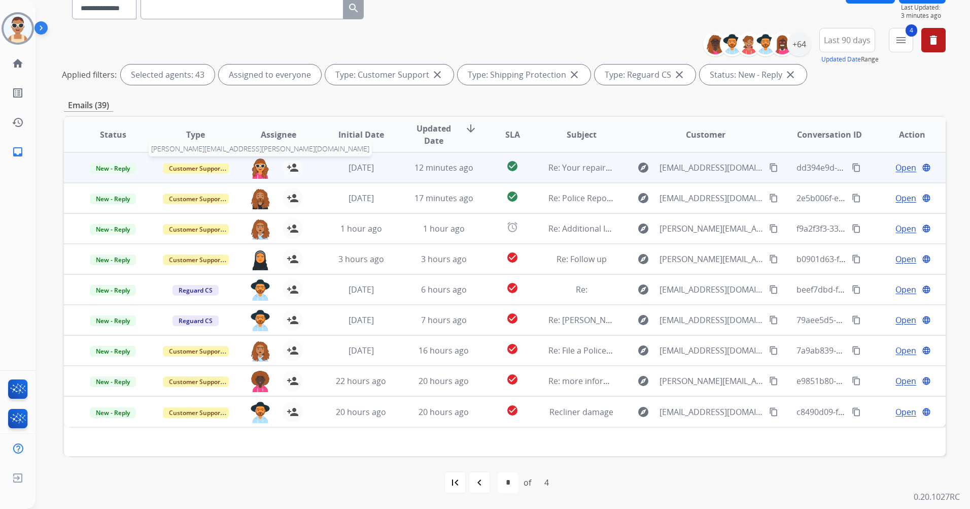
click at [258, 167] on img at bounding box center [260, 167] width 20 height 21
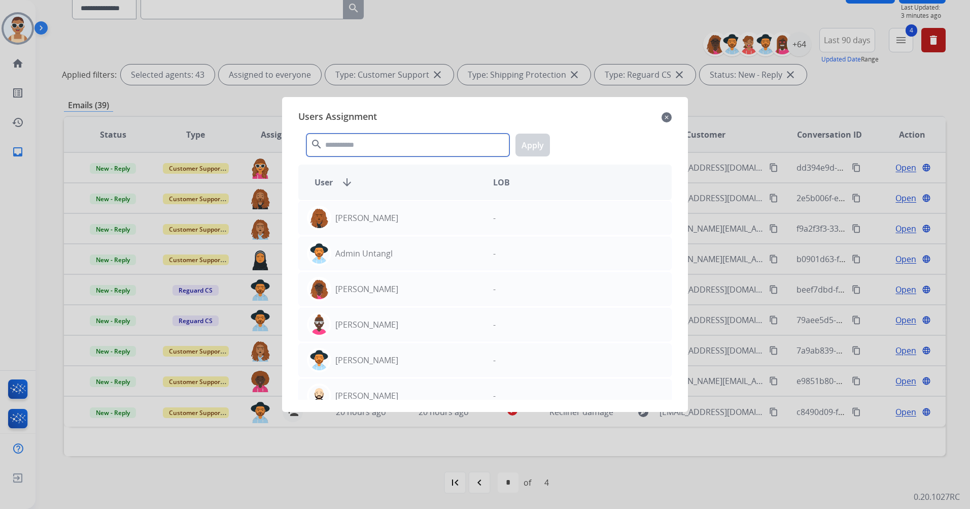
click at [418, 143] on input "text" at bounding box center [408, 144] width 203 height 23
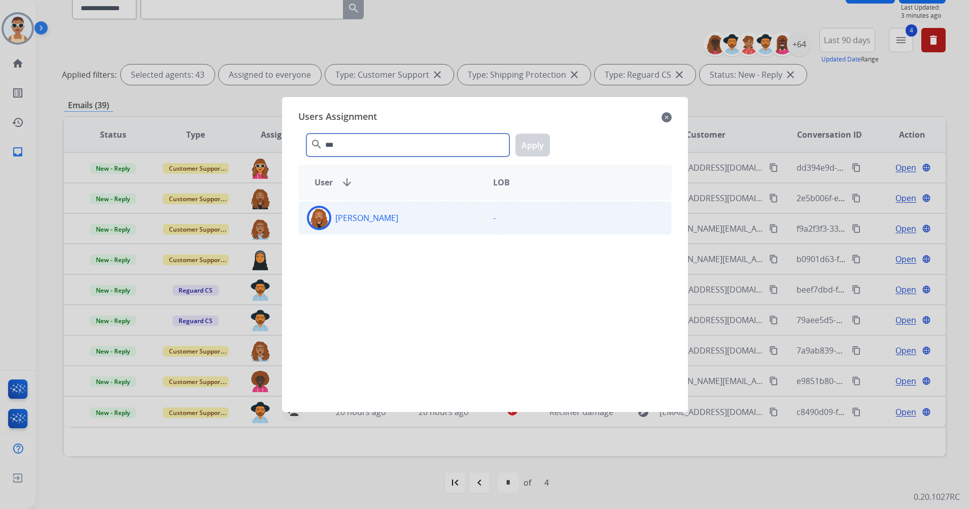
type input "***"
click at [456, 212] on div "[PERSON_NAME]" at bounding box center [392, 218] width 186 height 24
click at [523, 147] on button "Apply" at bounding box center [533, 144] width 35 height 23
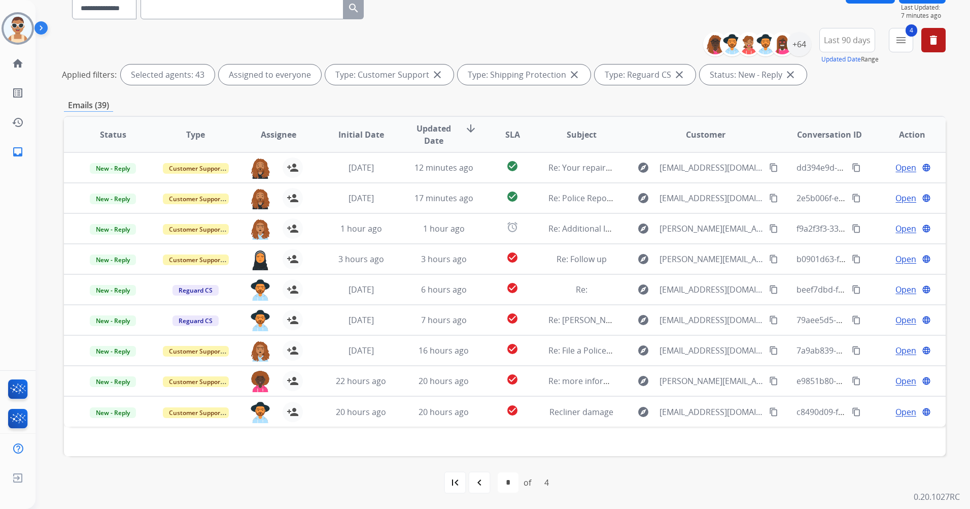
click at [482, 483] on mat-icon "navigate_before" at bounding box center [480, 482] width 12 height 12
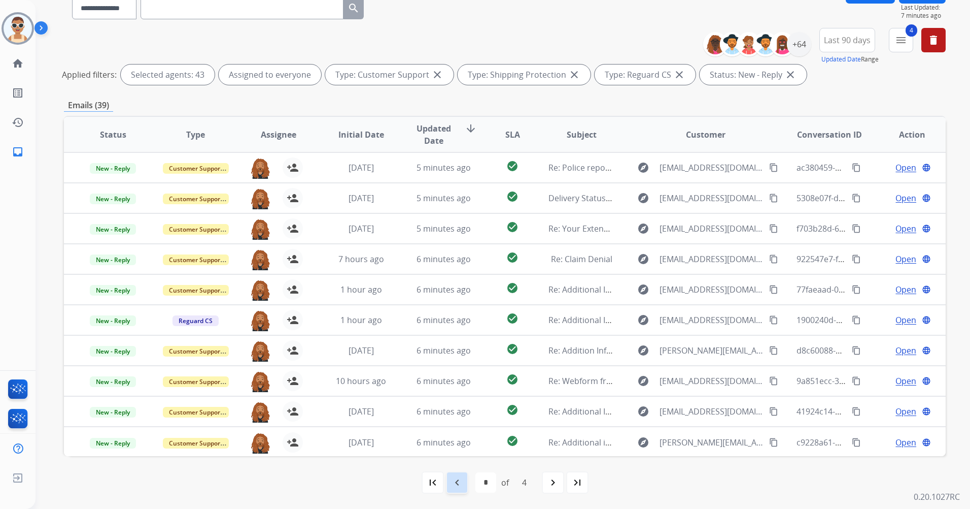
click at [458, 486] on mat-icon "navigate_before" at bounding box center [457, 482] width 12 height 12
click at [457, 477] on mat-icon "navigate_before" at bounding box center [457, 482] width 12 height 12
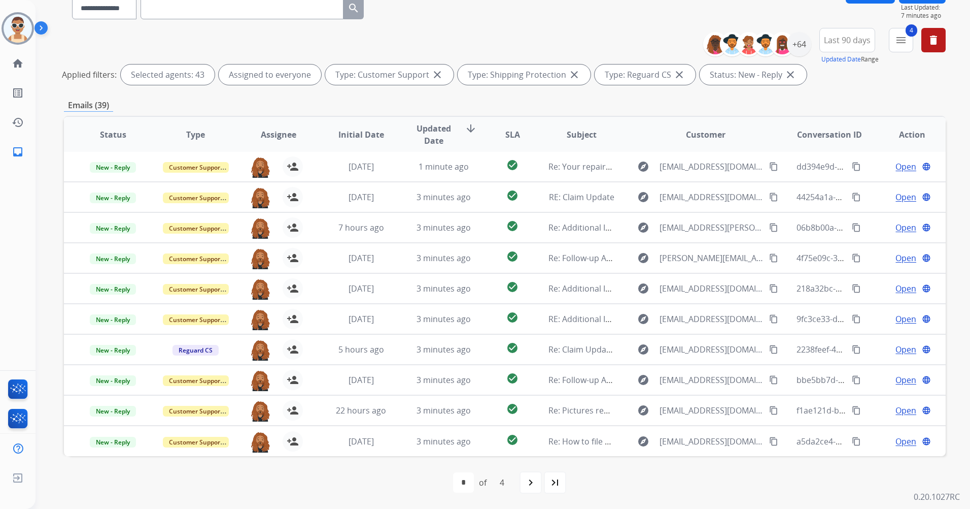
click at [524, 479] on div "navigate_next" at bounding box center [531, 482] width 22 height 22
drag, startPoint x: 551, startPoint y: 481, endPoint x: 518, endPoint y: 387, distance: 99.0
click at [551, 480] on mat-icon "navigate_next" at bounding box center [553, 482] width 12 height 12
click at [550, 477] on mat-icon "navigate_next" at bounding box center [553, 482] width 12 height 12
